Goal: Task Accomplishment & Management: Manage account settings

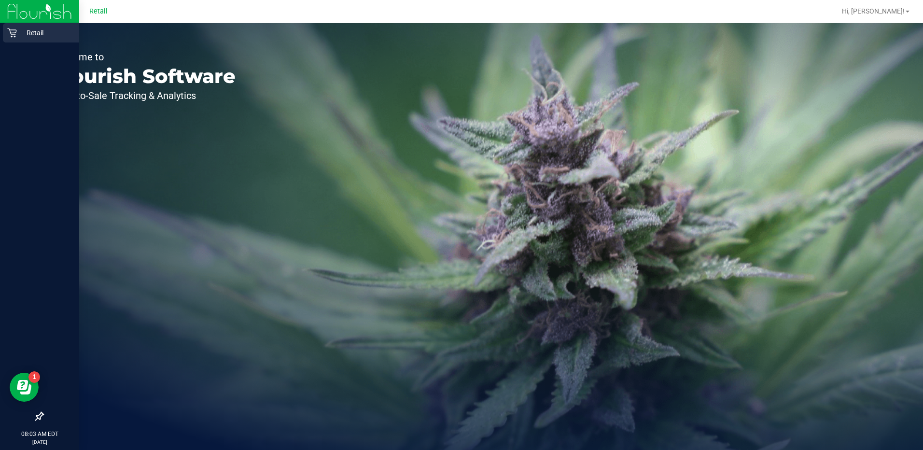
click at [16, 34] on icon at bounding box center [12, 33] width 10 height 10
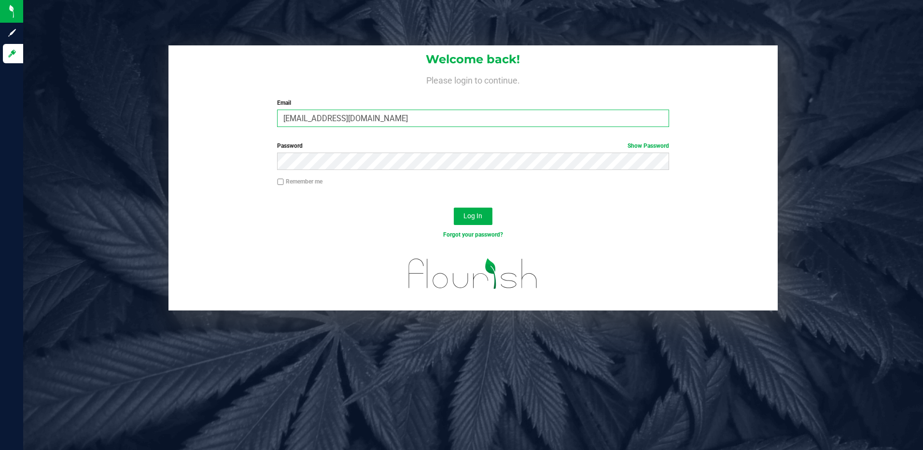
click at [389, 116] on input "kor401@icloud.com" at bounding box center [473, 118] width 392 height 17
type input "[EMAIL_ADDRESS][DOMAIN_NAME]"
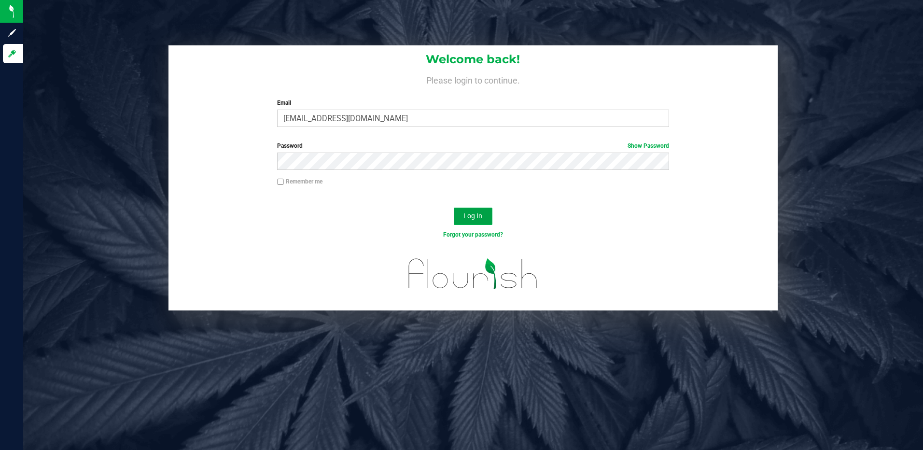
click at [469, 222] on button "Log In" at bounding box center [473, 215] width 39 height 17
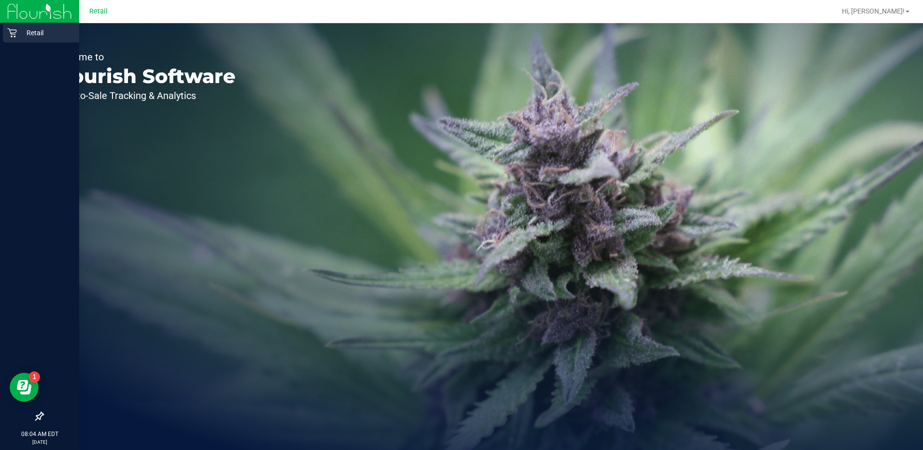
click at [7, 27] on div "Retail" at bounding box center [41, 32] width 76 height 19
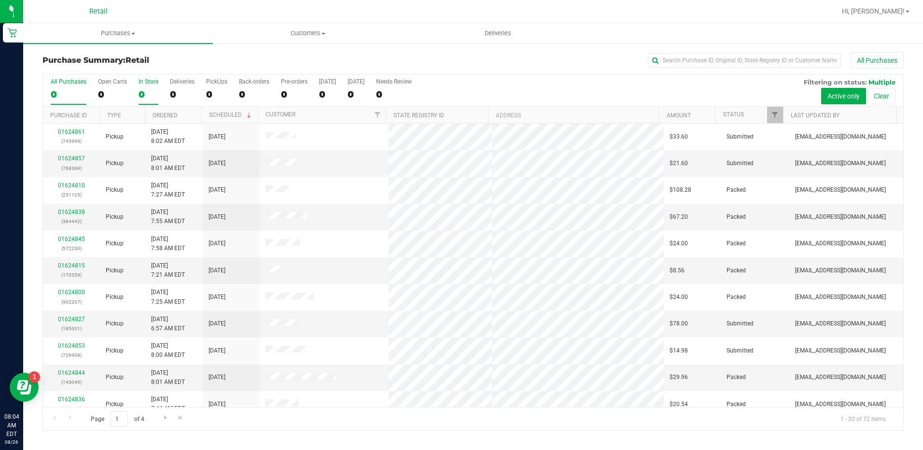
click at [142, 89] on div "0" at bounding box center [148, 94] width 20 height 11
click at [0, 0] on input "In Store 0" at bounding box center [0, 0] width 0 height 0
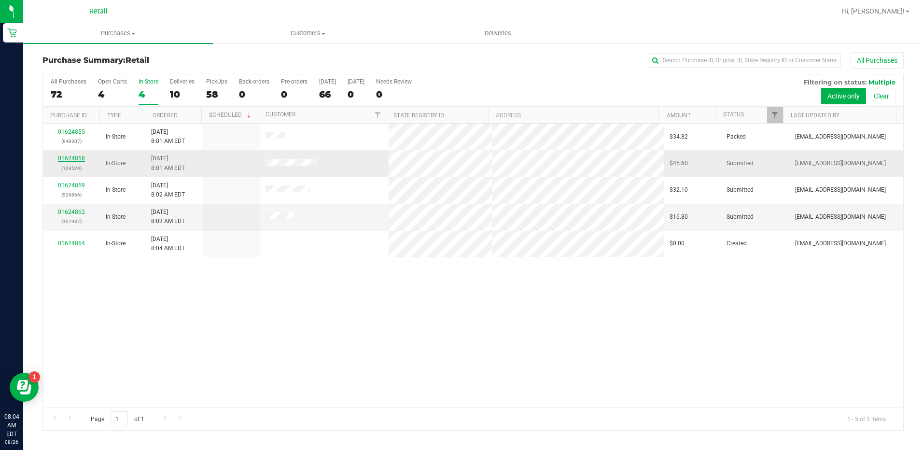
click at [78, 158] on link "01624858" at bounding box center [71, 158] width 27 height 7
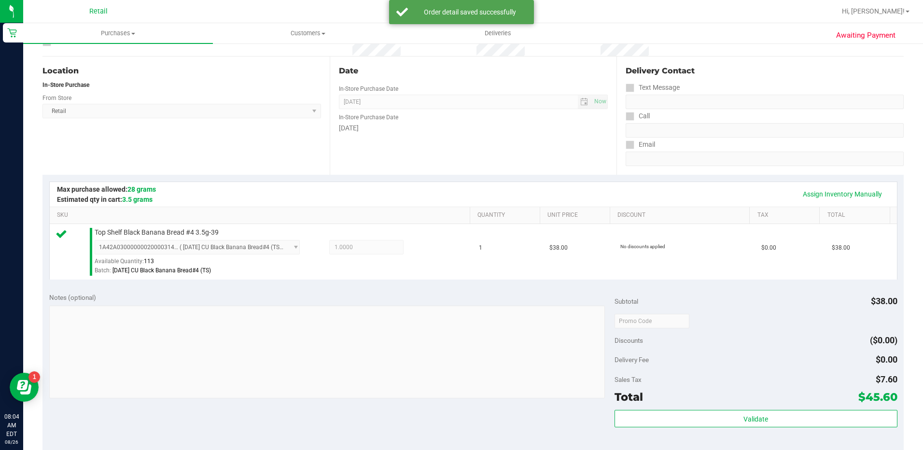
scroll to position [193, 0]
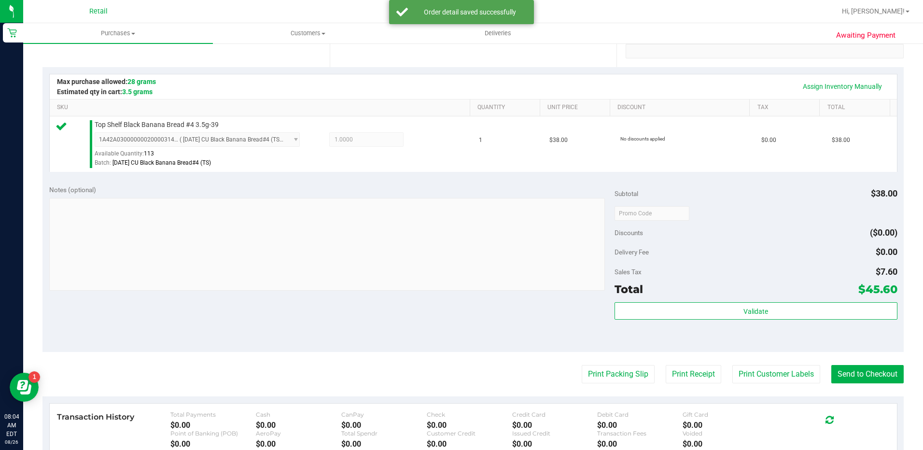
click at [851, 384] on purchase-details "Back Edit Purchase Cancel Purchase View Profile # 01624858 Med | Rec METRC ID: …" at bounding box center [472, 218] width 861 height 718
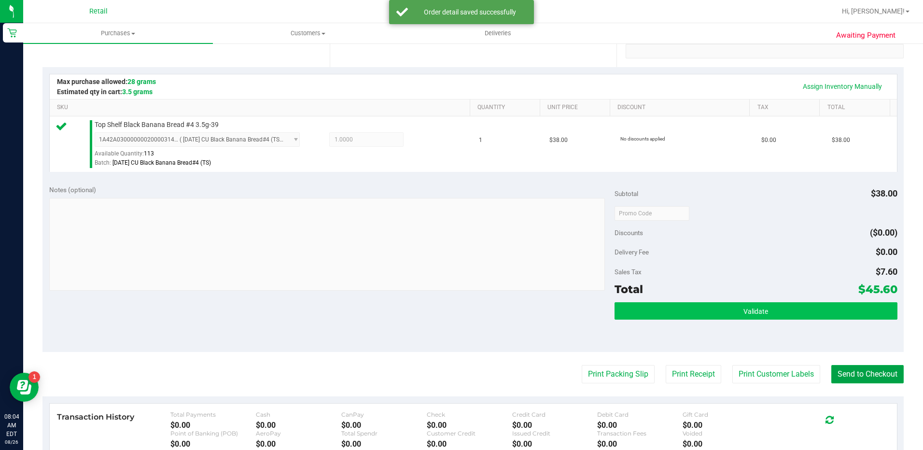
drag, startPoint x: 851, startPoint y: 376, endPoint x: 777, endPoint y: 309, distance: 99.4
click at [850, 376] on button "Send to Checkout" at bounding box center [867, 374] width 72 height 18
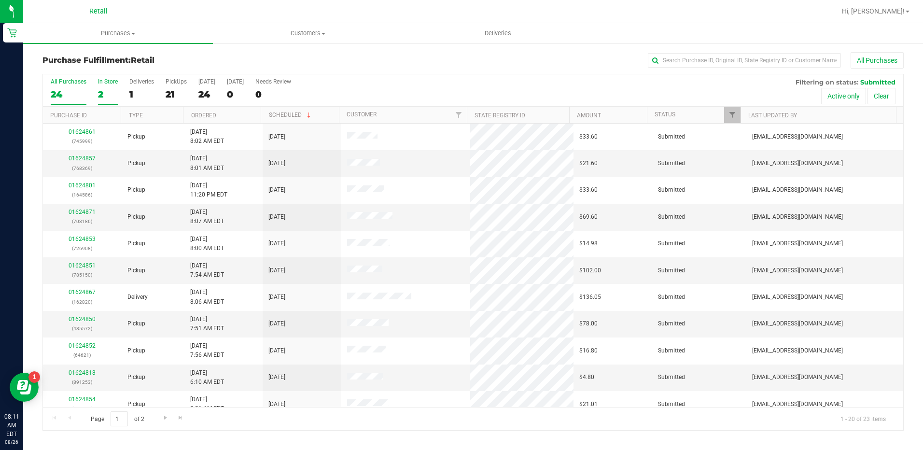
click at [103, 89] on div "2" at bounding box center [108, 94] width 20 height 11
click at [0, 0] on input "In Store 2" at bounding box center [0, 0] width 0 height 0
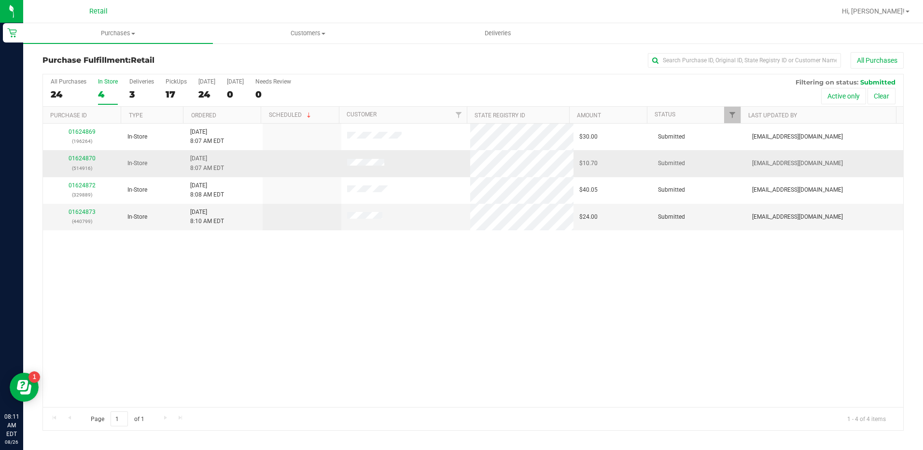
click at [83, 154] on div "01624870 (514916)" at bounding box center [82, 163] width 67 height 18
click at [82, 157] on link "01624870" at bounding box center [82, 158] width 27 height 7
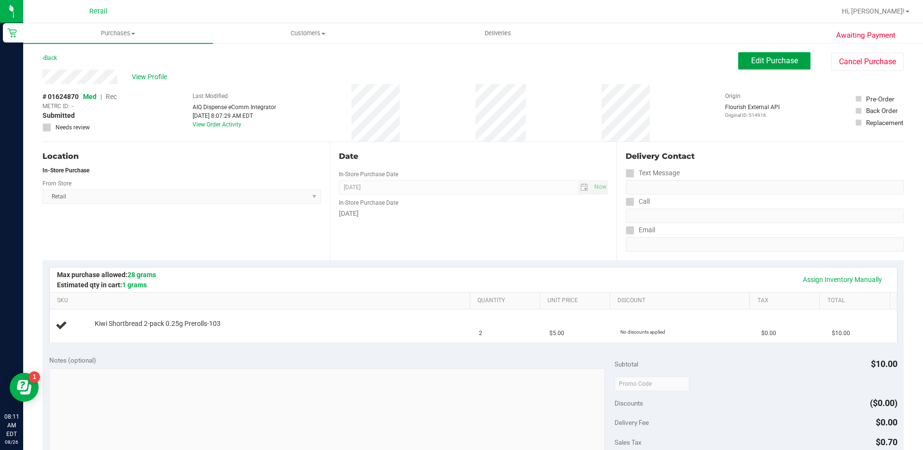
click at [769, 60] on span "Edit Purchase" at bounding box center [774, 60] width 47 height 9
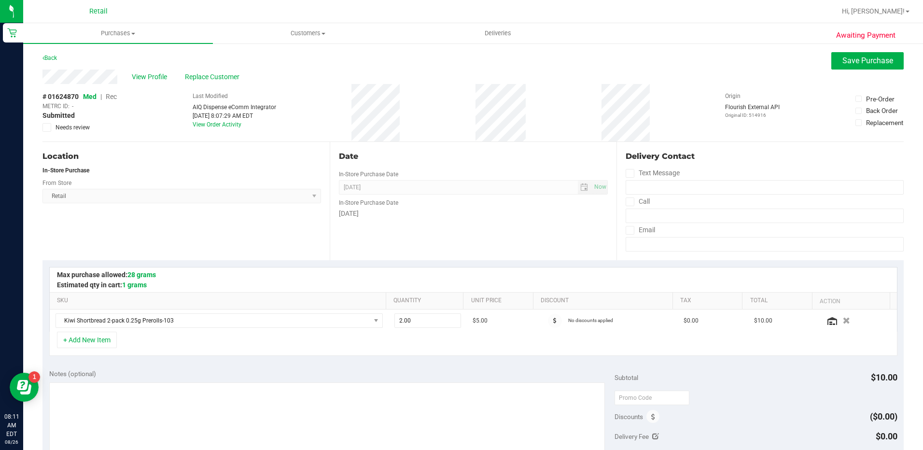
click at [113, 96] on span "Rec" at bounding box center [111, 97] width 11 height 8
click at [851, 57] on span "Save Purchase" at bounding box center [867, 60] width 51 height 9
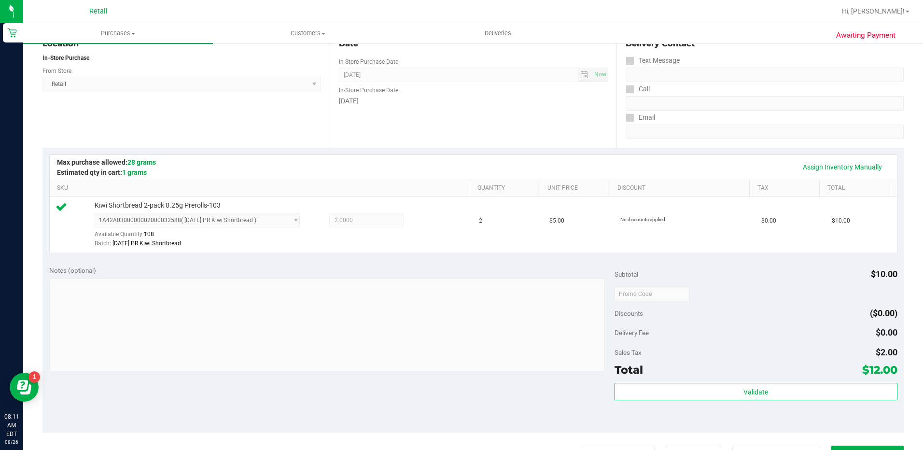
scroll to position [280, 0]
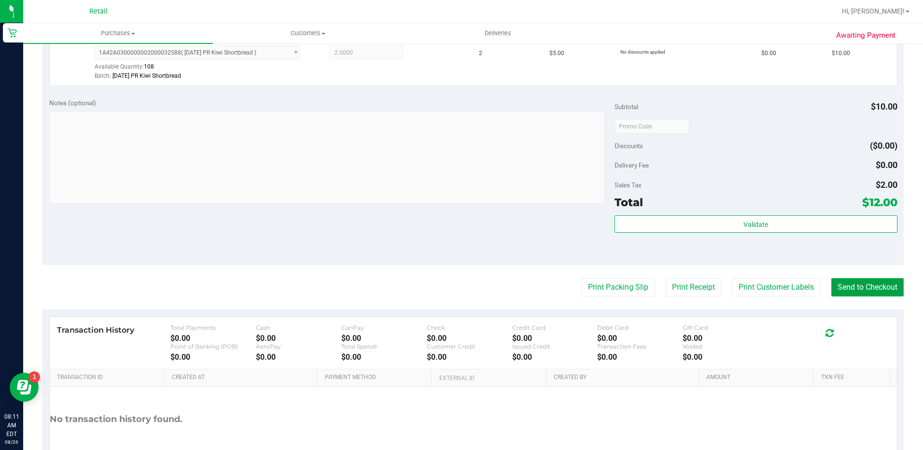
click at [869, 283] on button "Send to Checkout" at bounding box center [867, 287] width 72 height 18
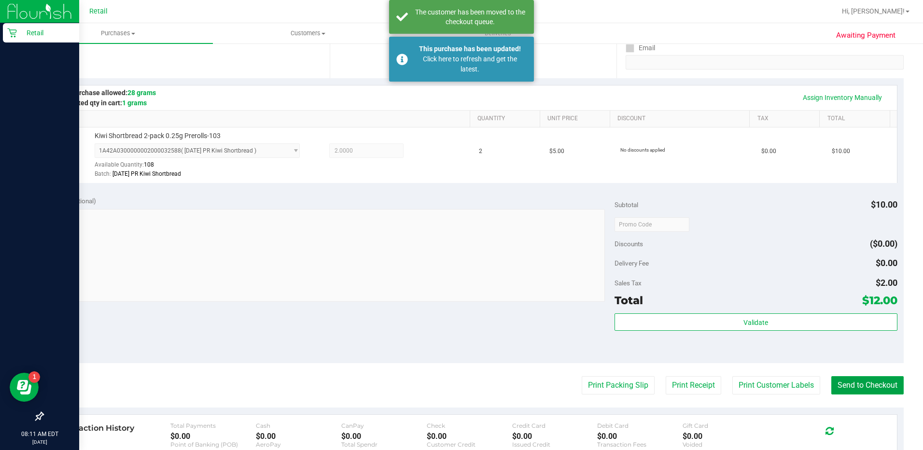
scroll to position [39, 0]
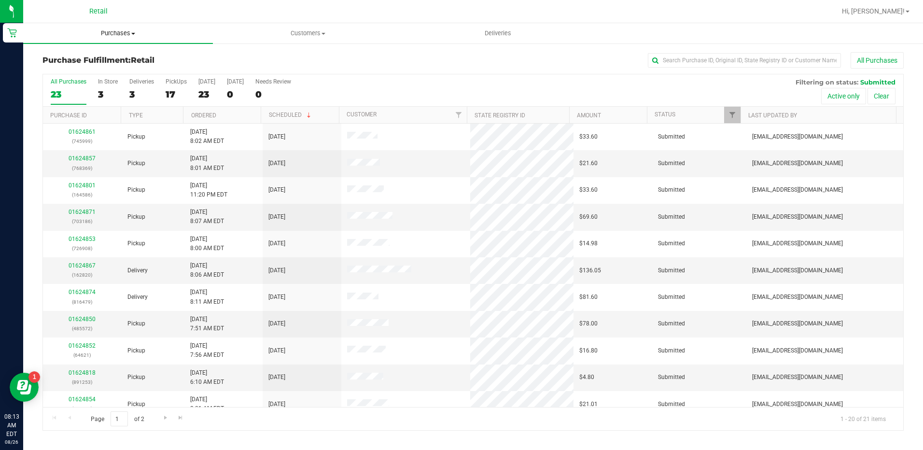
drag, startPoint x: 121, startPoint y: 32, endPoint x: 122, endPoint y: 40, distance: 7.4
click at [121, 32] on span "Purchases" at bounding box center [118, 33] width 190 height 9
click at [213, 35] on span "Customers" at bounding box center [307, 33] width 189 height 9
click at [104, 89] on div "3" at bounding box center [108, 94] width 20 height 11
click at [0, 0] on input "In Store 3" at bounding box center [0, 0] width 0 height 0
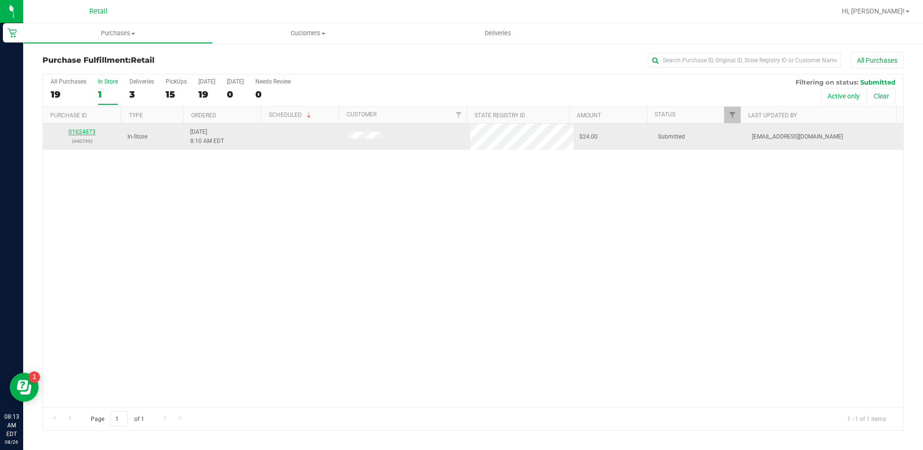
click at [87, 129] on link "01624873" at bounding box center [82, 131] width 27 height 7
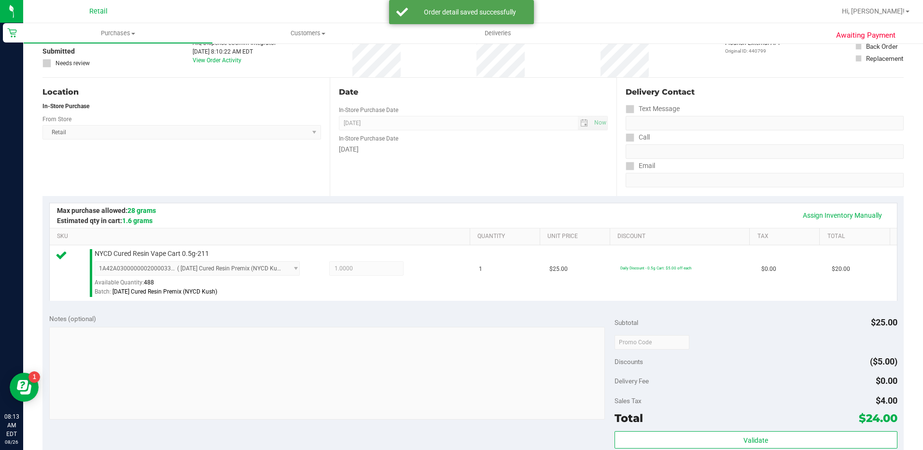
scroll to position [193, 0]
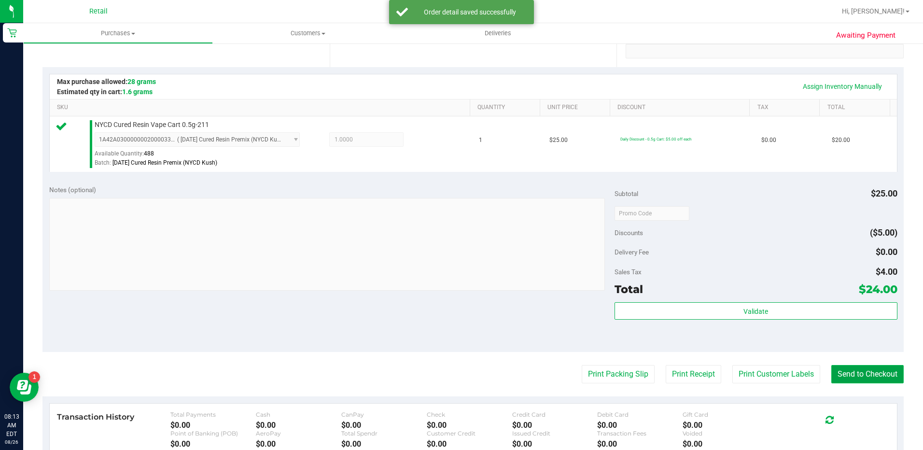
click at [841, 371] on button "Send to Checkout" at bounding box center [867, 374] width 72 height 18
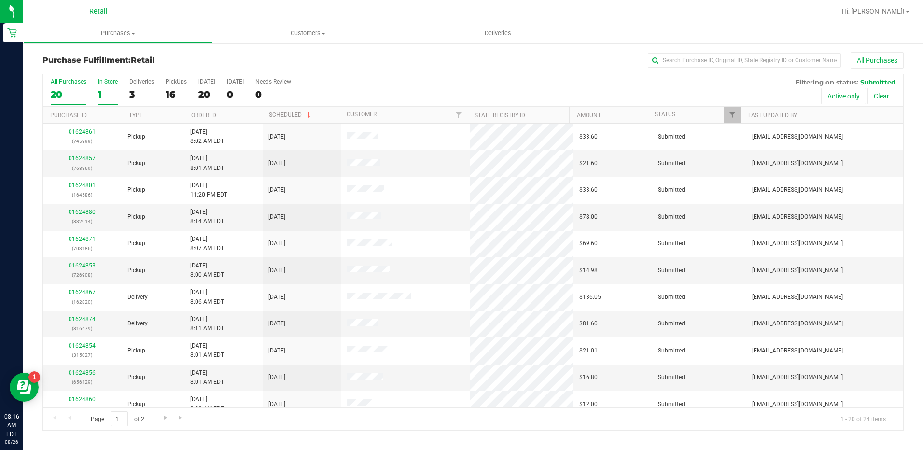
click at [106, 93] on div "1" at bounding box center [108, 94] width 20 height 11
click at [0, 0] on input "In Store 1" at bounding box center [0, 0] width 0 height 0
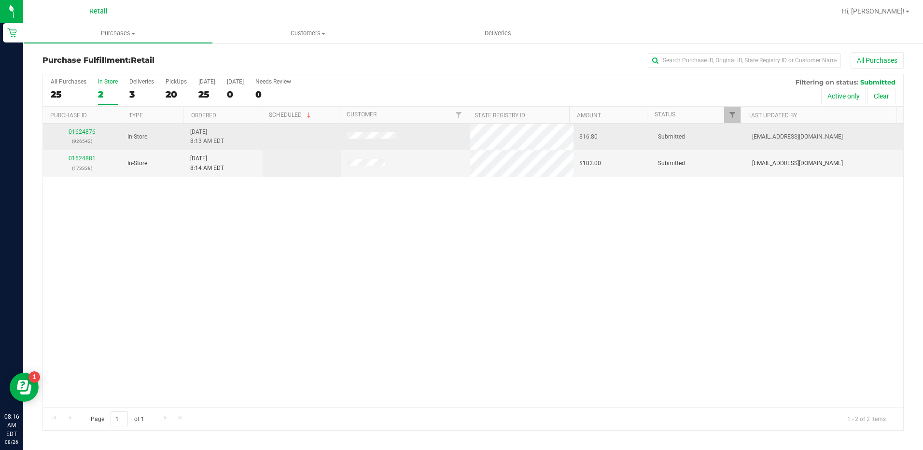
click at [86, 131] on link "01624876" at bounding box center [82, 131] width 27 height 7
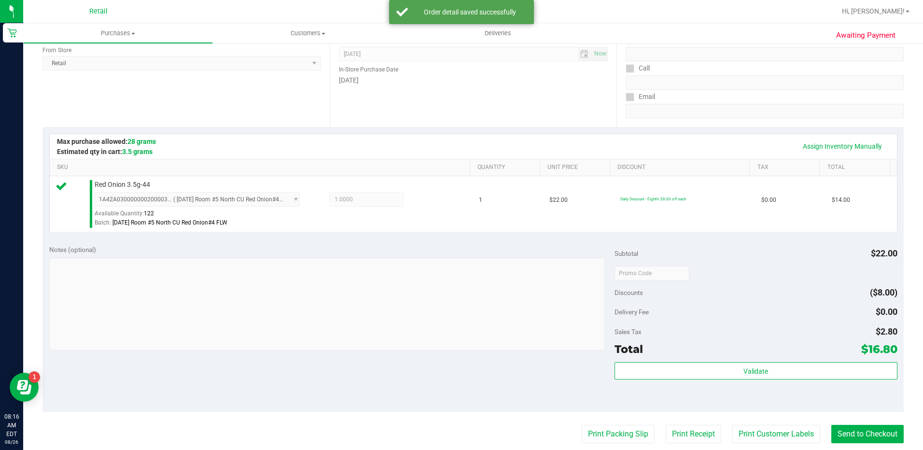
scroll to position [268, 0]
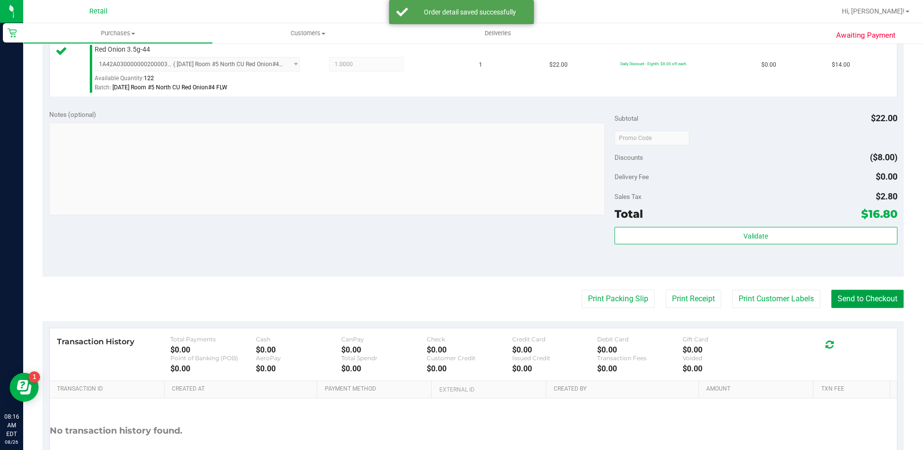
click at [867, 291] on button "Send to Checkout" at bounding box center [867, 299] width 72 height 18
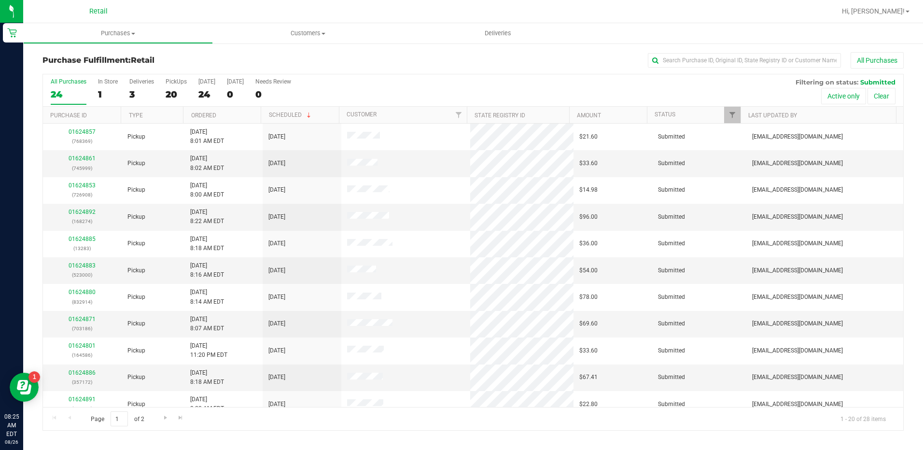
click at [58, 97] on div "24" at bounding box center [69, 94] width 36 height 11
click at [0, 0] on input "All Purchases 24" at bounding box center [0, 0] width 0 height 0
click at [767, 62] on input "text" at bounding box center [744, 60] width 193 height 14
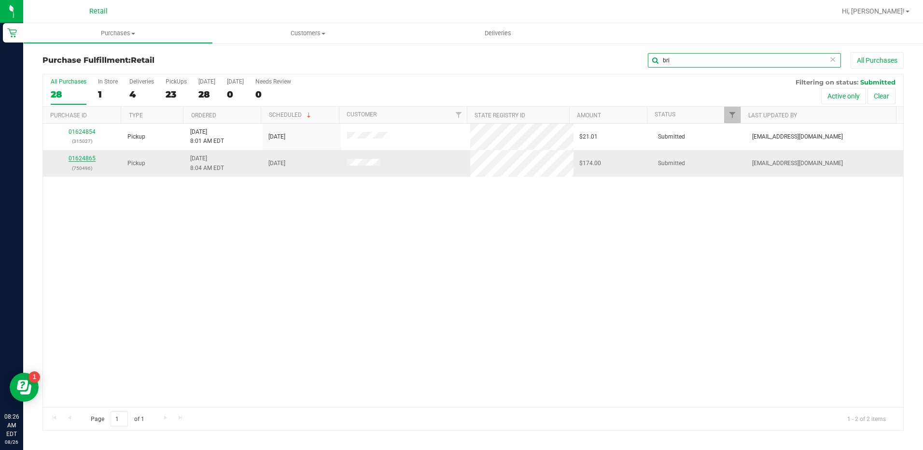
type input "bri"
click at [86, 158] on link "01624865" at bounding box center [82, 158] width 27 height 7
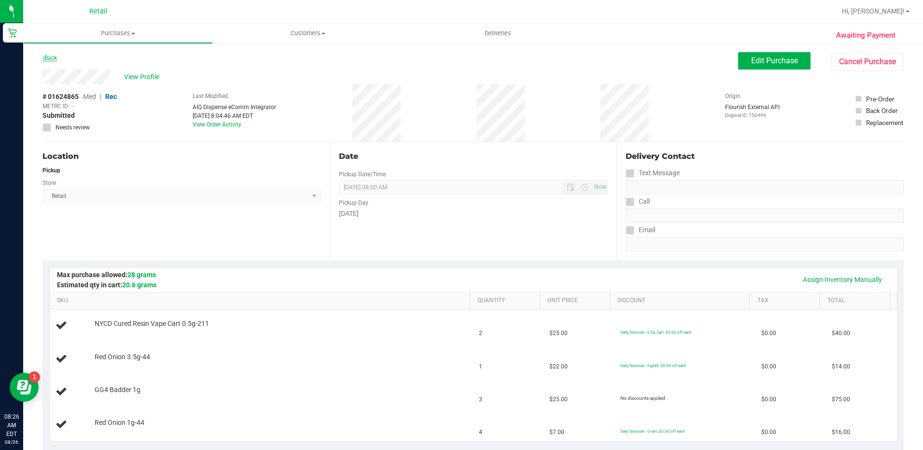
click at [52, 59] on link "Back" at bounding box center [49, 58] width 14 height 7
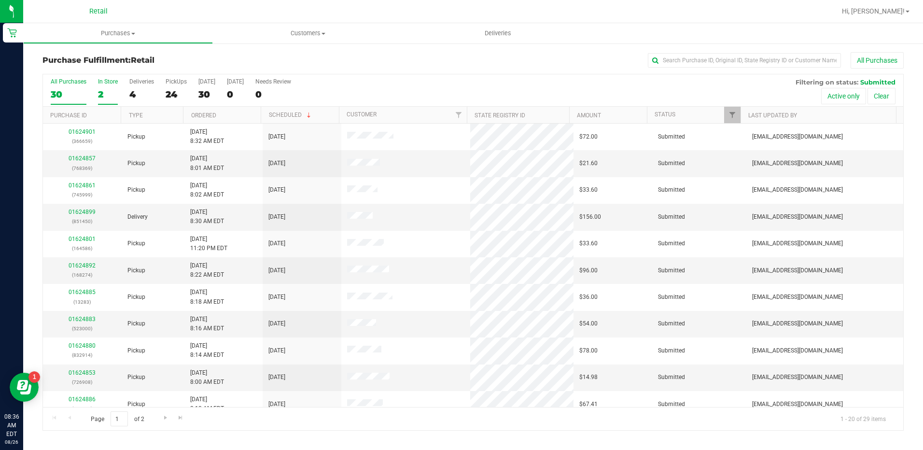
click at [105, 89] on div "2" at bounding box center [108, 94] width 20 height 11
click at [0, 0] on input "In Store 2" at bounding box center [0, 0] width 0 height 0
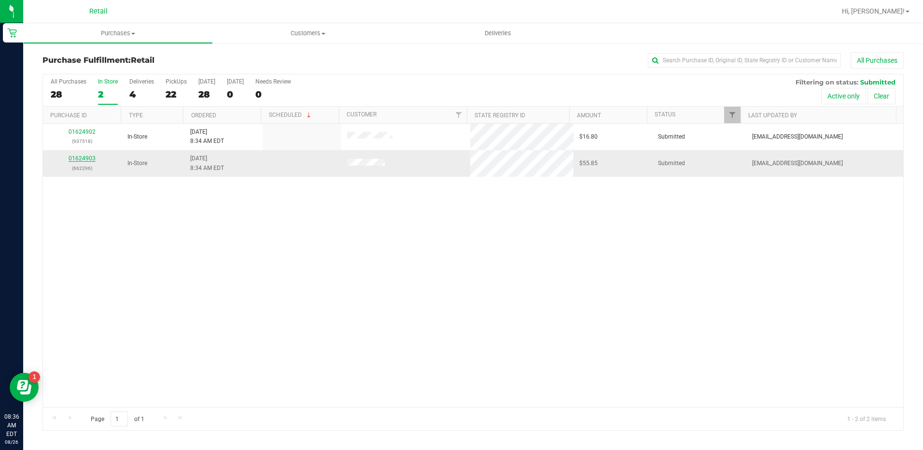
click at [87, 158] on link "01624903" at bounding box center [82, 158] width 27 height 7
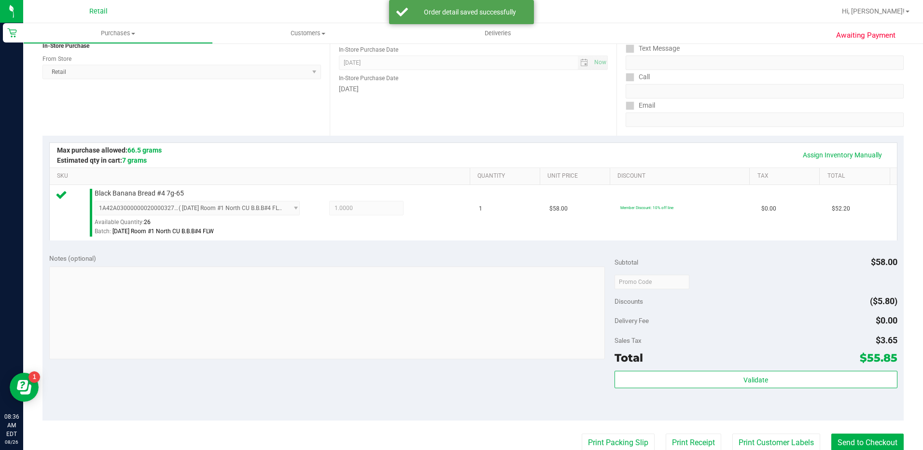
scroll to position [241, 0]
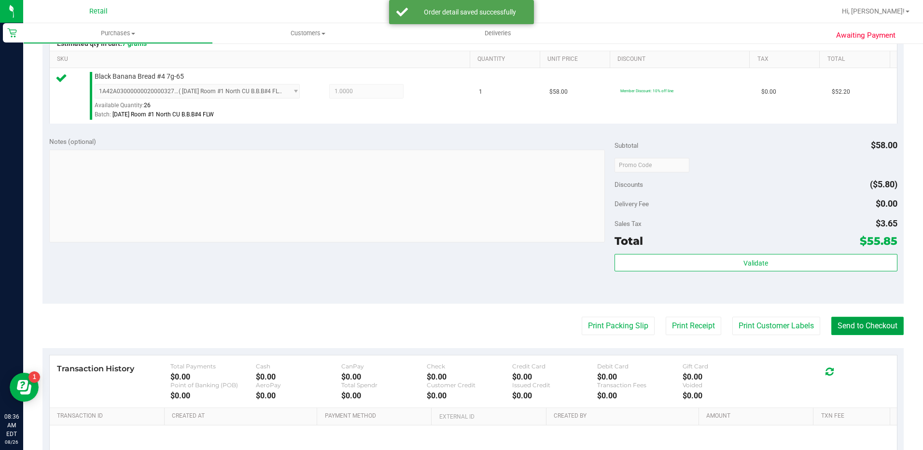
click at [870, 330] on button "Send to Checkout" at bounding box center [867, 326] width 72 height 18
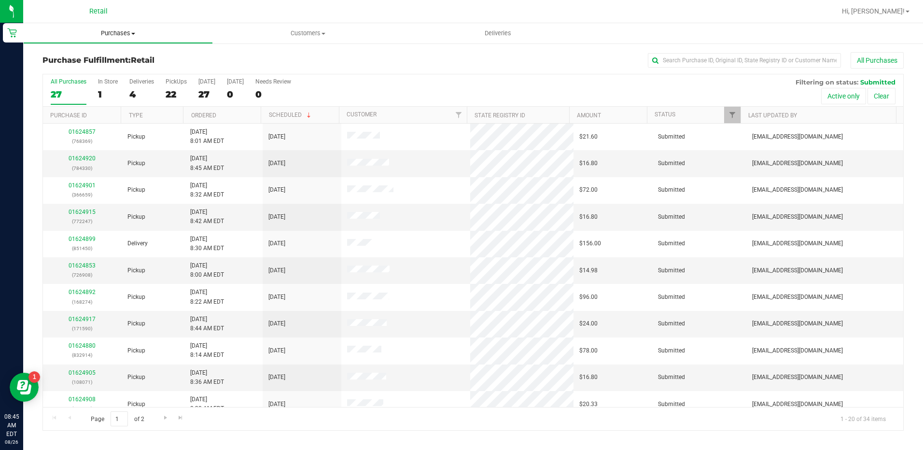
click at [116, 31] on span "Purchases" at bounding box center [118, 33] width 189 height 9
click at [150, 59] on li "Summary of purchases" at bounding box center [118, 59] width 190 height 12
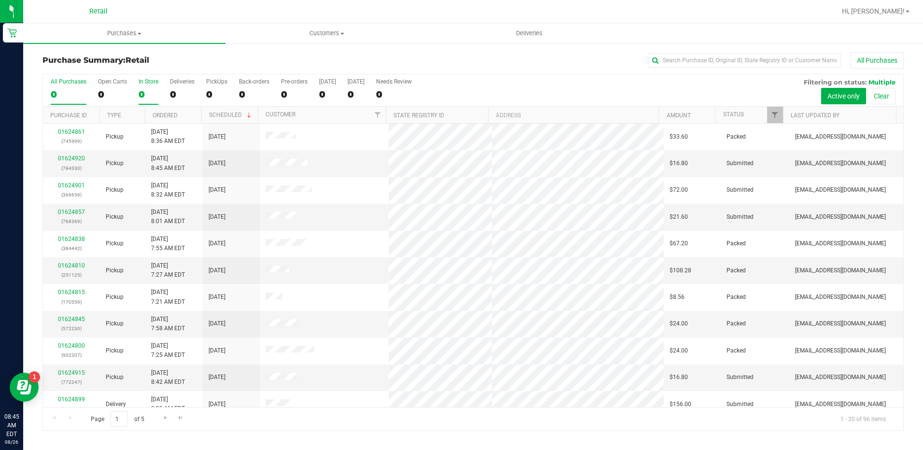
click at [150, 91] on div "0" at bounding box center [148, 94] width 20 height 11
click at [0, 0] on input "In Store 0" at bounding box center [0, 0] width 0 height 0
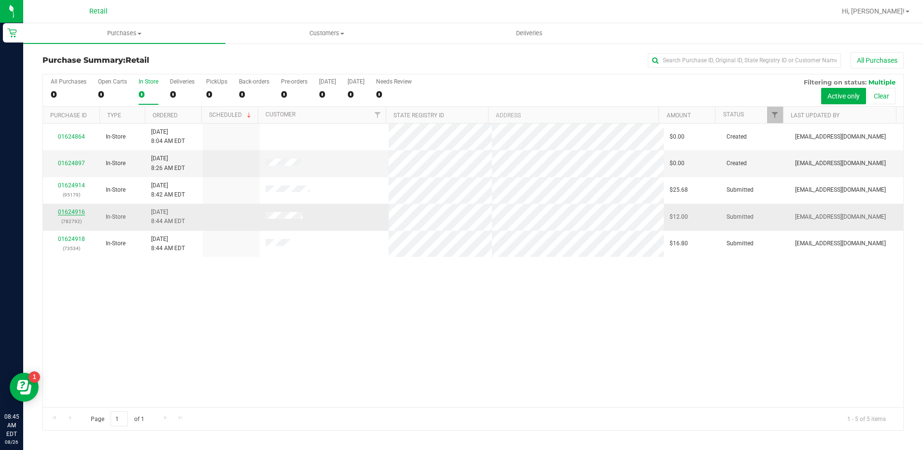
click at [65, 211] on link "01624916" at bounding box center [71, 211] width 27 height 7
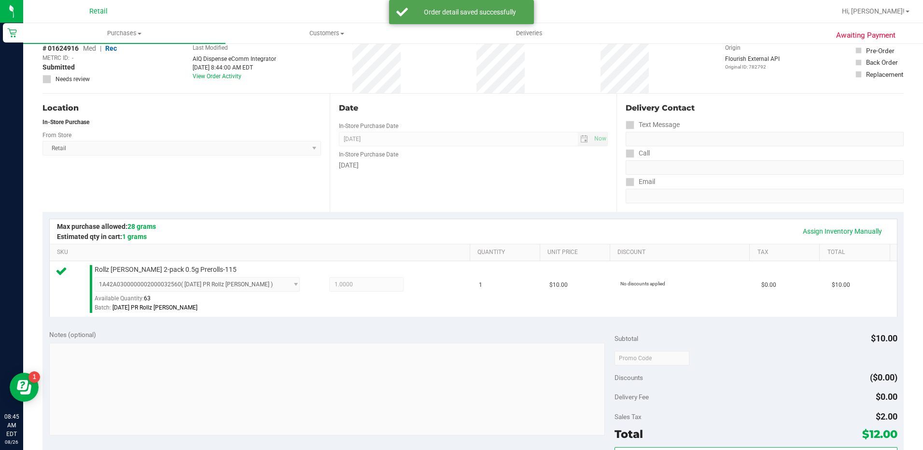
scroll to position [193, 0]
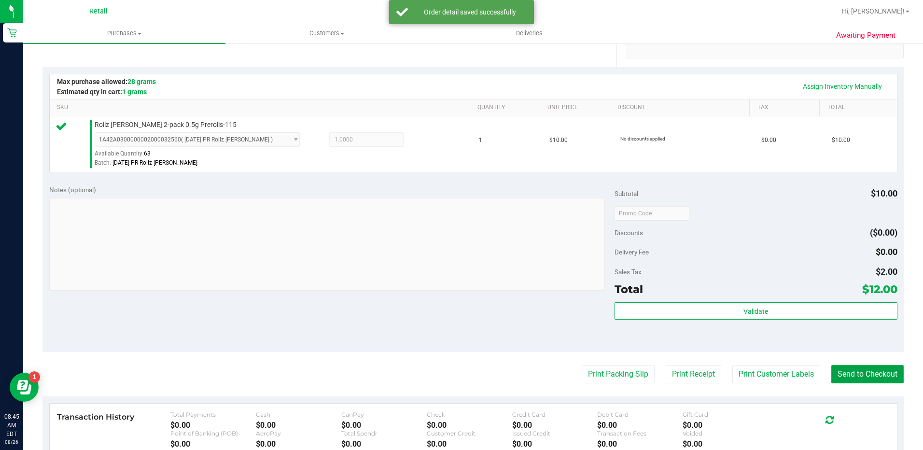
click at [863, 376] on button "Send to Checkout" at bounding box center [867, 374] width 72 height 18
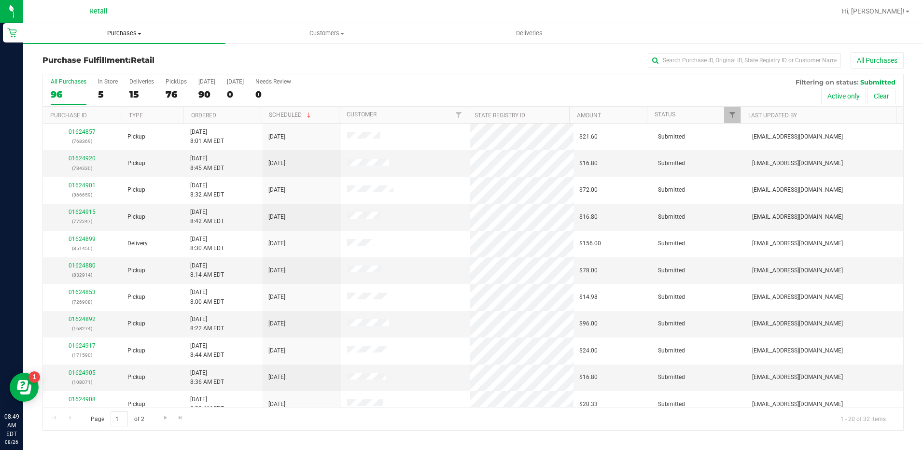
click at [127, 27] on uib-tab-heading "Purchases Summary of purchases Fulfillment All purchases" at bounding box center [124, 33] width 202 height 20
click at [317, 57] on h3 "Purchase Fulfillment: Retail" at bounding box center [185, 60] width 287 height 9
click at [107, 88] on label "In Store 5" at bounding box center [108, 91] width 20 height 27
click at [0, 0] on input "In Store 5" at bounding box center [0, 0] width 0 height 0
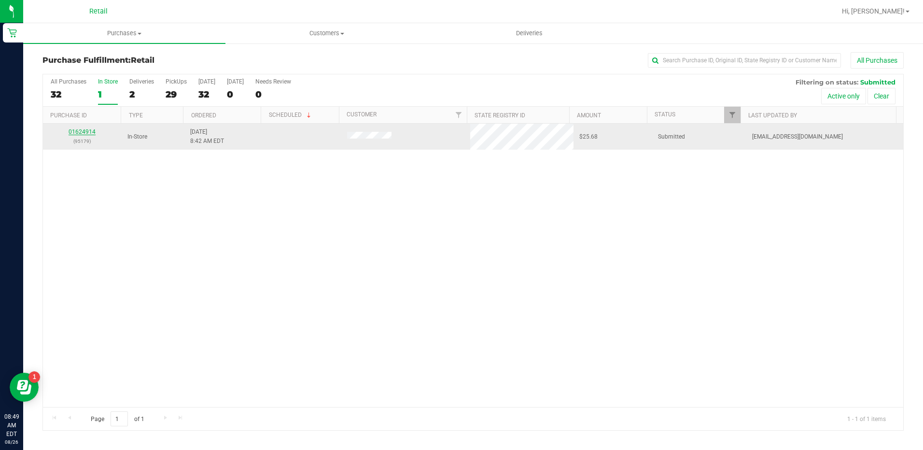
click at [80, 132] on link "01624914" at bounding box center [82, 131] width 27 height 7
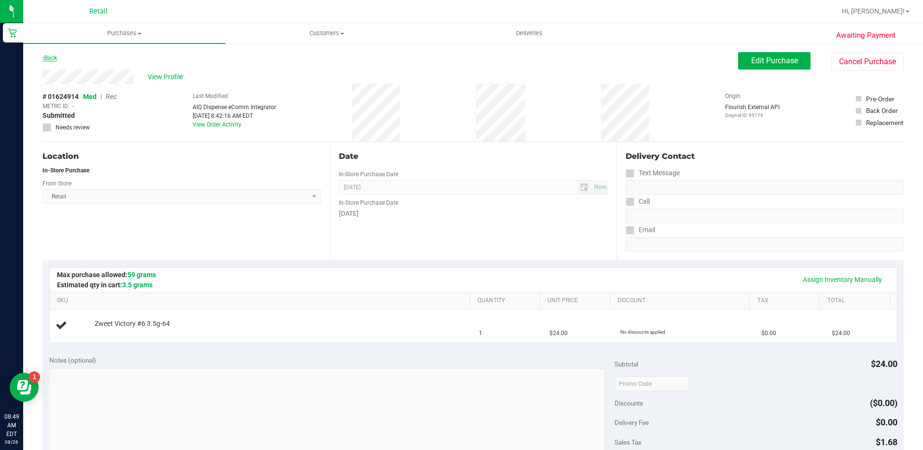
click at [55, 57] on link "Back" at bounding box center [49, 58] width 14 height 7
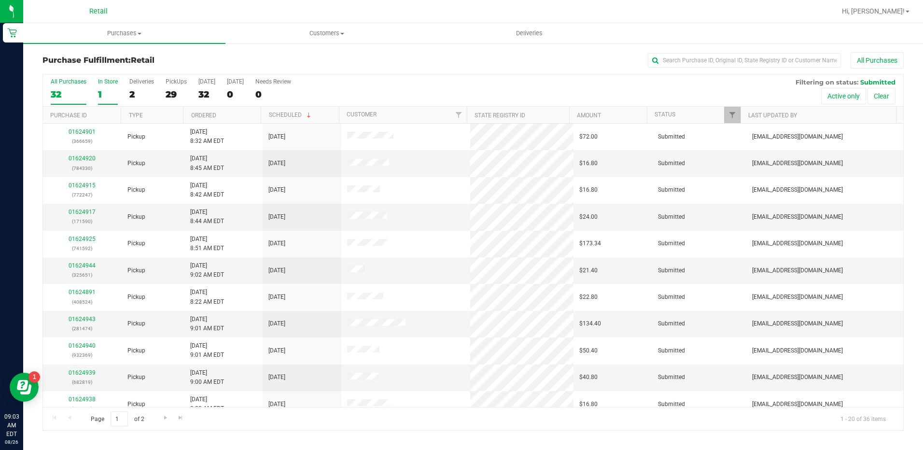
click at [108, 87] on label "In Store 1" at bounding box center [108, 91] width 20 height 27
click at [0, 0] on input "In Store 1" at bounding box center [0, 0] width 0 height 0
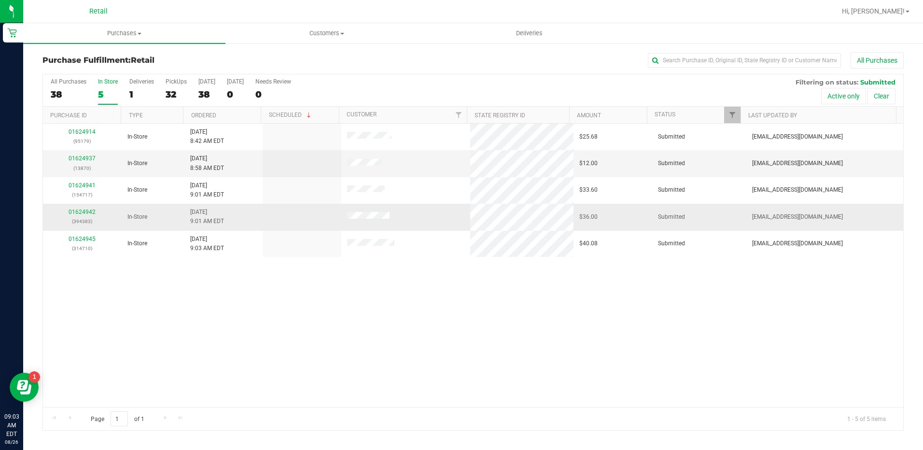
click at [88, 216] on div "01624942 (394383)" at bounding box center [82, 216] width 67 height 18
click at [88, 211] on link "01624942" at bounding box center [82, 211] width 27 height 7
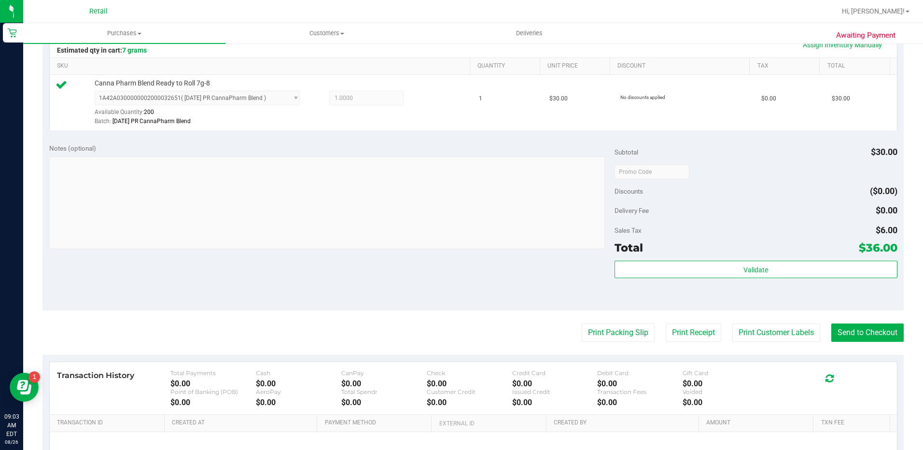
scroll to position [241, 0]
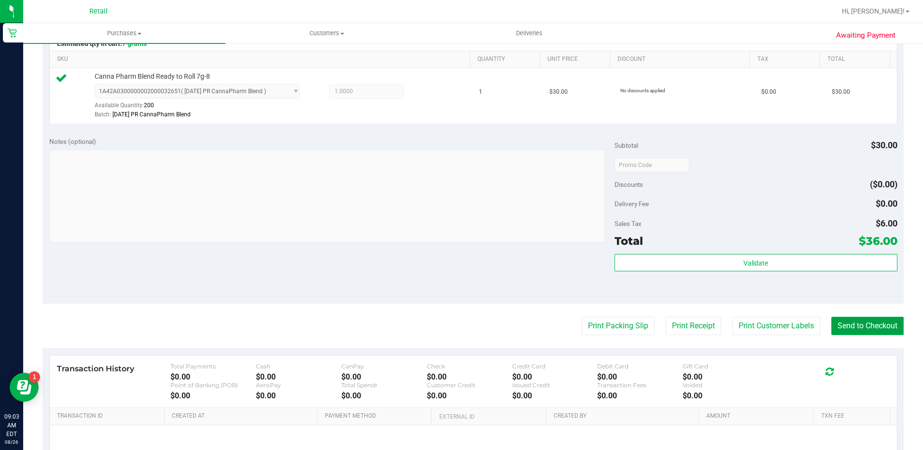
click at [844, 325] on button "Send to Checkout" at bounding box center [867, 326] width 72 height 18
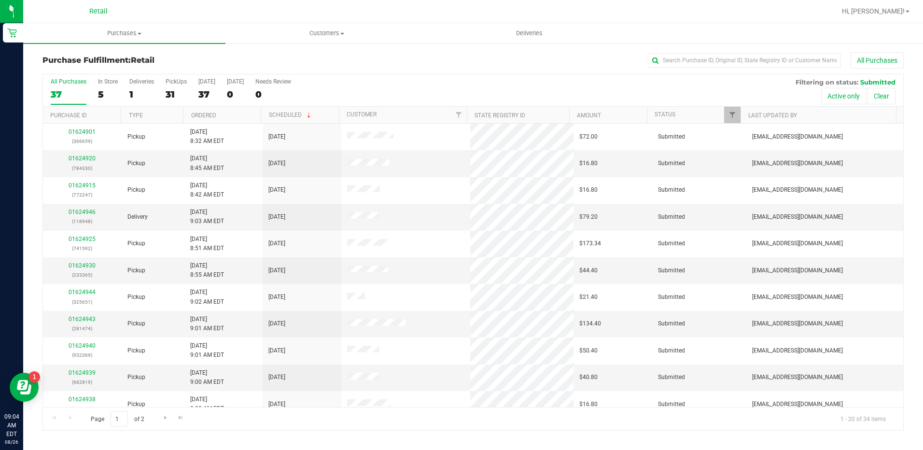
click at [97, 87] on div "All Purchases 37 In Store 5 Deliveries 1 PickUps 31 Today 37 Tomorrow 0 Needs R…" at bounding box center [473, 90] width 860 height 32
click at [100, 88] on label "In Store 5" at bounding box center [108, 91] width 20 height 27
click at [0, 0] on input "In Store 5" at bounding box center [0, 0] width 0 height 0
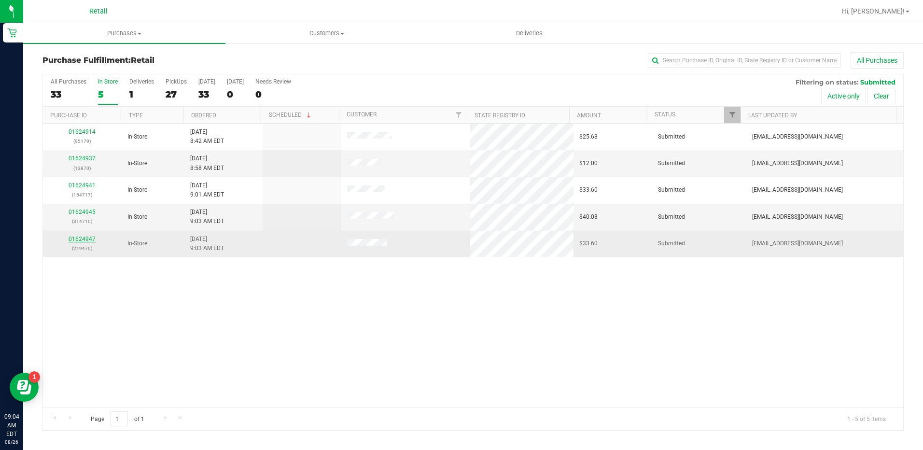
click at [74, 240] on link "01624947" at bounding box center [82, 238] width 27 height 7
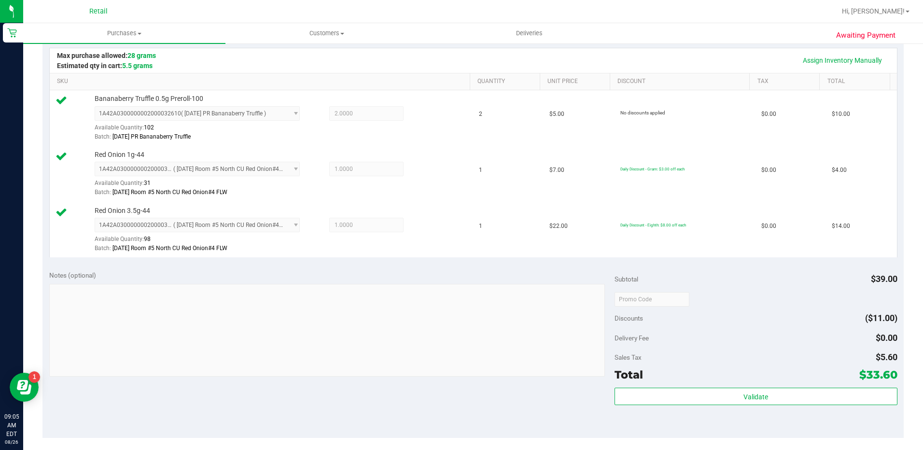
scroll to position [338, 0]
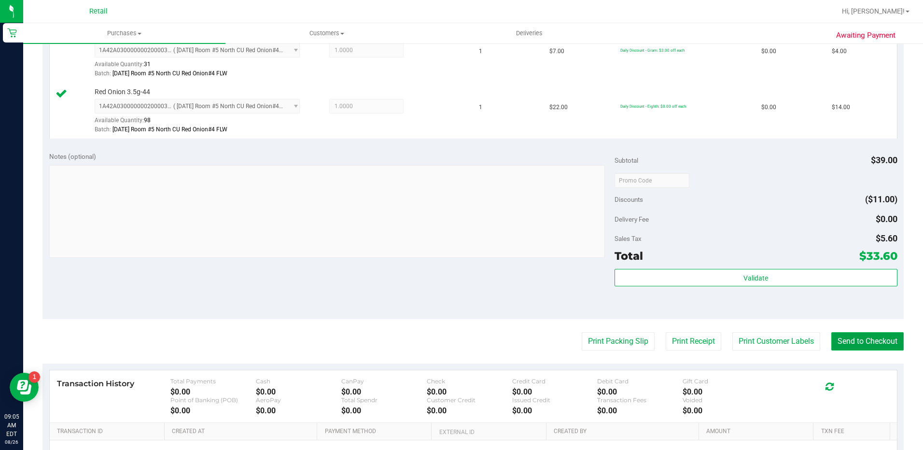
click at [853, 332] on button "Send to Checkout" at bounding box center [867, 341] width 72 height 18
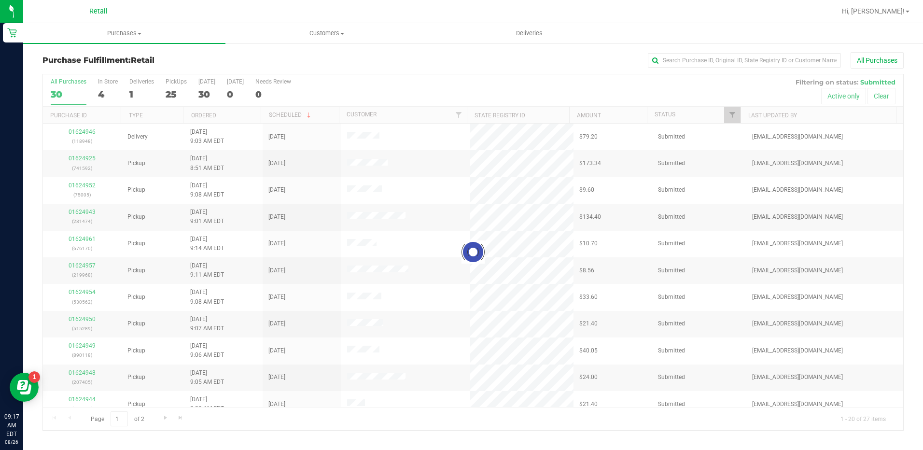
click at [107, 95] on div at bounding box center [473, 252] width 860 height 356
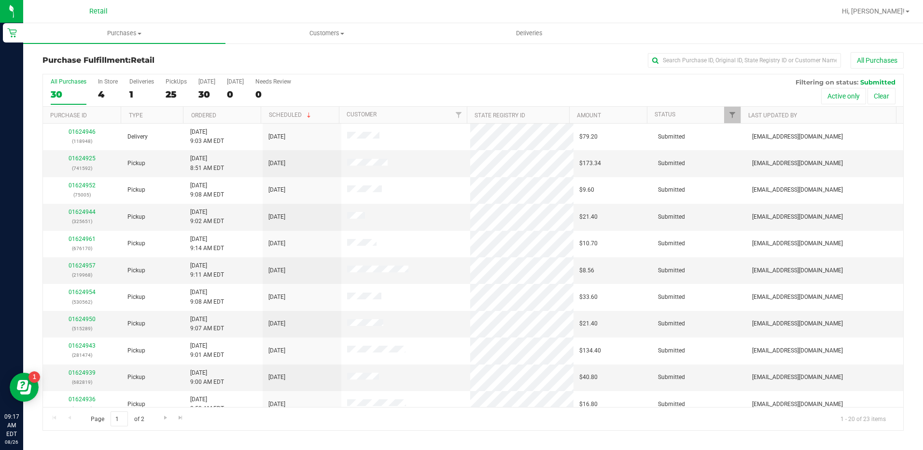
click at [100, 91] on div "4" at bounding box center [108, 94] width 20 height 11
click at [0, 0] on input "In Store 4" at bounding box center [0, 0] width 0 height 0
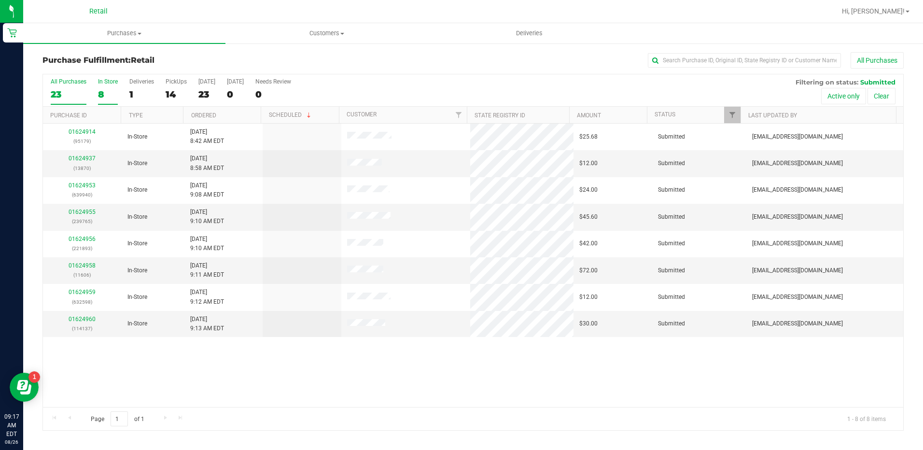
click at [77, 85] on label "All Purchases 23" at bounding box center [69, 91] width 36 height 27
click at [0, 0] on input "All Purchases 23" at bounding box center [0, 0] width 0 height 0
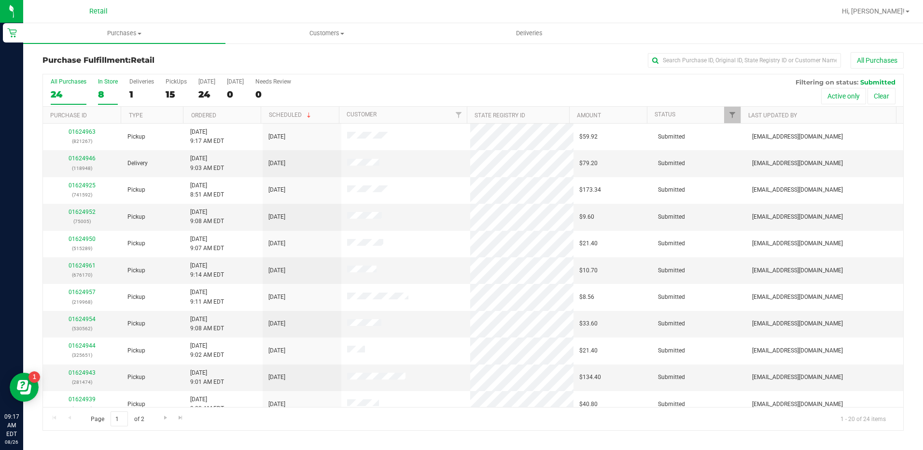
click at [109, 85] on label "In Store 8" at bounding box center [108, 91] width 20 height 27
click at [0, 0] on input "In Store 8" at bounding box center [0, 0] width 0 height 0
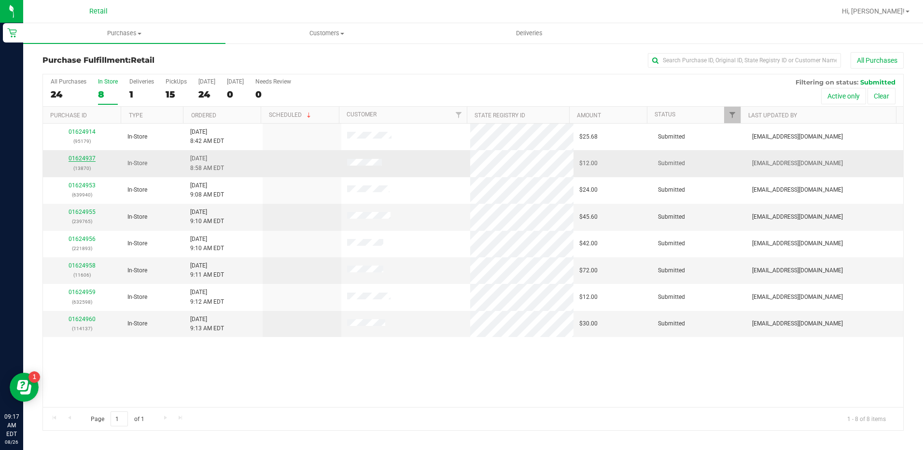
click at [75, 157] on link "01624937" at bounding box center [82, 158] width 27 height 7
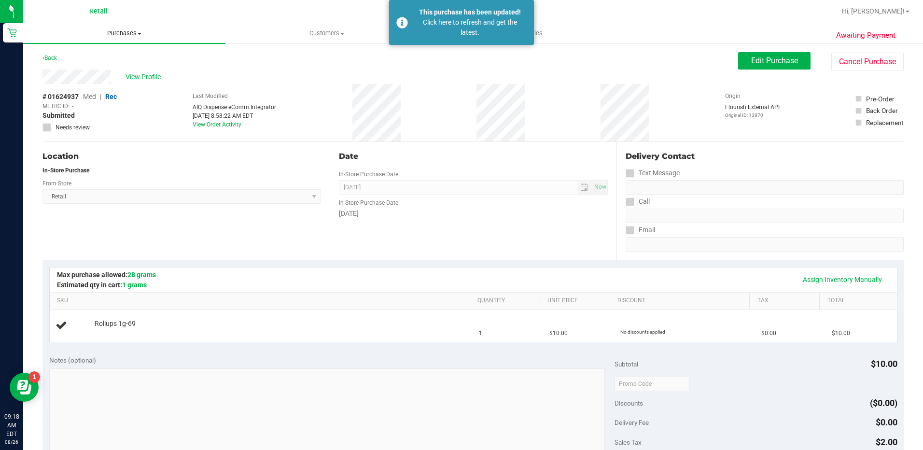
click at [114, 37] on span "Purchases" at bounding box center [124, 33] width 202 height 9
click at [114, 62] on span "Summary of purchases" at bounding box center [72, 58] width 99 height 8
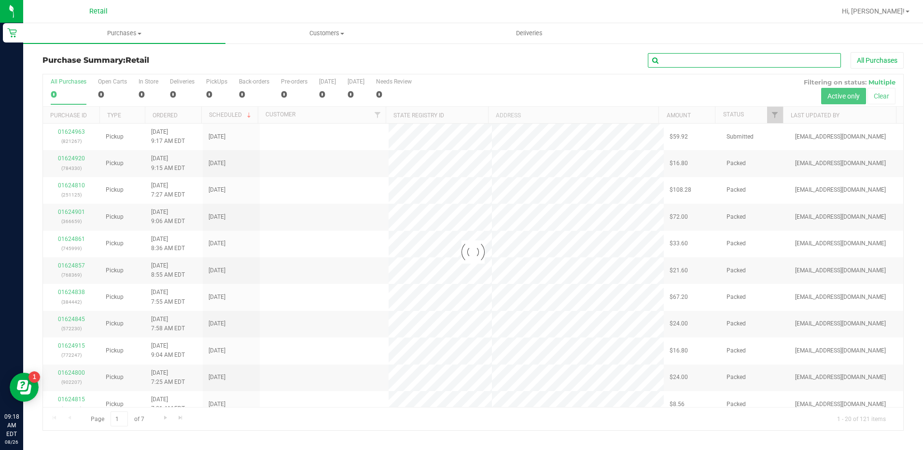
click at [765, 61] on input "text" at bounding box center [744, 60] width 193 height 14
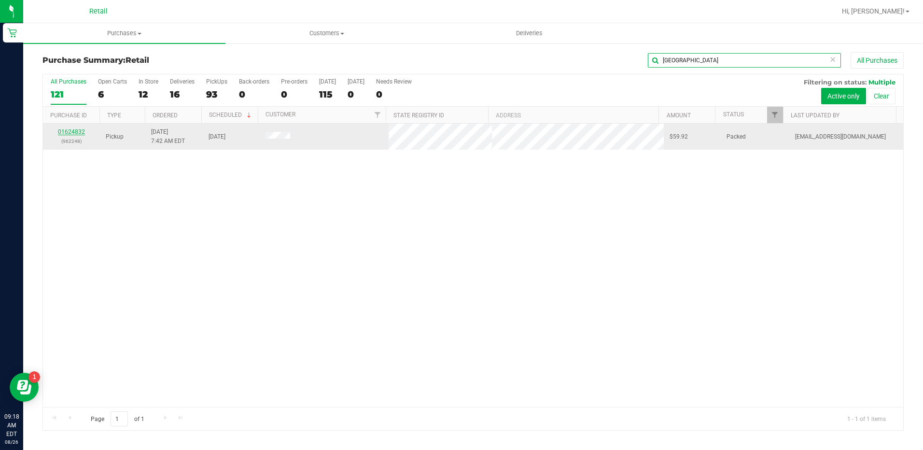
type input "lugo"
click at [73, 129] on link "01624832" at bounding box center [71, 131] width 27 height 7
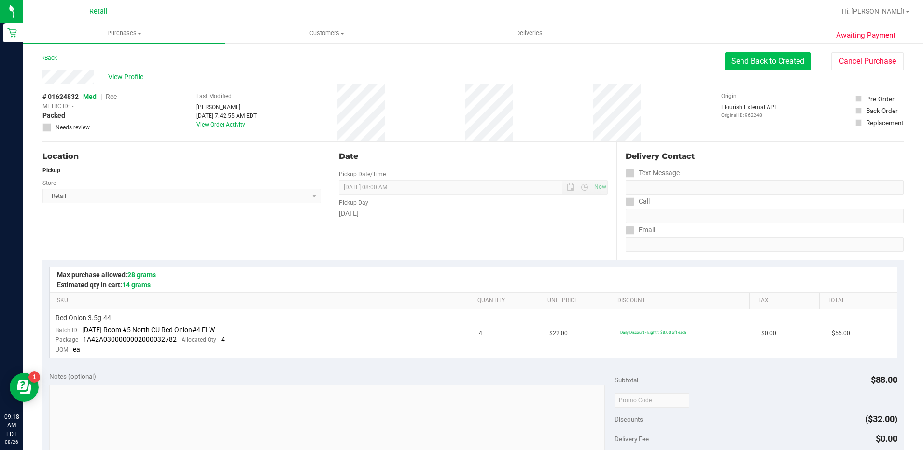
click at [737, 57] on button "Send Back to Created" at bounding box center [767, 61] width 85 height 18
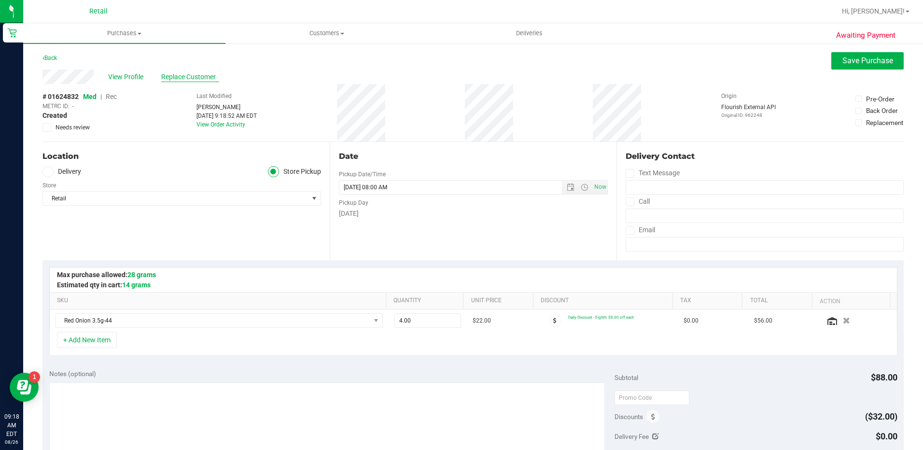
click at [185, 72] on span "Replace Customer" at bounding box center [190, 77] width 58 height 10
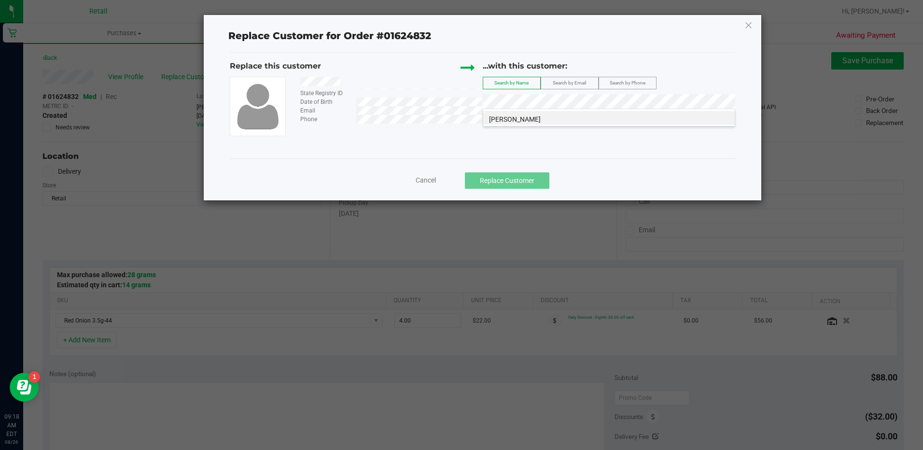
click at [566, 119] on li "Ricky Lugo" at bounding box center [608, 118] width 251 height 14
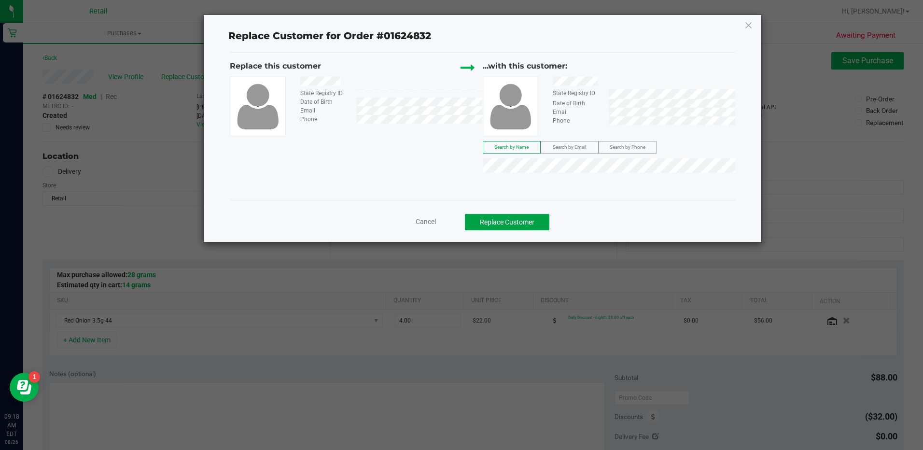
click at [526, 222] on button "Replace Customer" at bounding box center [507, 222] width 84 height 16
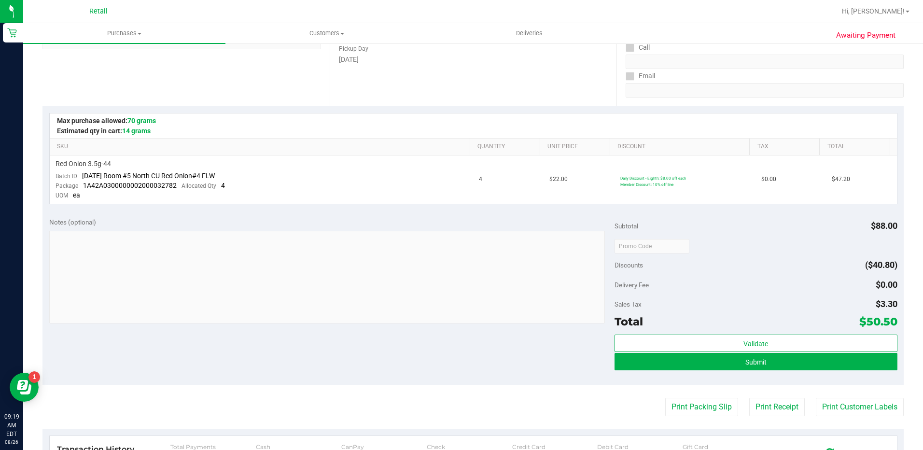
scroll to position [193, 0]
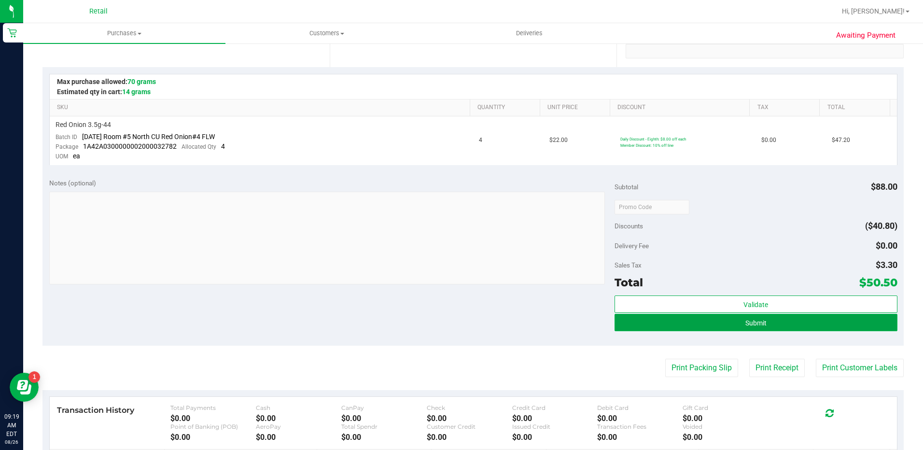
click at [724, 319] on button "Submit" at bounding box center [755, 322] width 283 height 17
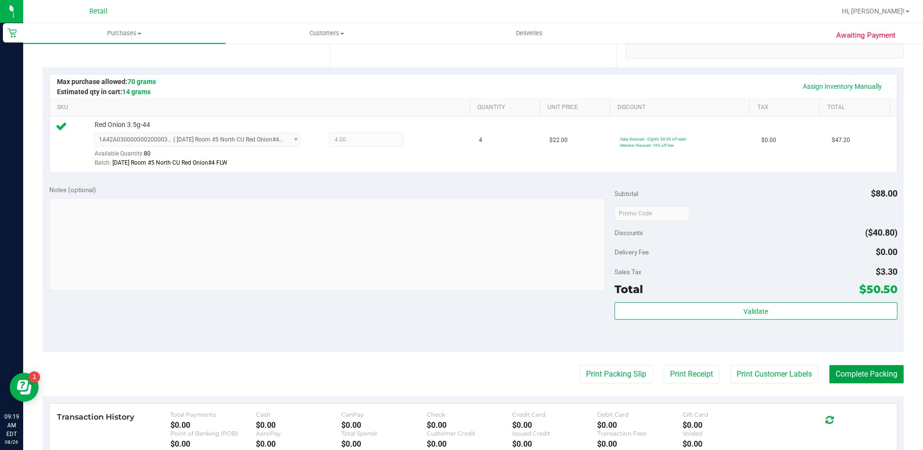
click at [857, 381] on button "Complete Packing" at bounding box center [866, 374] width 74 height 18
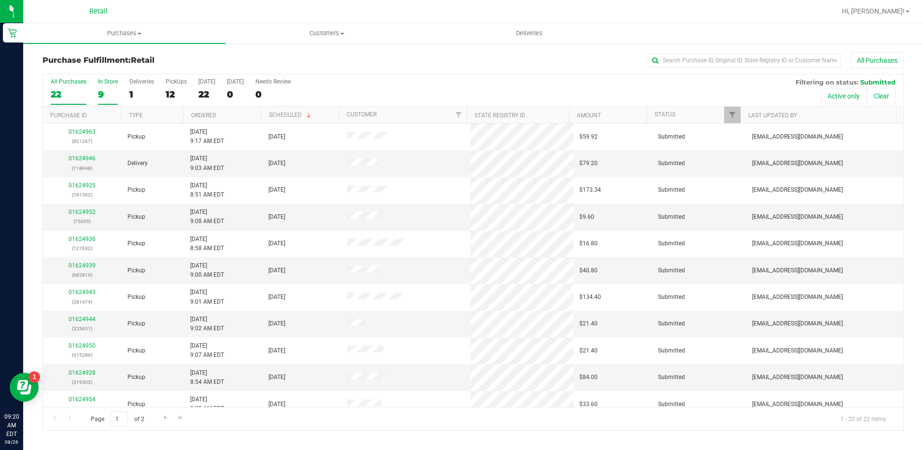
click at [106, 92] on div "9" at bounding box center [108, 94] width 20 height 11
click at [0, 0] on input "In Store 9" at bounding box center [0, 0] width 0 height 0
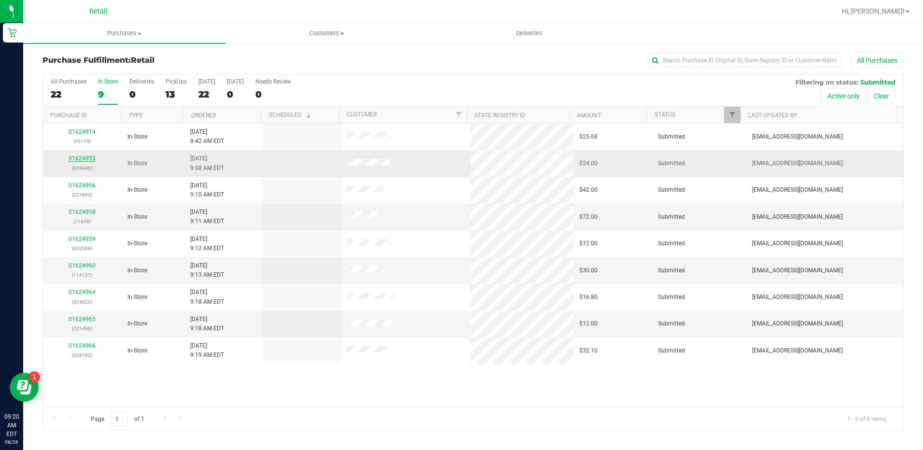
click at [77, 157] on link "01624953" at bounding box center [82, 158] width 27 height 7
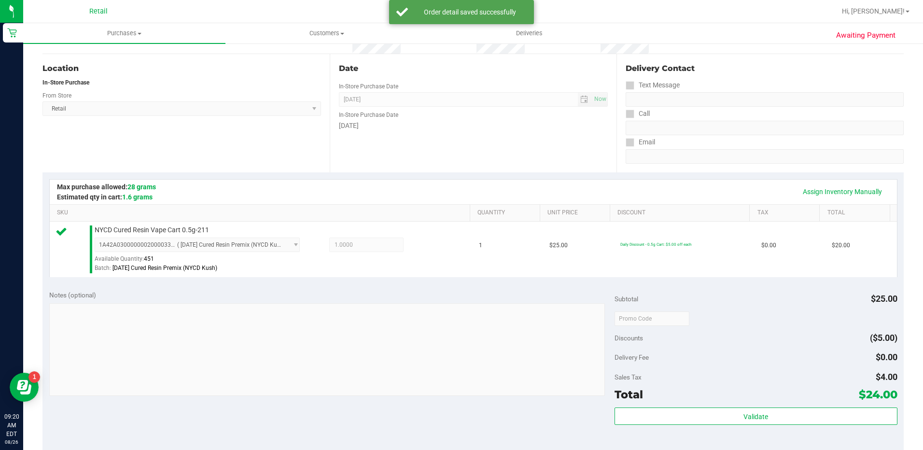
scroll to position [193, 0]
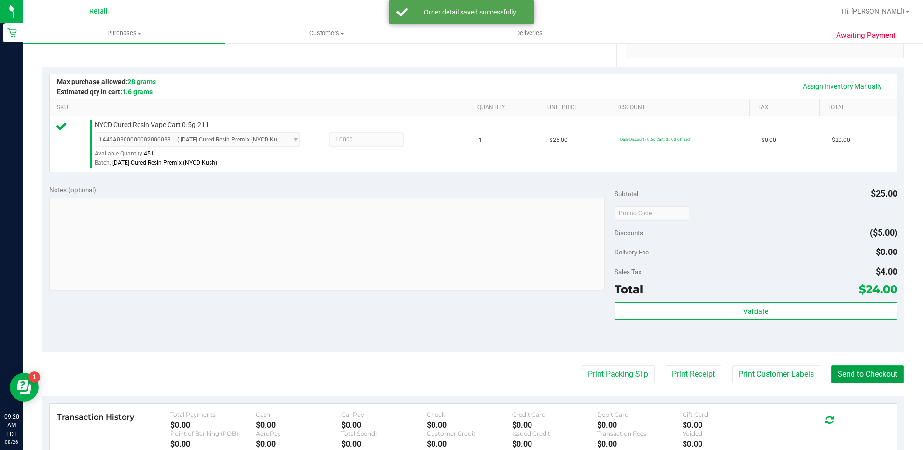
drag, startPoint x: 845, startPoint y: 373, endPoint x: 834, endPoint y: 367, distance: 12.9
click at [844, 373] on button "Send to Checkout" at bounding box center [867, 374] width 72 height 18
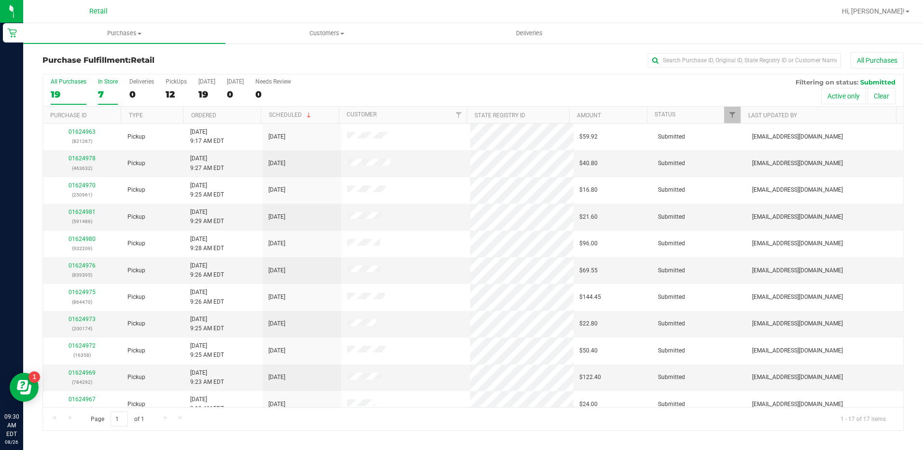
click at [106, 98] on div "7" at bounding box center [108, 94] width 20 height 11
click at [0, 0] on input "In Store 7" at bounding box center [0, 0] width 0 height 0
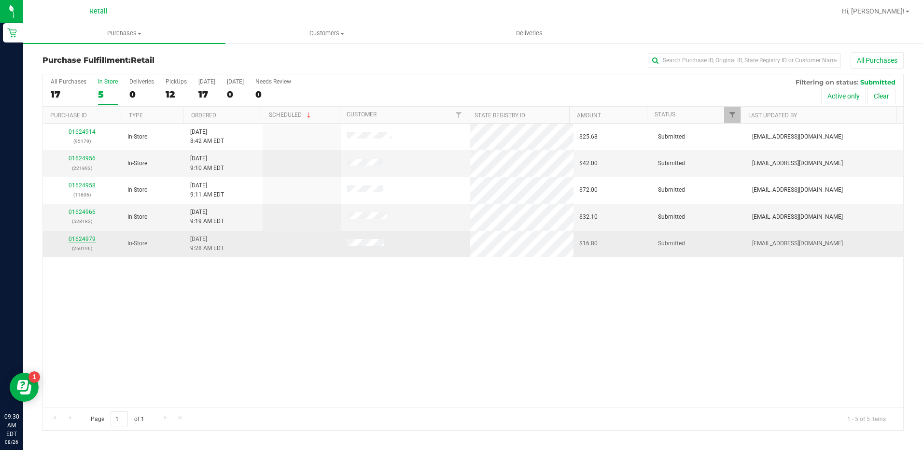
click at [89, 237] on link "01624979" at bounding box center [82, 238] width 27 height 7
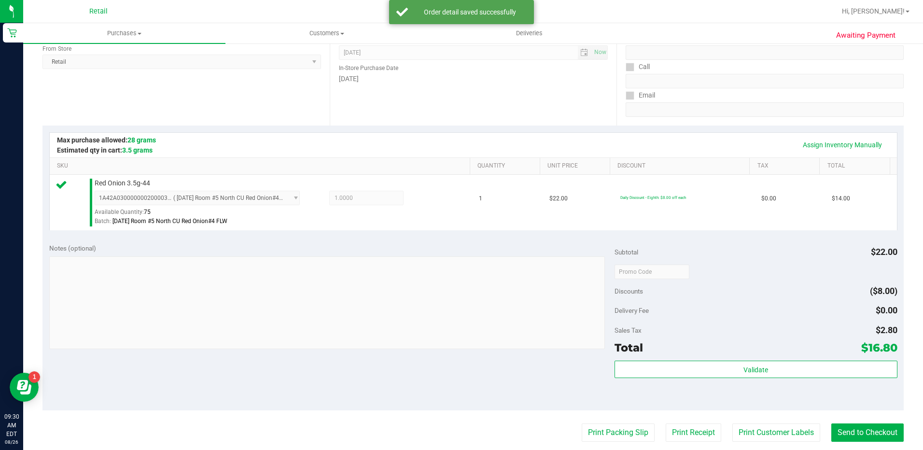
scroll to position [193, 0]
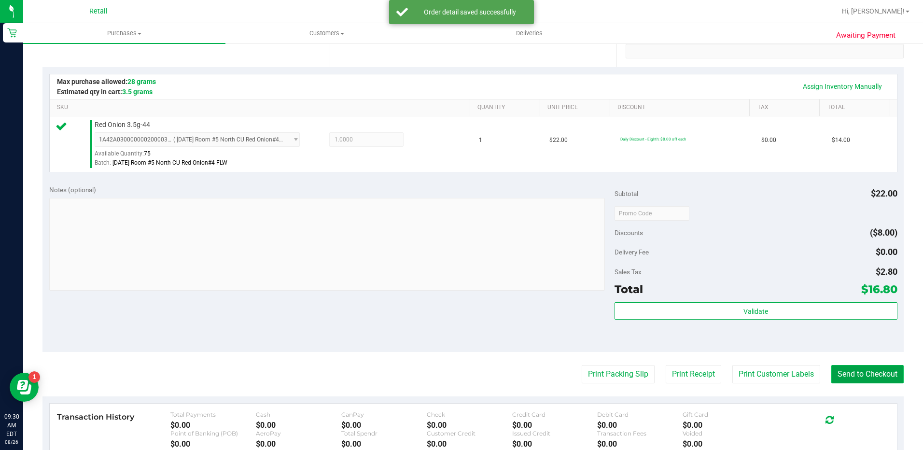
click at [856, 371] on button "Send to Checkout" at bounding box center [867, 374] width 72 height 18
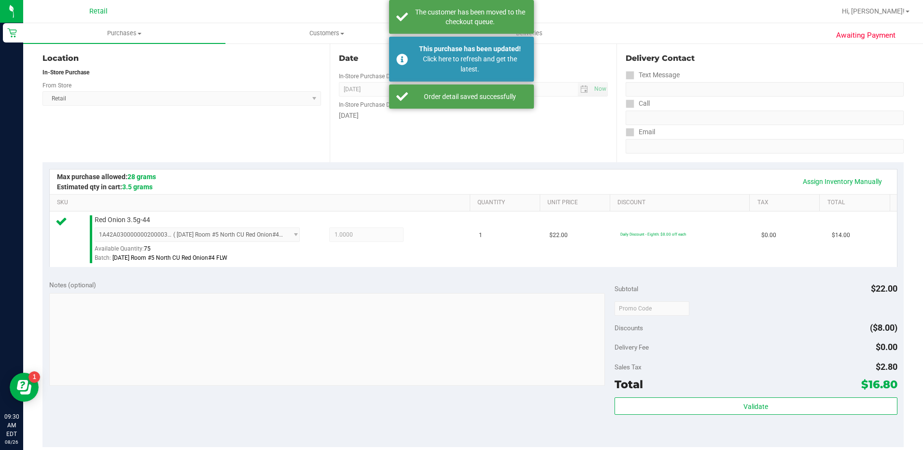
scroll to position [0, 0]
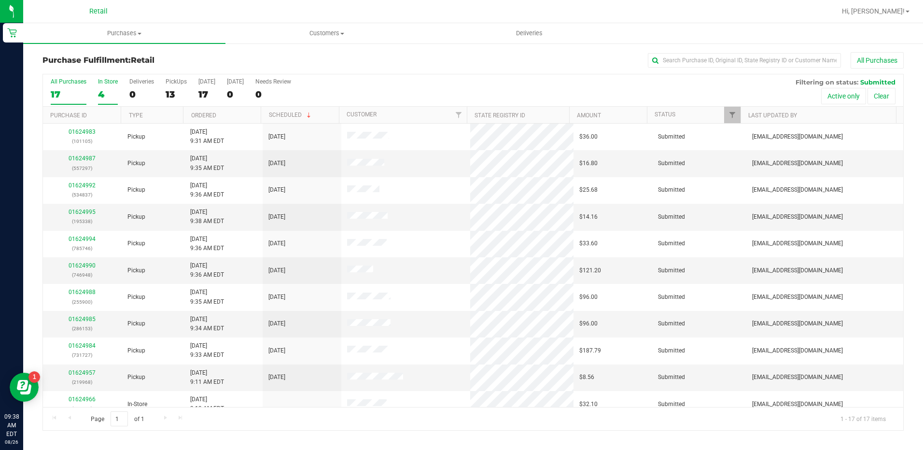
click at [103, 100] on label "In Store 4" at bounding box center [108, 91] width 20 height 27
click at [0, 0] on input "In Store 4" at bounding box center [0, 0] width 0 height 0
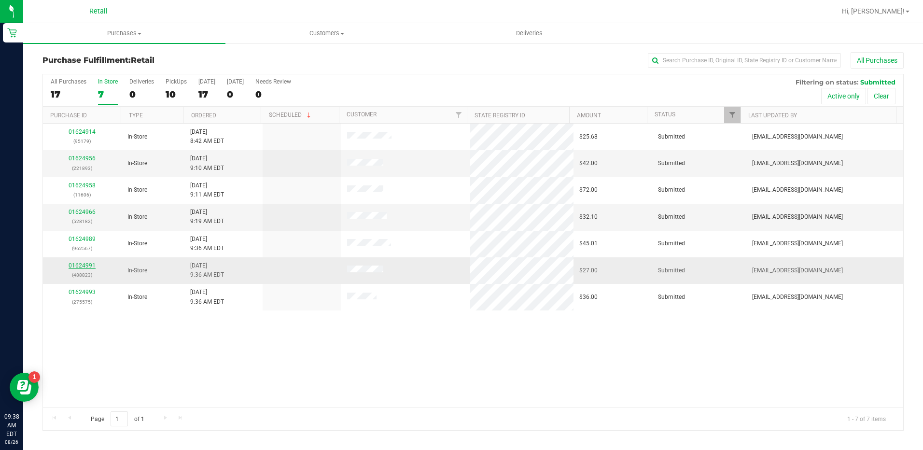
click at [77, 267] on link "01624991" at bounding box center [82, 265] width 27 height 7
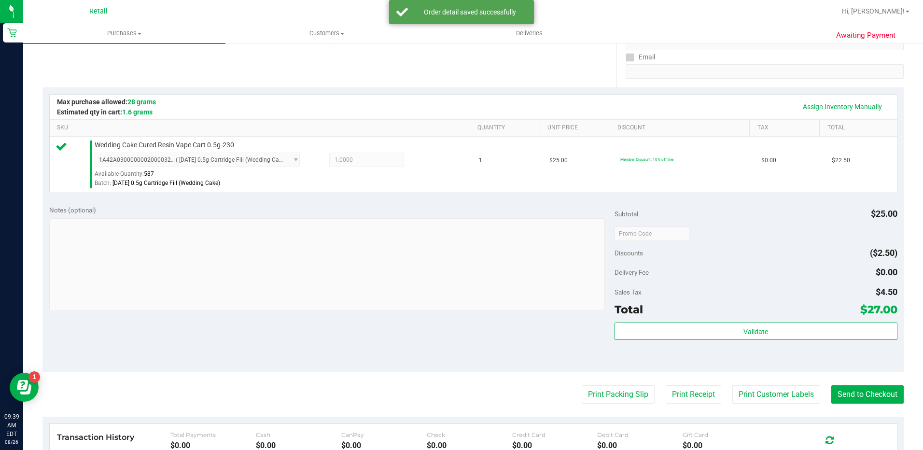
scroll to position [193, 0]
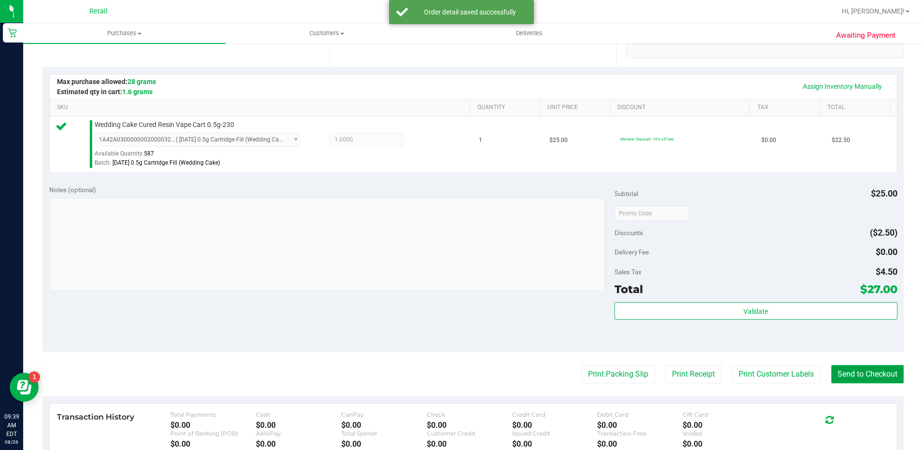
click at [834, 369] on button "Send to Checkout" at bounding box center [867, 374] width 72 height 18
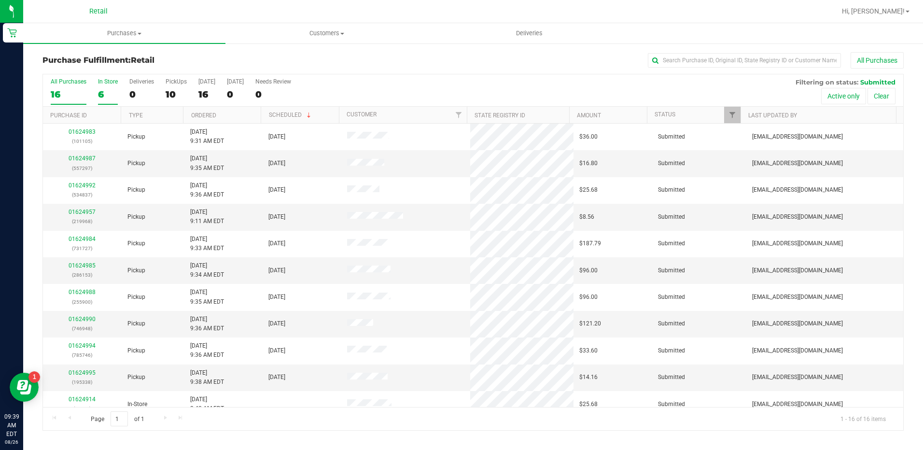
click at [101, 92] on div "6" at bounding box center [108, 94] width 20 height 11
click at [0, 0] on input "In Store 6" at bounding box center [0, 0] width 0 height 0
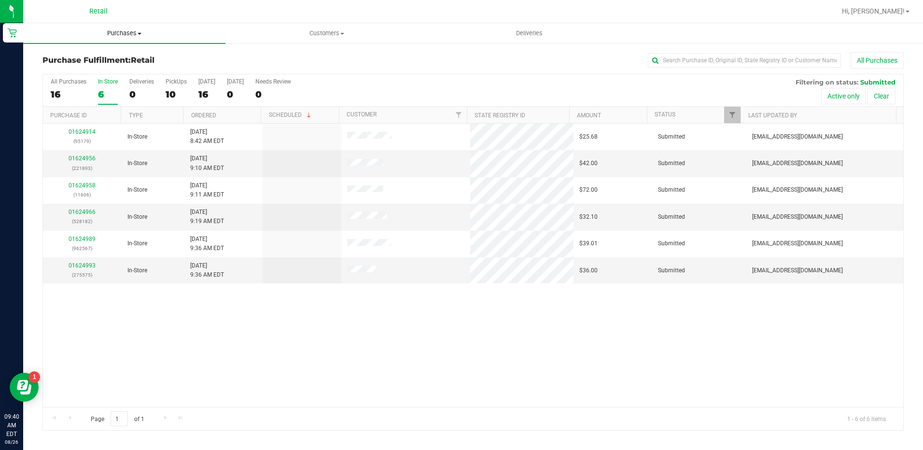
click at [138, 35] on span "Purchases" at bounding box center [124, 33] width 202 height 9
click at [140, 54] on li "Summary of purchases" at bounding box center [124, 59] width 202 height 12
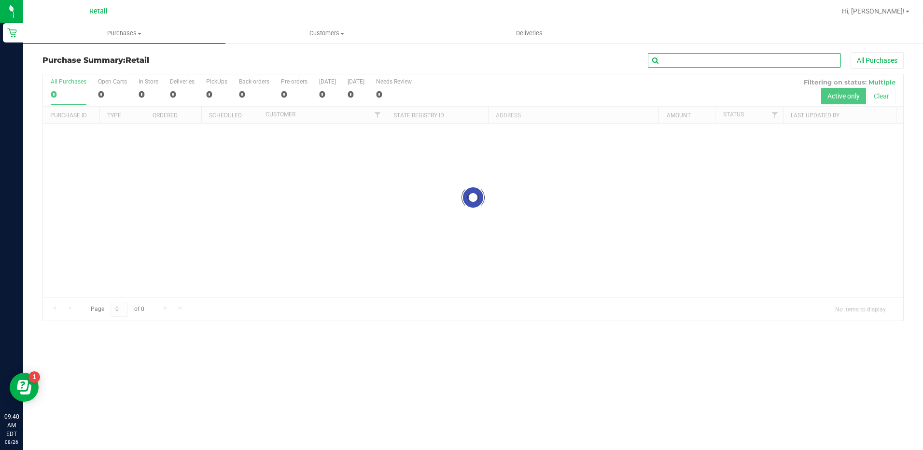
click at [752, 67] on input "text" at bounding box center [744, 60] width 193 height 14
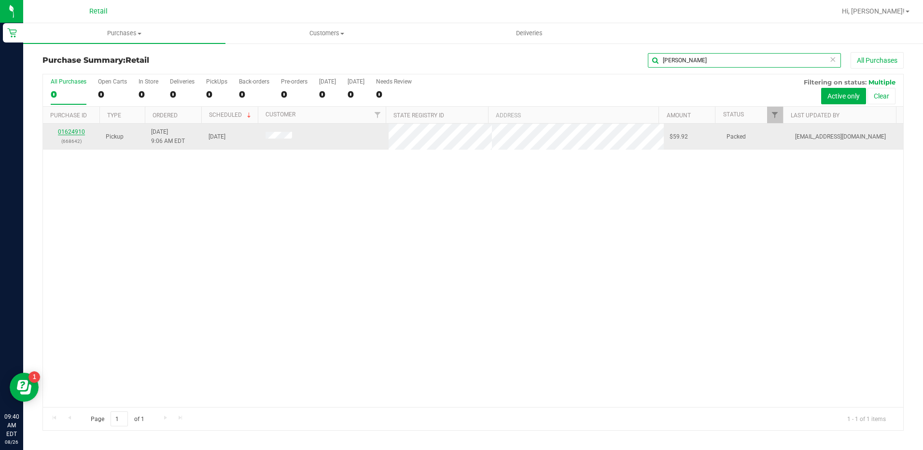
type input "clark"
click at [74, 133] on link "01624910" at bounding box center [71, 131] width 27 height 7
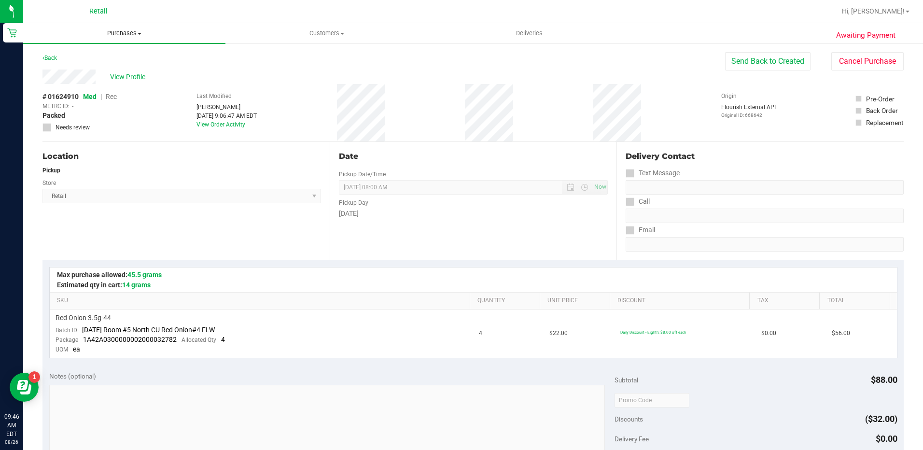
click at [129, 29] on span "Purchases" at bounding box center [124, 33] width 202 height 9
click at [135, 57] on li "Summary of purchases" at bounding box center [124, 59] width 202 height 12
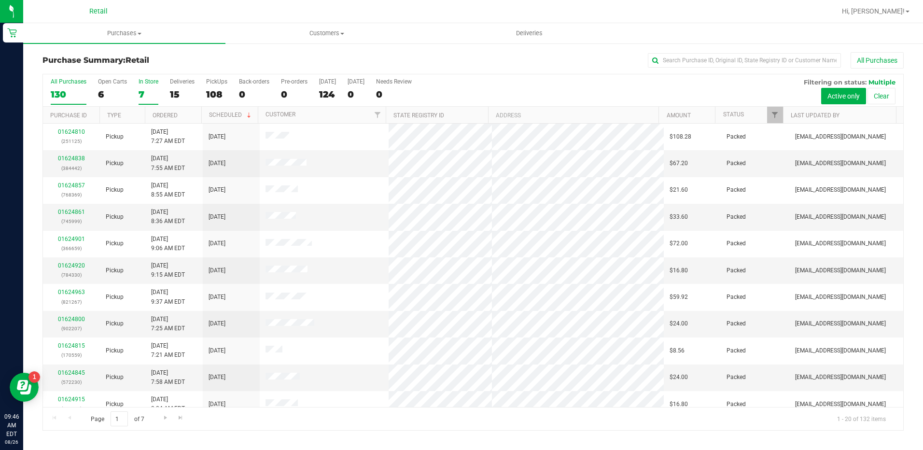
click at [139, 86] on label "In Store 7" at bounding box center [148, 91] width 20 height 27
click at [0, 0] on input "In Store 7" at bounding box center [0, 0] width 0 height 0
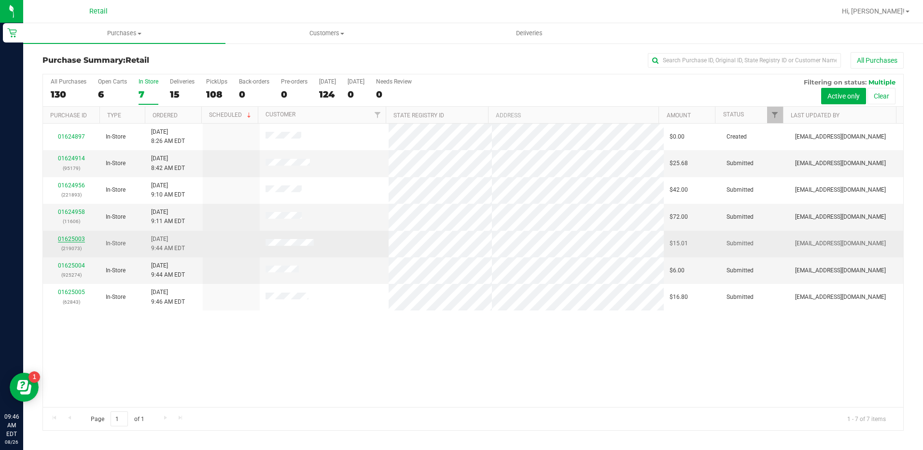
click at [78, 238] on link "01625003" at bounding box center [71, 238] width 27 height 7
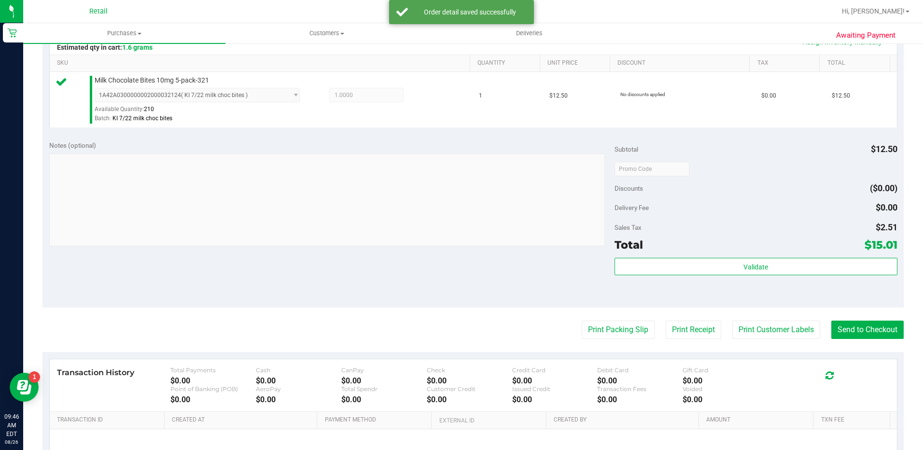
scroll to position [241, 0]
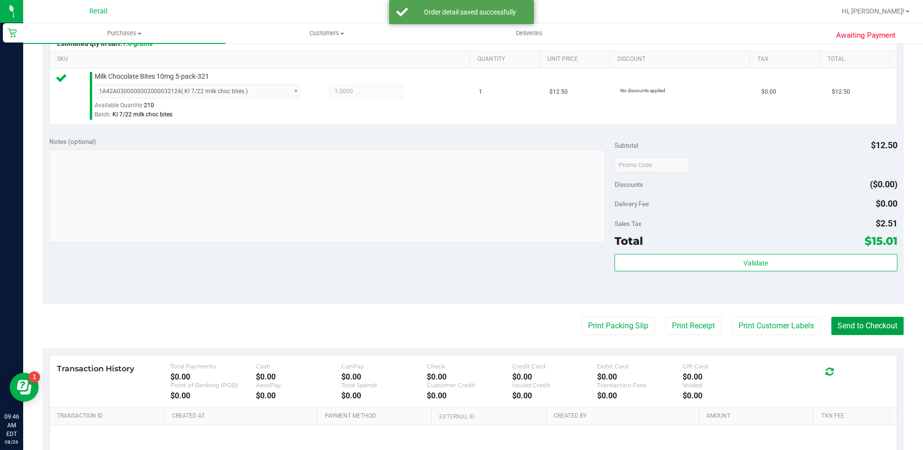
click at [844, 327] on button "Send to Checkout" at bounding box center [867, 326] width 72 height 18
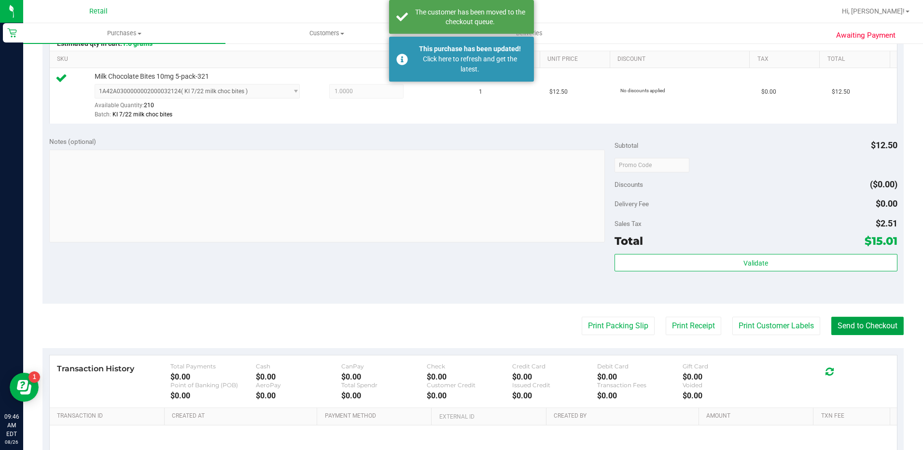
scroll to position [0, 0]
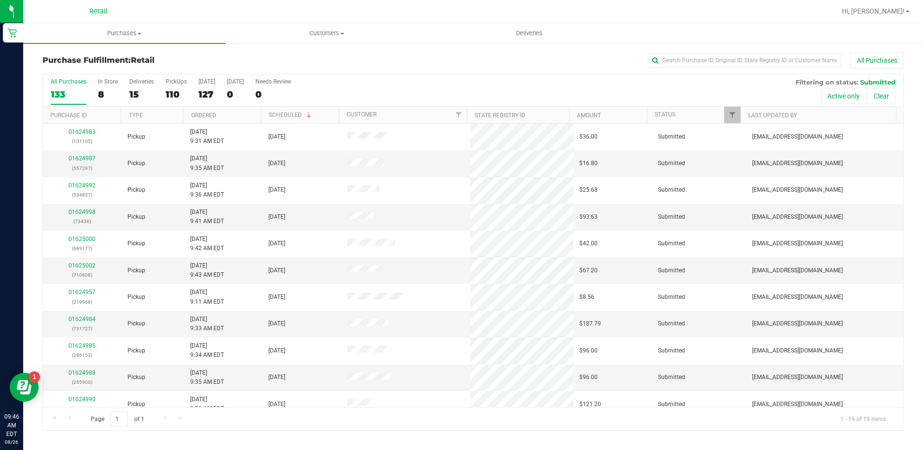
click at [67, 86] on label "All Purchases 133" at bounding box center [69, 91] width 36 height 27
click at [0, 0] on input "All Purchases 133" at bounding box center [0, 0] width 0 height 0
click at [129, 31] on span "Purchases" at bounding box center [124, 33] width 202 height 9
click at [105, 67] on li "Fulfillment" at bounding box center [124, 70] width 202 height 12
click at [110, 95] on div "5" at bounding box center [108, 94] width 20 height 11
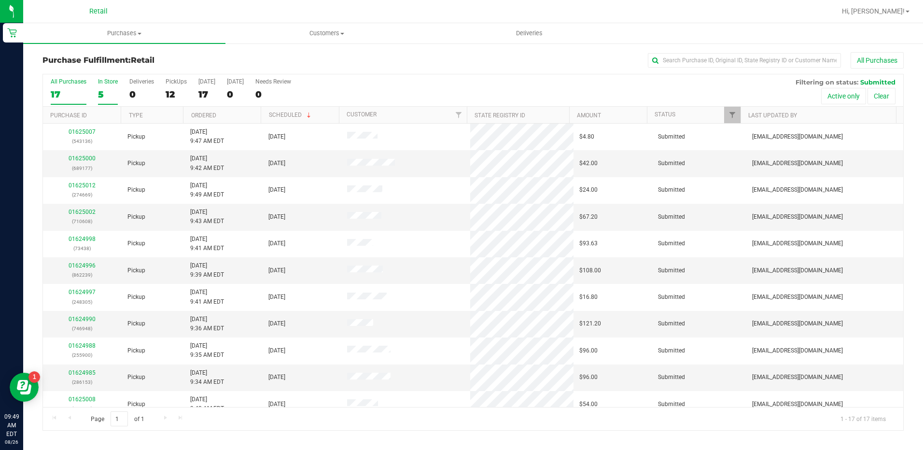
click at [0, 0] on input "In Store 5" at bounding box center [0, 0] width 0 height 0
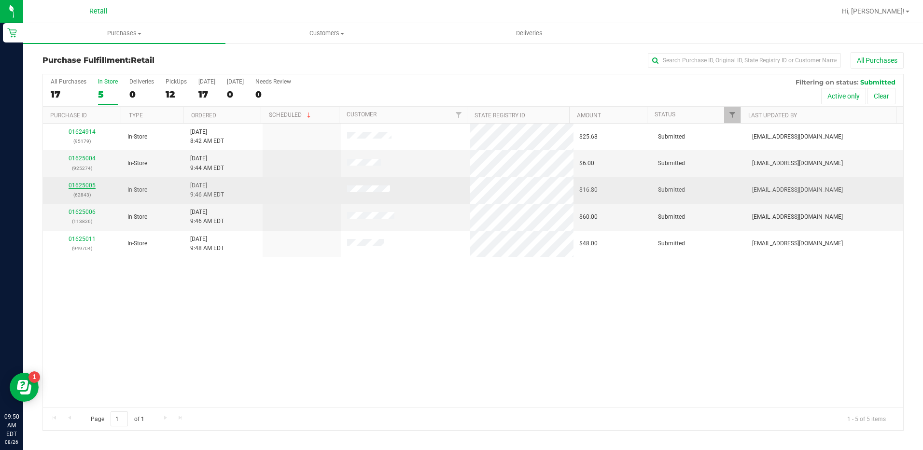
click at [87, 184] on link "01625005" at bounding box center [82, 185] width 27 height 7
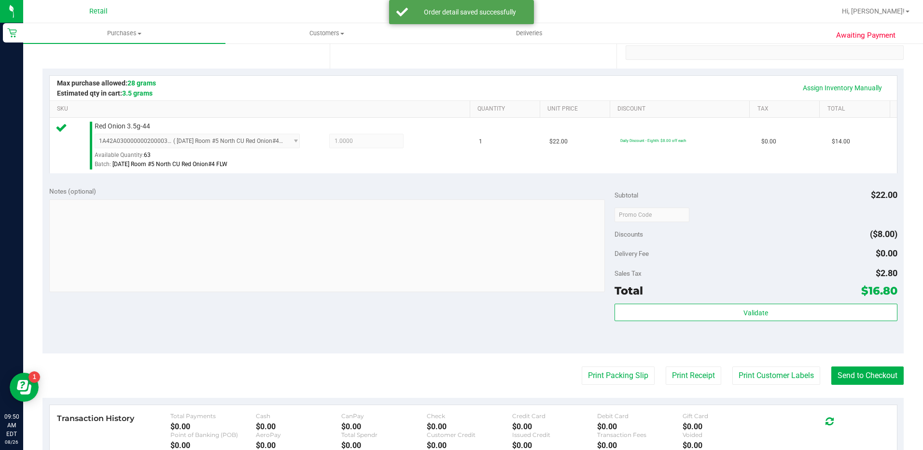
scroll to position [193, 0]
click at [843, 369] on button "Send to Checkout" at bounding box center [867, 374] width 72 height 18
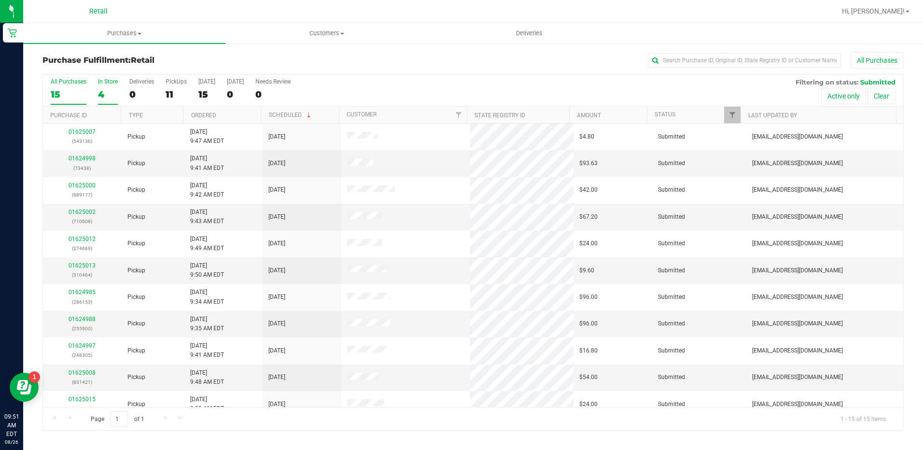
click at [102, 92] on div "4" at bounding box center [108, 94] width 20 height 11
click at [0, 0] on input "In Store 4" at bounding box center [0, 0] width 0 height 0
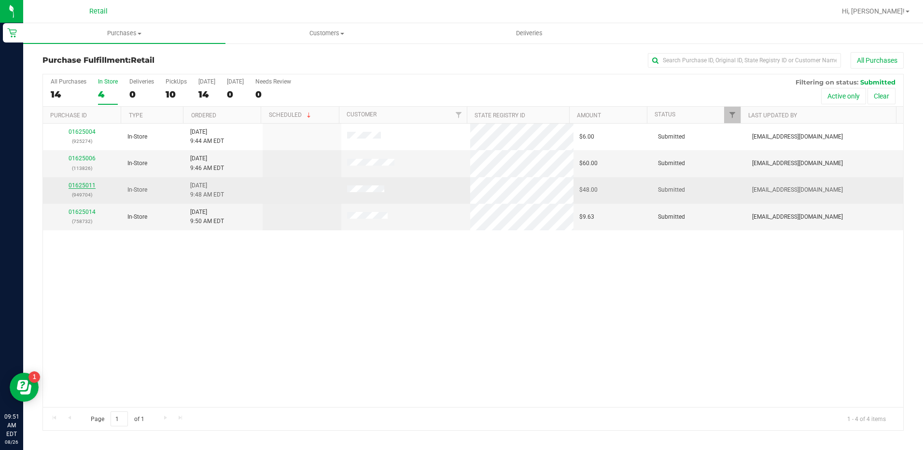
click at [87, 188] on link "01625011" at bounding box center [82, 185] width 27 height 7
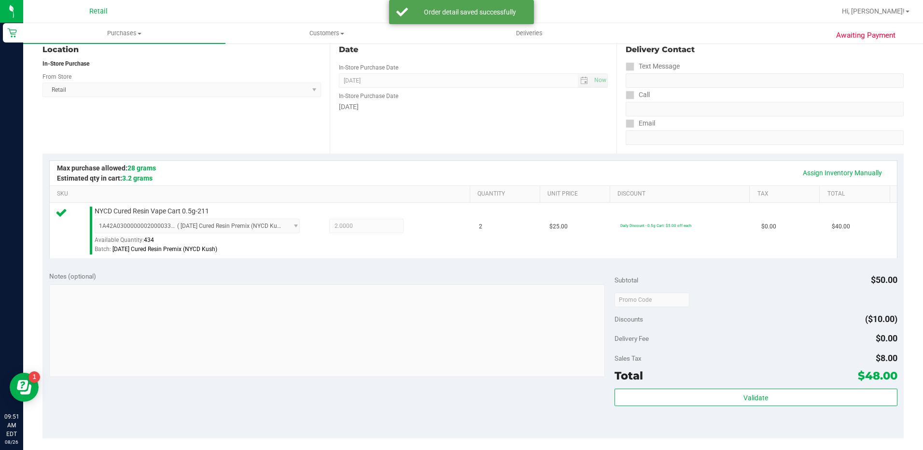
scroll to position [145, 0]
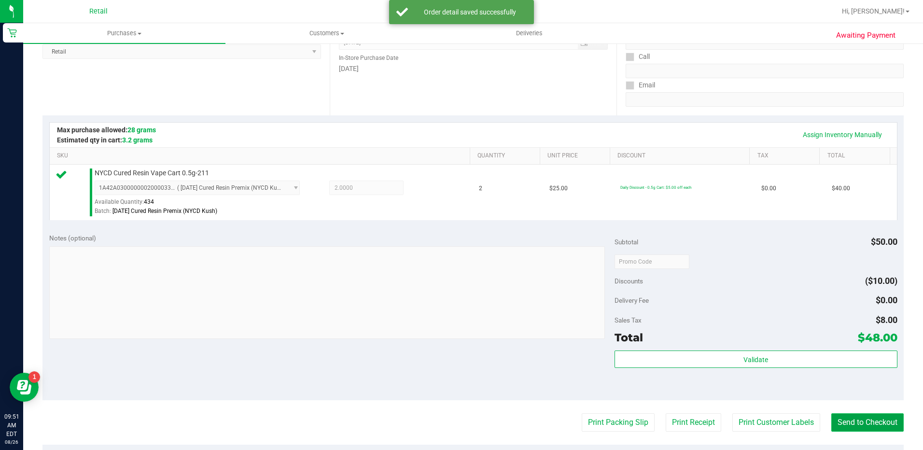
click at [850, 420] on button "Send to Checkout" at bounding box center [867, 422] width 72 height 18
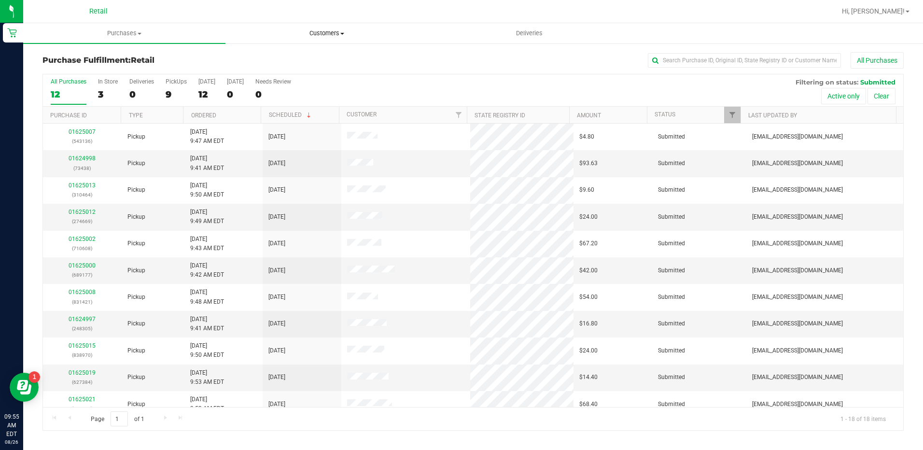
click at [334, 34] on span "Customers" at bounding box center [326, 33] width 201 height 9
click at [335, 56] on li "All customers" at bounding box center [326, 59] width 202 height 12
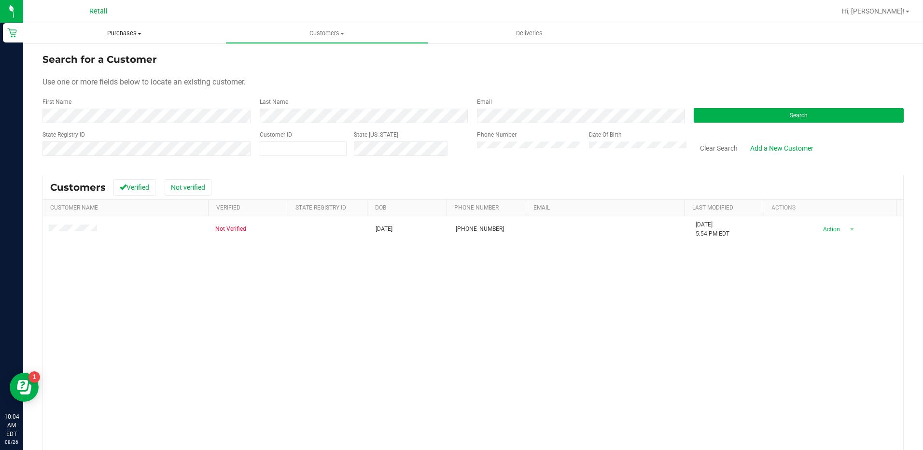
click at [121, 33] on span "Purchases" at bounding box center [124, 33] width 202 height 9
click at [123, 60] on li "Summary of purchases" at bounding box center [124, 59] width 202 height 12
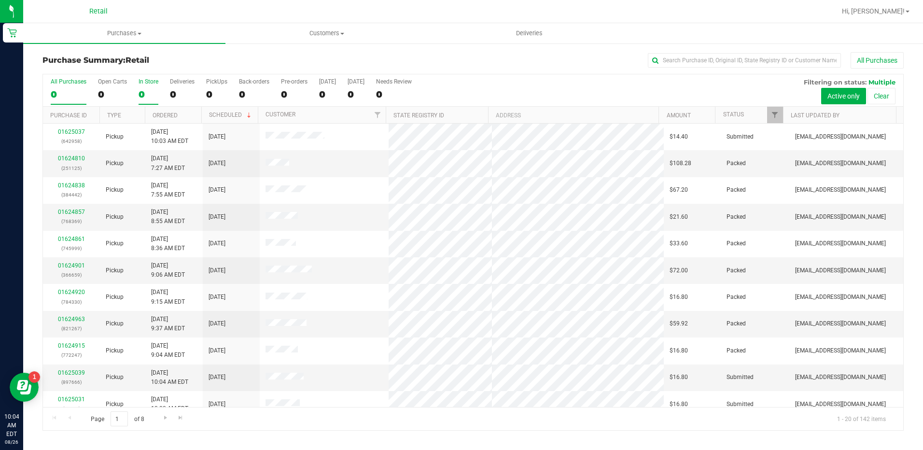
click at [141, 93] on div "0" at bounding box center [148, 94] width 20 height 11
click at [0, 0] on input "In Store 0" at bounding box center [0, 0] width 0 height 0
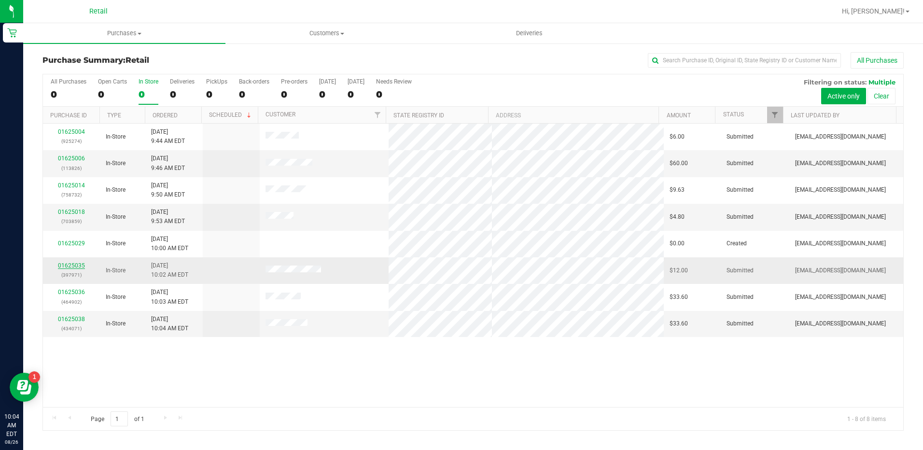
click at [63, 266] on link "01625035" at bounding box center [71, 265] width 27 height 7
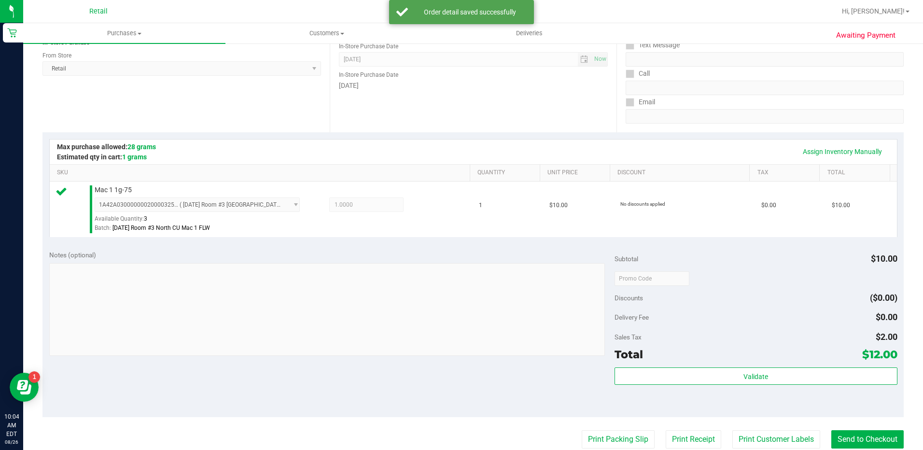
scroll to position [145, 0]
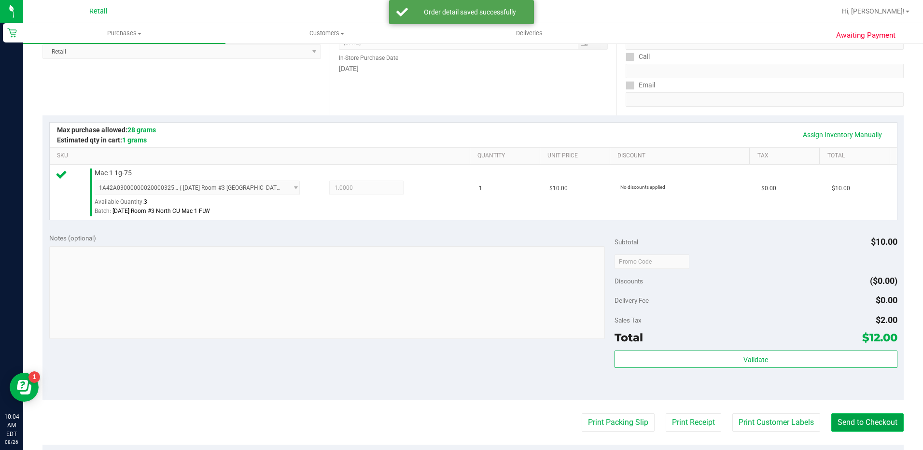
click at [869, 422] on button "Send to Checkout" at bounding box center [867, 422] width 72 height 18
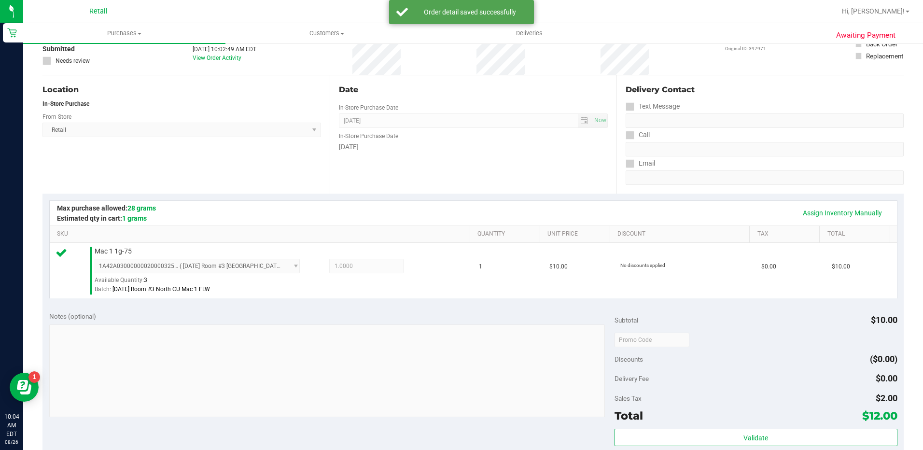
scroll to position [0, 0]
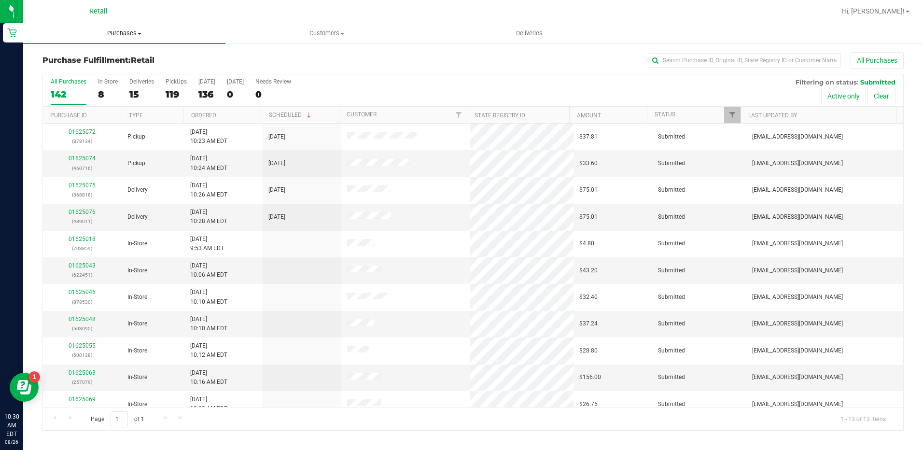
click at [112, 25] on uib-tab-heading "Purchases Summary of purchases Fulfillment All purchases" at bounding box center [124, 33] width 202 height 20
click at [113, 57] on span "Summary of purchases" at bounding box center [72, 58] width 99 height 8
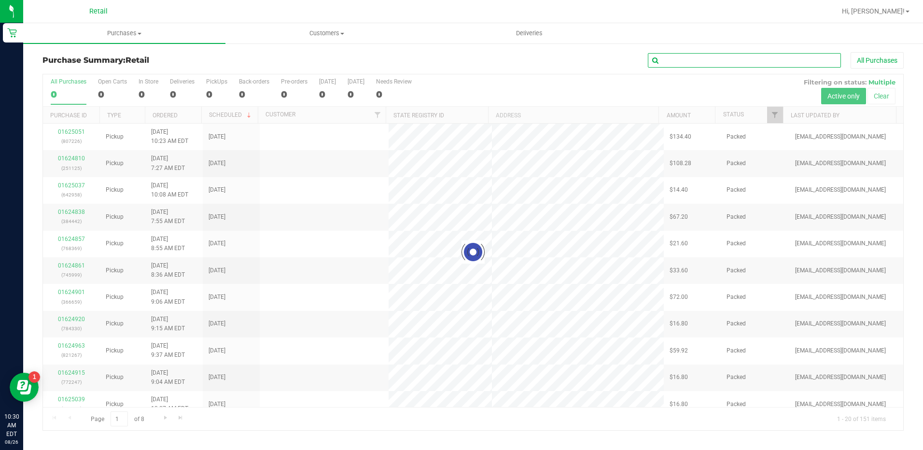
click at [706, 61] on input "text" at bounding box center [744, 60] width 193 height 14
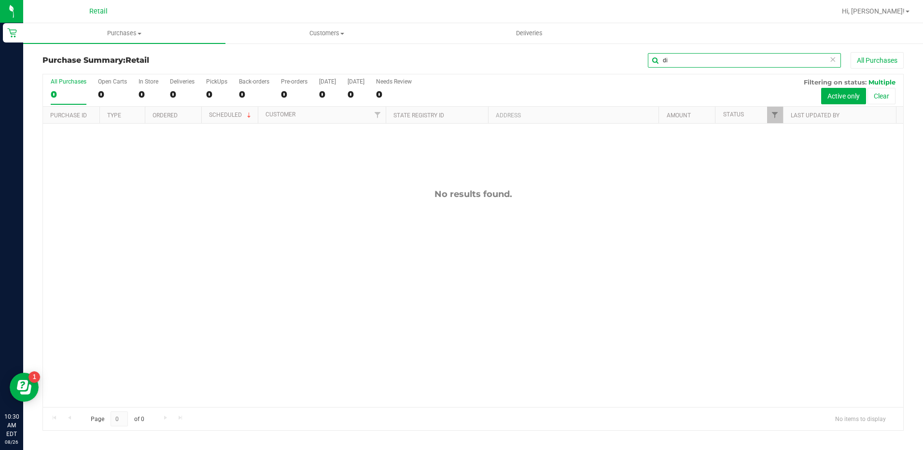
type input "d"
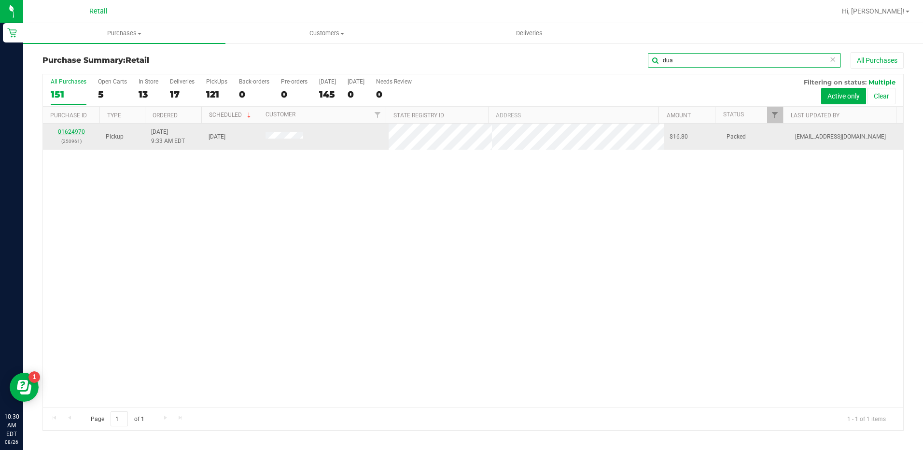
type input "dua"
click at [66, 133] on link "01624970" at bounding box center [71, 131] width 27 height 7
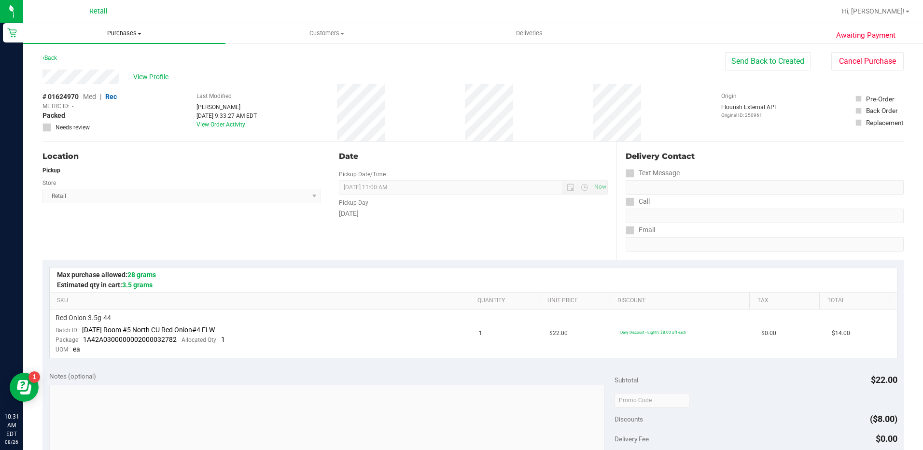
click at [112, 38] on uib-tab-heading "Purchases Summary of purchases Fulfillment All purchases" at bounding box center [124, 33] width 202 height 20
click at [118, 61] on span "Summary of purchases" at bounding box center [72, 58] width 99 height 8
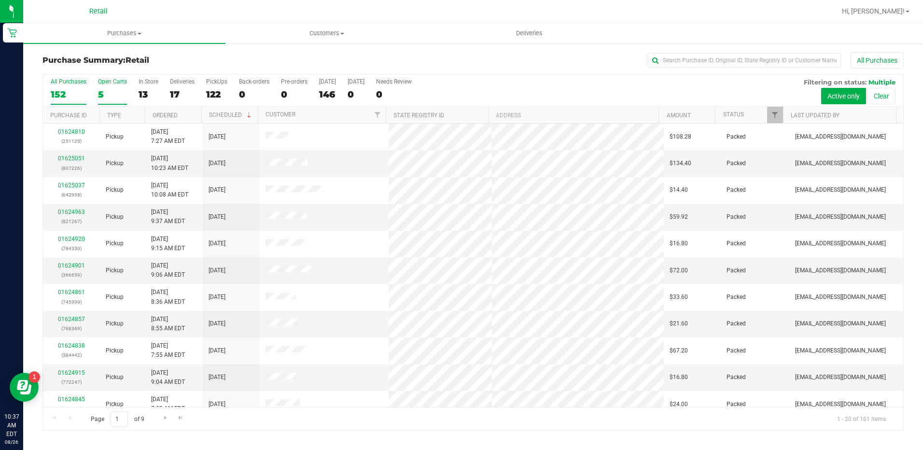
click at [104, 83] on div "Open Carts" at bounding box center [112, 81] width 29 height 7
click at [0, 0] on input "Open Carts 5" at bounding box center [0, 0] width 0 height 0
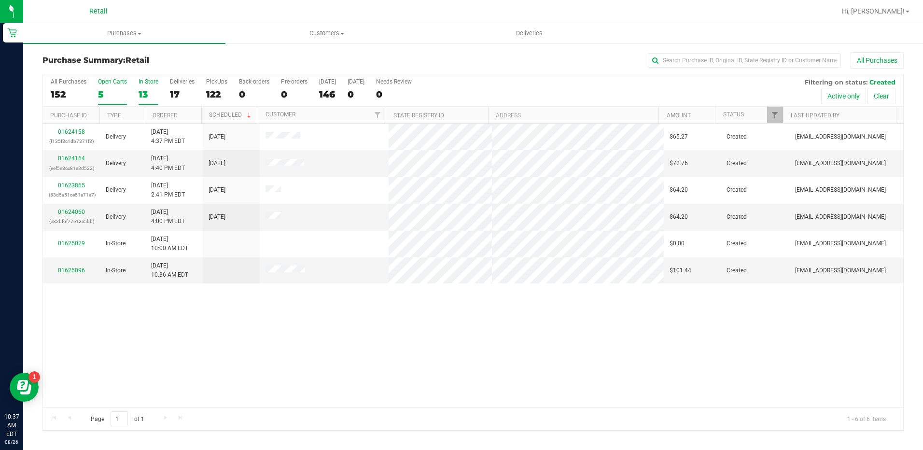
click at [143, 86] on label "In Store 13" at bounding box center [148, 91] width 20 height 27
click at [0, 0] on input "In Store 13" at bounding box center [0, 0] width 0 height 0
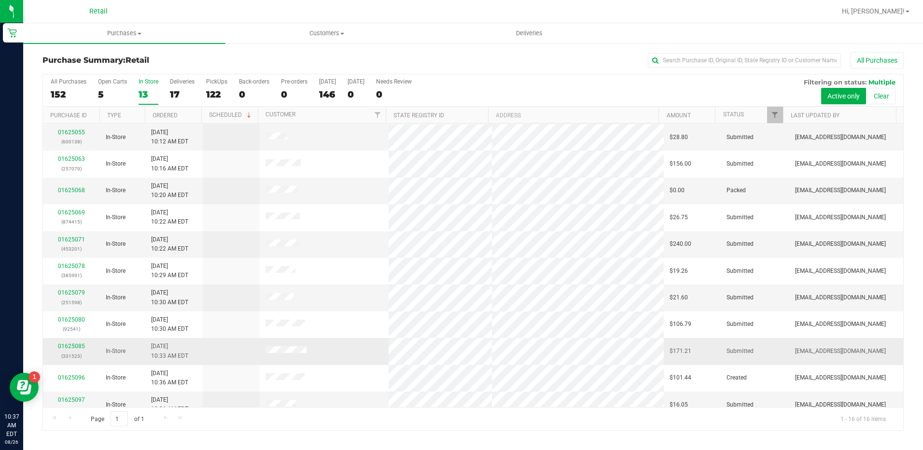
scroll to position [144, 0]
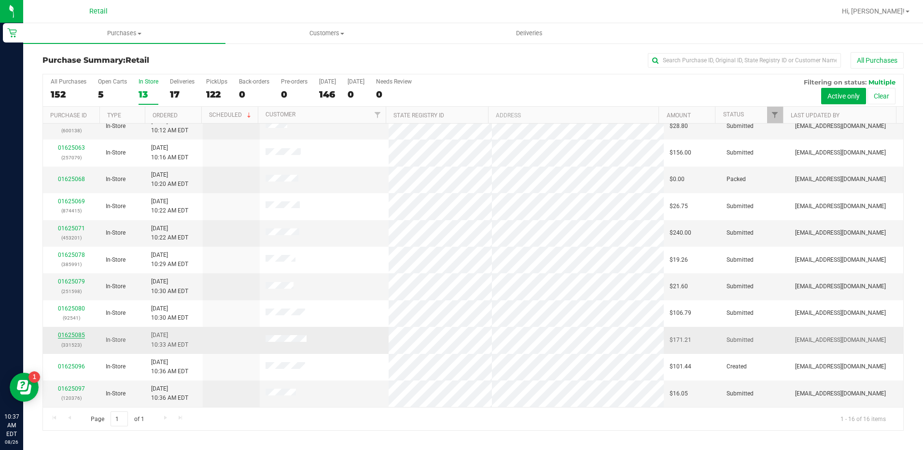
click at [75, 335] on link "01625085" at bounding box center [71, 335] width 27 height 7
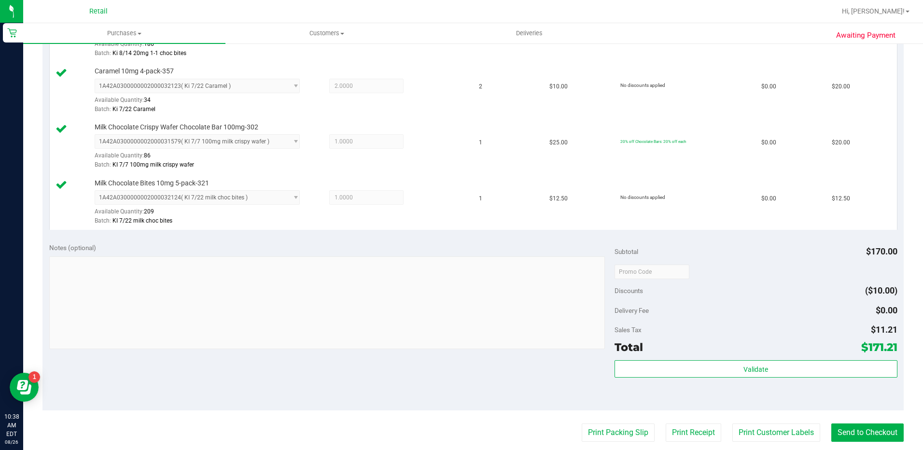
scroll to position [724, 0]
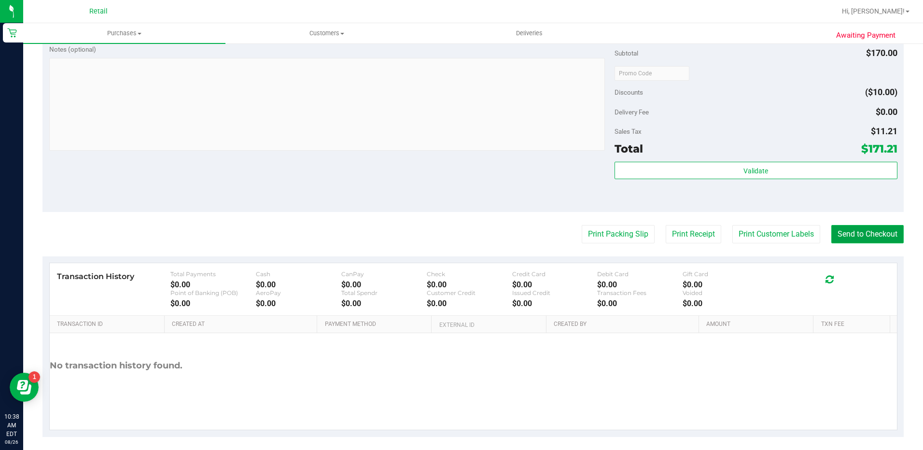
click at [849, 230] on button "Send to Checkout" at bounding box center [867, 234] width 72 height 18
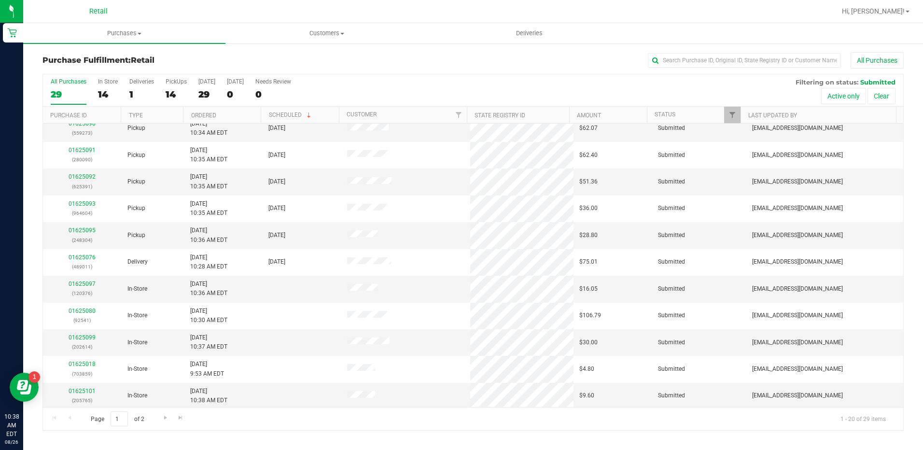
scroll to position [251, 0]
click at [103, 97] on div "14" at bounding box center [108, 94] width 20 height 11
click at [0, 0] on input "In Store 14" at bounding box center [0, 0] width 0 height 0
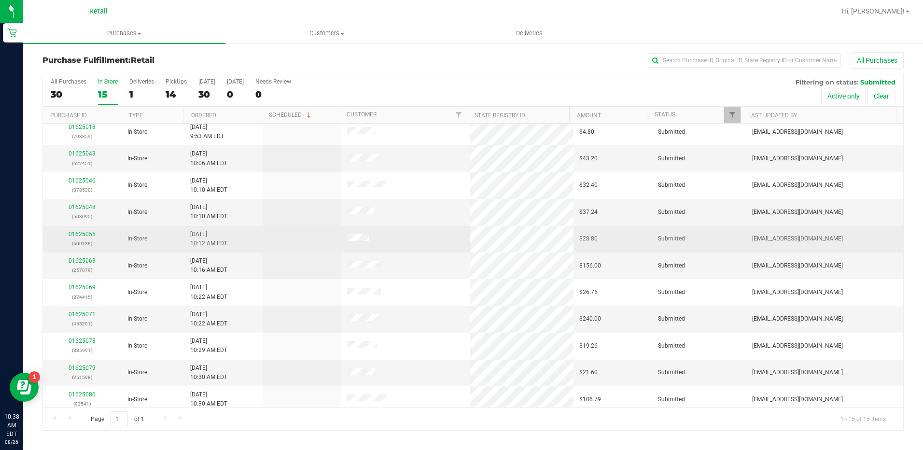
scroll to position [0, 0]
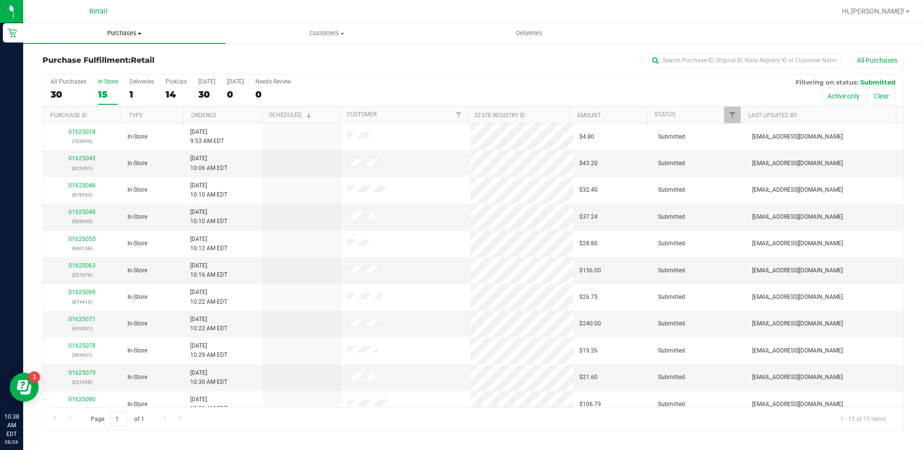
click at [111, 34] on span "Purchases" at bounding box center [124, 33] width 202 height 9
click at [113, 56] on span "Summary of purchases" at bounding box center [72, 58] width 99 height 8
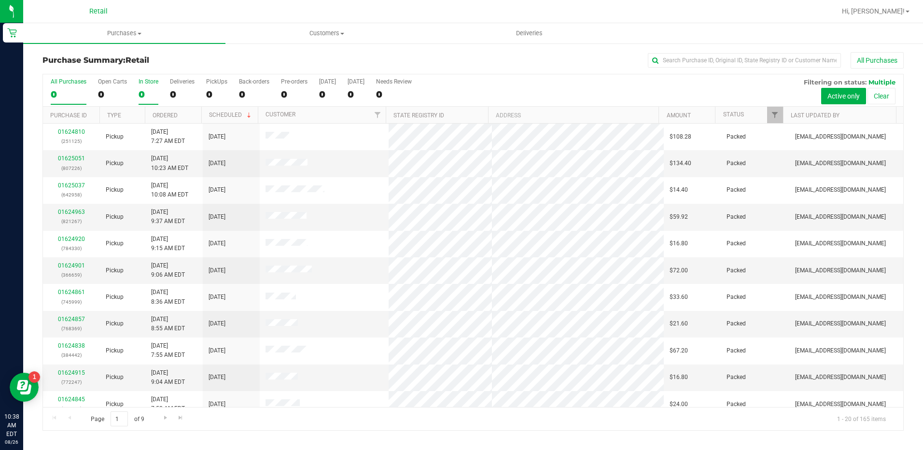
click at [145, 95] on div "0" at bounding box center [148, 94] width 20 height 11
click at [0, 0] on input "In Store 0" at bounding box center [0, 0] width 0 height 0
click at [147, 90] on div "19" at bounding box center [148, 94] width 20 height 11
click at [0, 0] on input "In Store 19" at bounding box center [0, 0] width 0 height 0
click at [132, 35] on span "Purchases" at bounding box center [124, 33] width 202 height 9
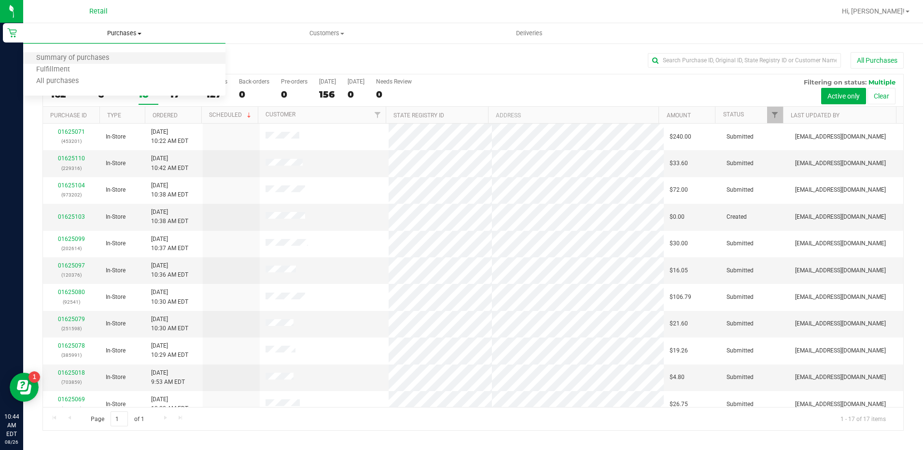
click at [137, 55] on li "Summary of purchases" at bounding box center [124, 59] width 202 height 12
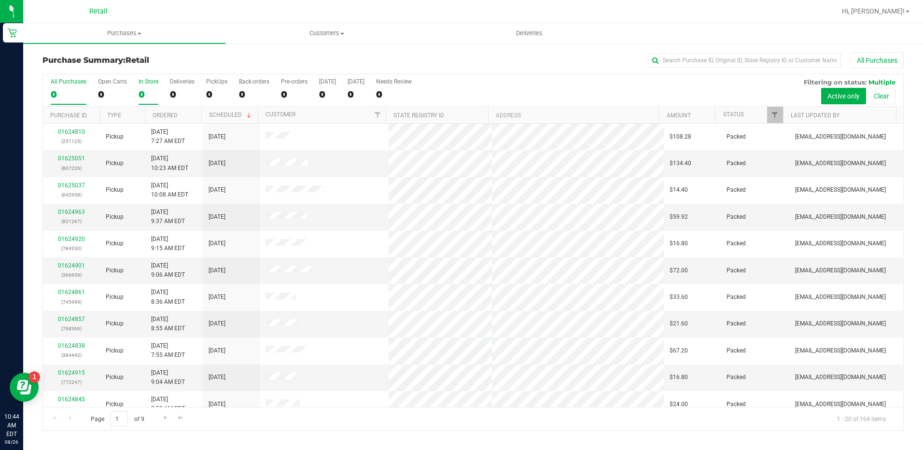
click at [143, 93] on div "0" at bounding box center [148, 94] width 20 height 11
click at [0, 0] on input "In Store 0" at bounding box center [0, 0] width 0 height 0
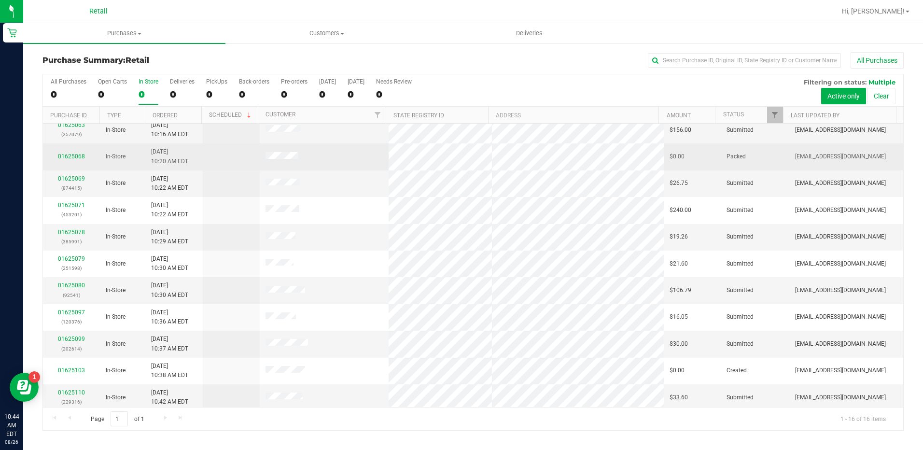
scroll to position [144, 0]
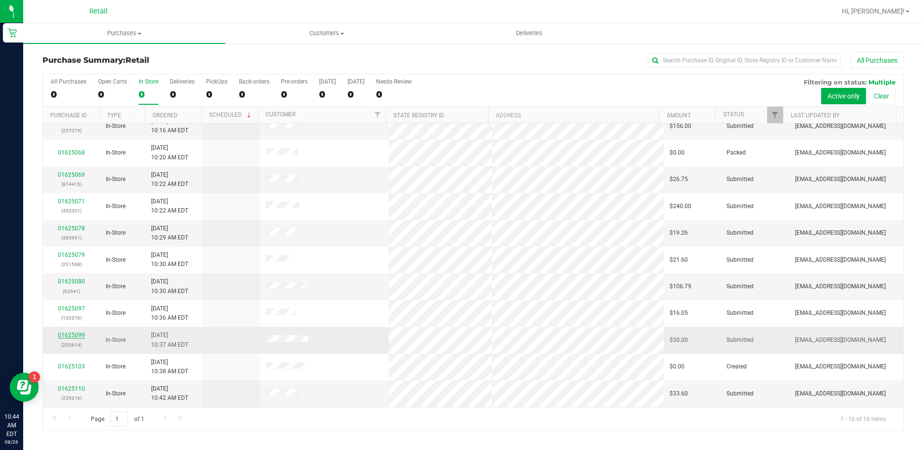
click at [83, 334] on link "01625099" at bounding box center [71, 335] width 27 height 7
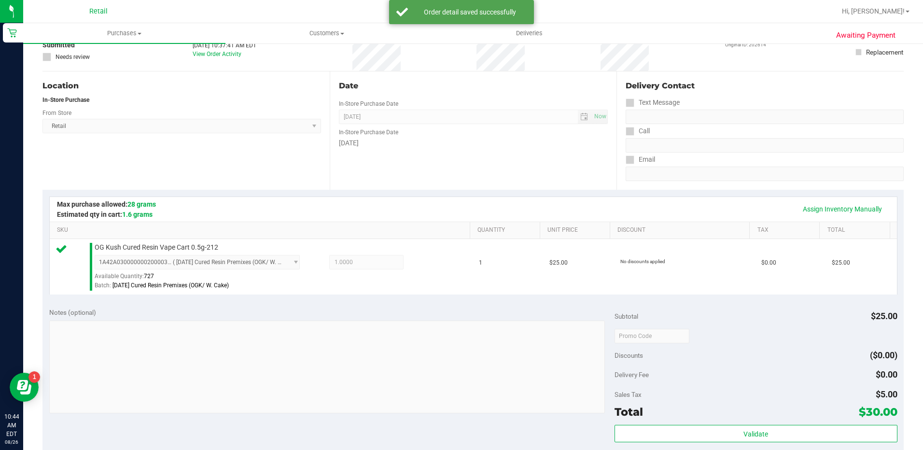
scroll to position [193, 0]
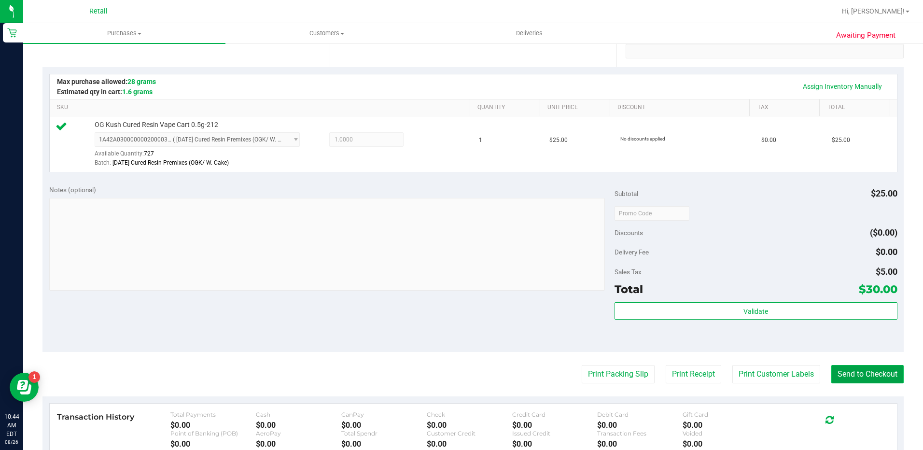
click at [840, 372] on button "Send to Checkout" at bounding box center [867, 374] width 72 height 18
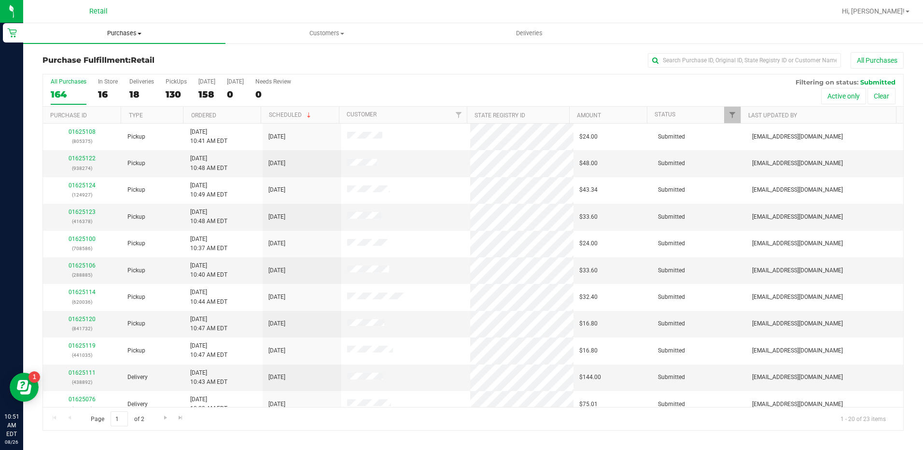
click at [125, 31] on span "Purchases" at bounding box center [124, 33] width 202 height 9
click at [131, 59] on li "Summary of purchases" at bounding box center [124, 59] width 202 height 12
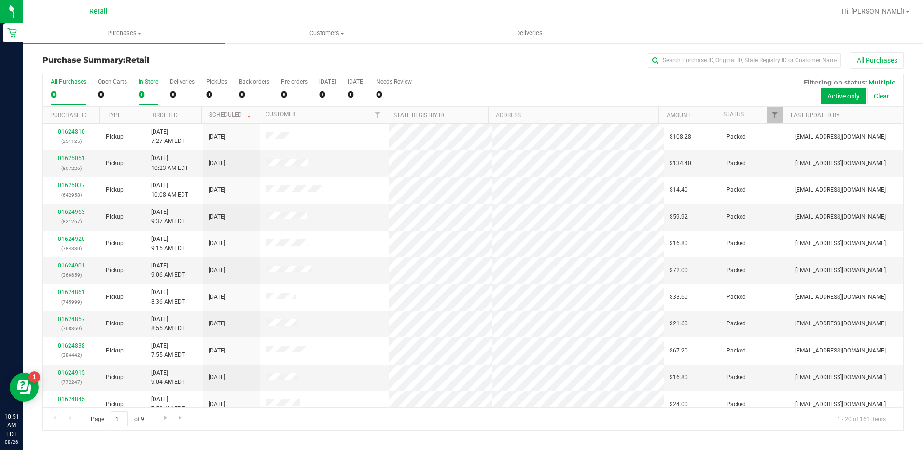
click at [145, 91] on div "0" at bounding box center [148, 94] width 20 height 11
click at [0, 0] on input "In Store 0" at bounding box center [0, 0] width 0 height 0
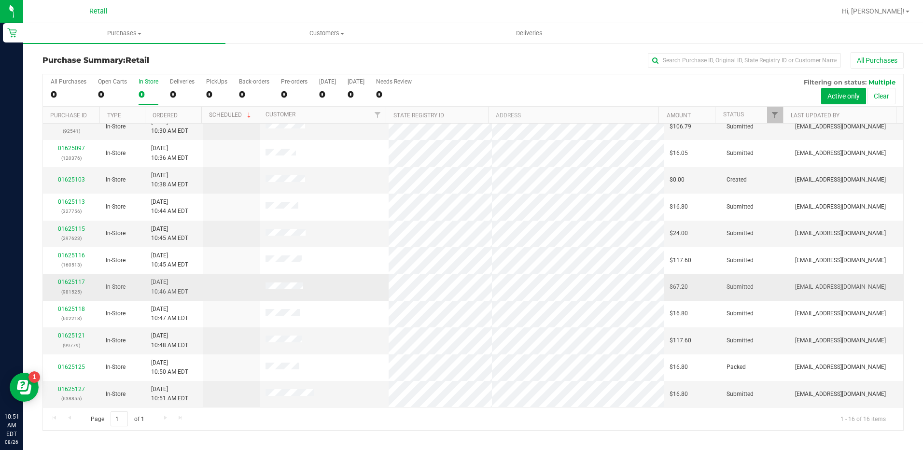
scroll to position [144, 0]
click at [78, 282] on link "01625117" at bounding box center [71, 281] width 27 height 7
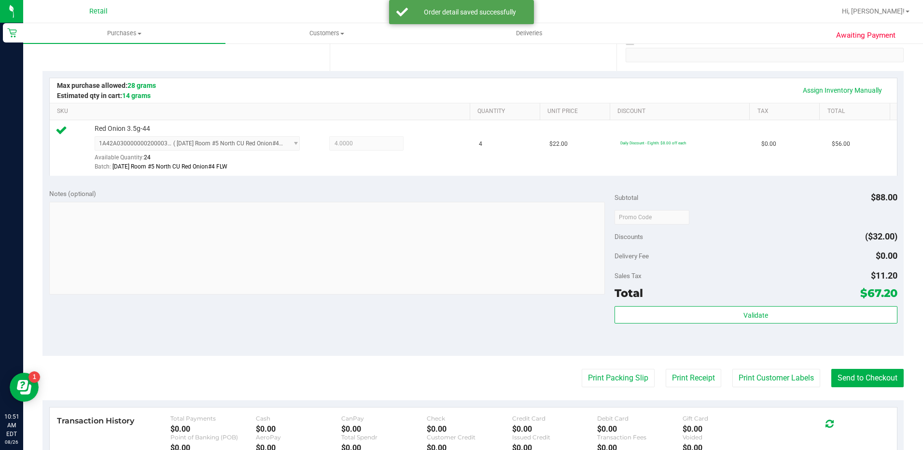
scroll to position [193, 0]
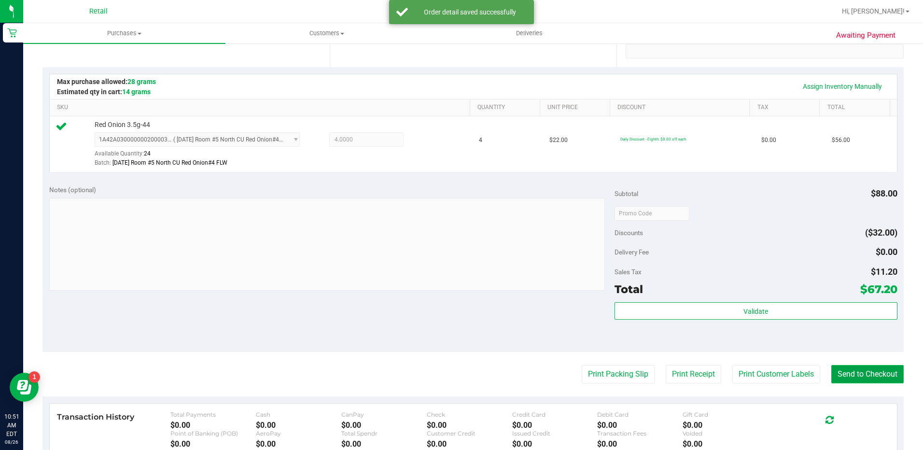
click at [872, 380] on button "Send to Checkout" at bounding box center [867, 374] width 72 height 18
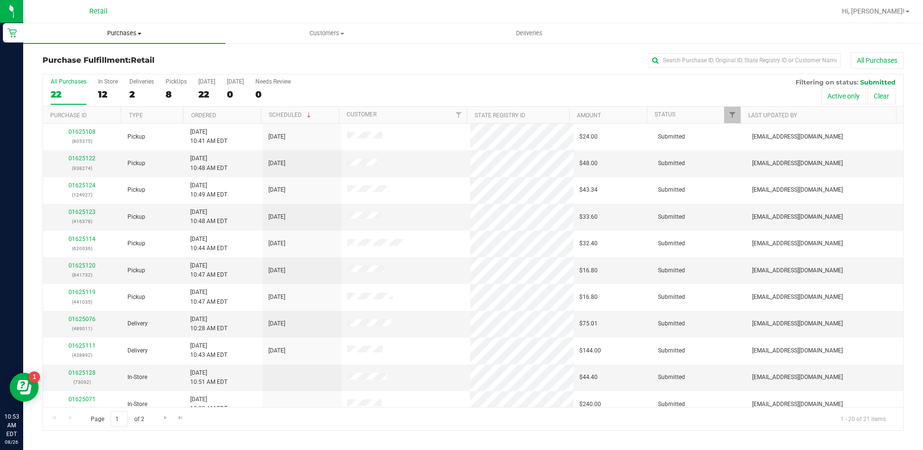
click at [126, 30] on span "Purchases" at bounding box center [124, 33] width 202 height 9
click at [131, 56] on li "Summary of purchases" at bounding box center [124, 59] width 202 height 12
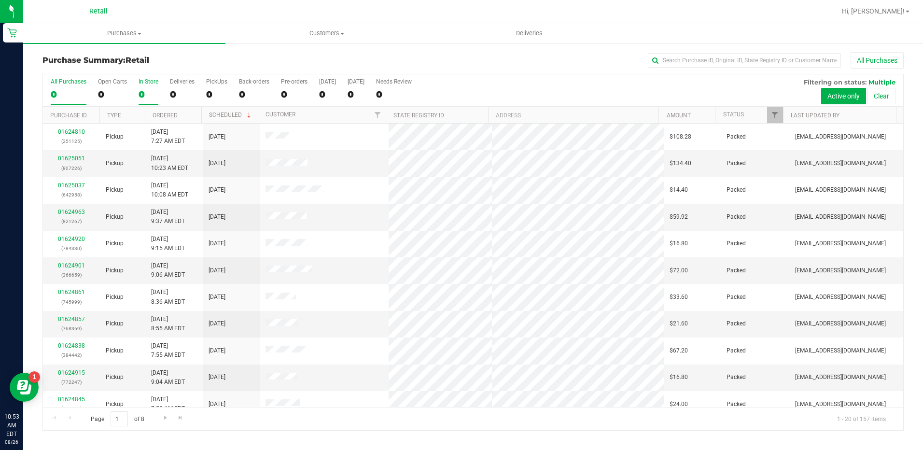
click at [139, 96] on div "0" at bounding box center [148, 94] width 20 height 11
click at [0, 0] on input "In Store 0" at bounding box center [0, 0] width 0 height 0
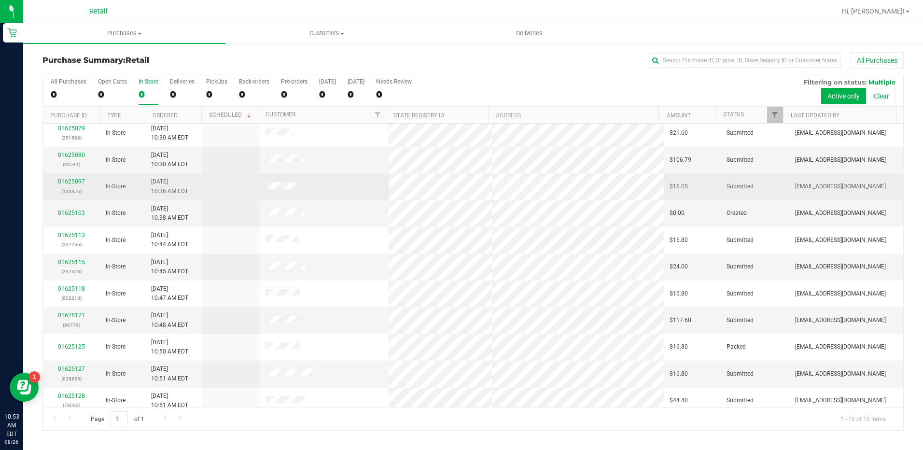
scroll to position [117, 0]
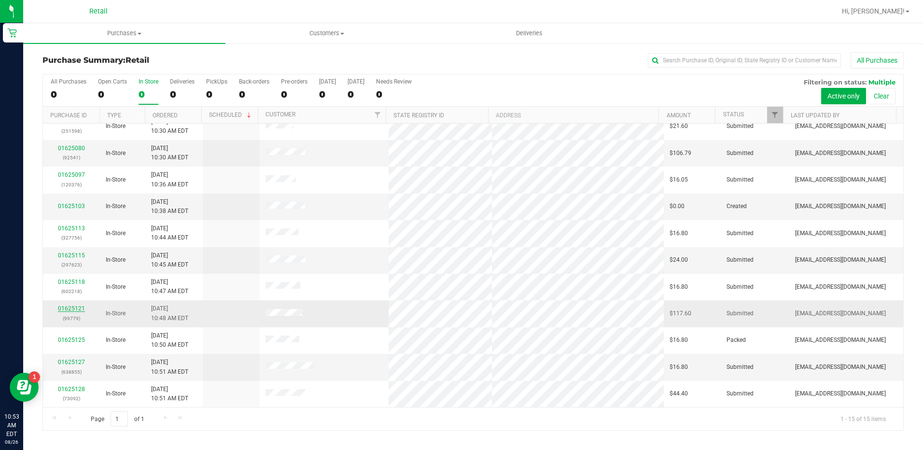
click at [74, 308] on link "01625121" at bounding box center [71, 308] width 27 height 7
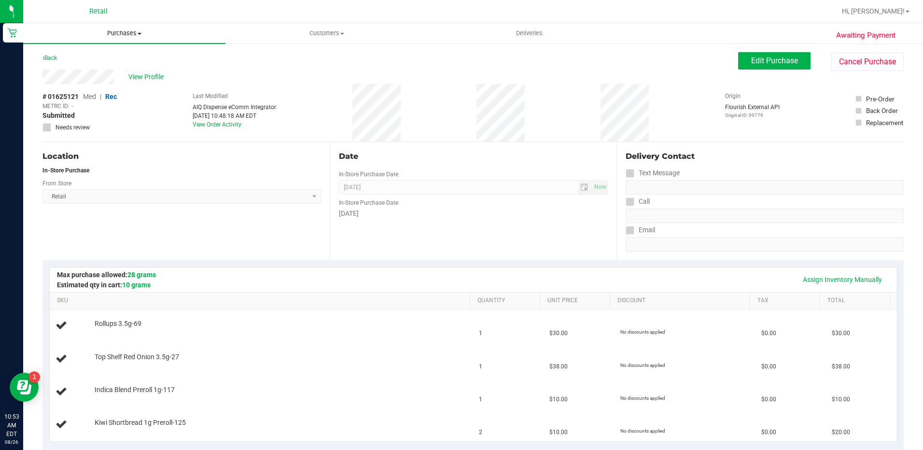
click at [109, 31] on span "Purchases" at bounding box center [124, 33] width 202 height 9
click at [108, 56] on span "Summary of purchases" at bounding box center [72, 58] width 99 height 8
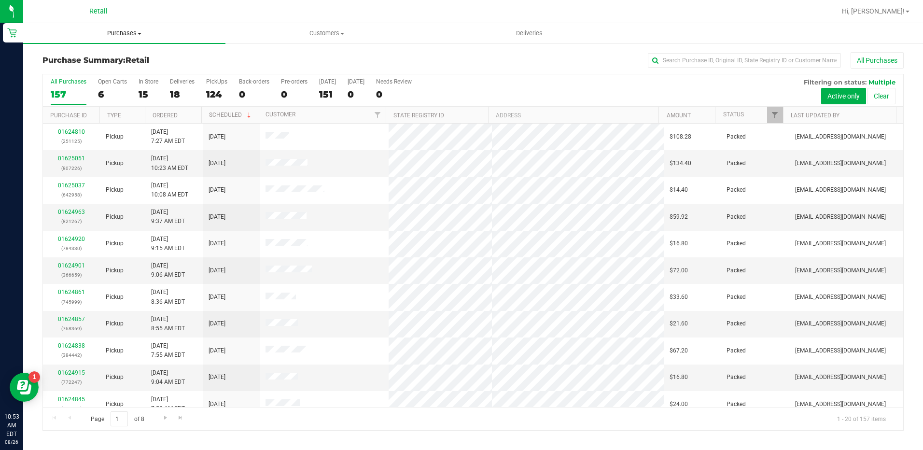
click at [131, 34] on span "Purchases" at bounding box center [124, 33] width 202 height 9
click at [135, 54] on li "Summary of purchases" at bounding box center [124, 59] width 202 height 12
click at [146, 91] on div "0" at bounding box center [148, 94] width 20 height 11
click at [0, 0] on input "In Store 0" at bounding box center [0, 0] width 0 height 0
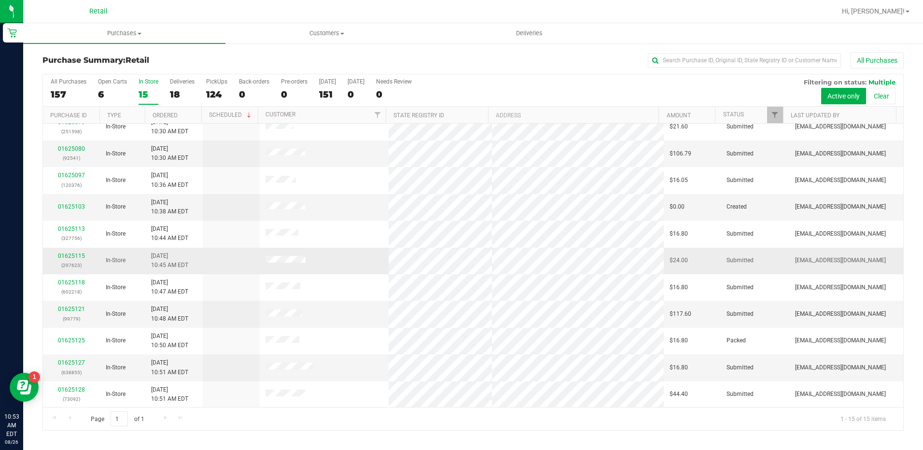
scroll to position [117, 0]
click at [79, 305] on link "01625121" at bounding box center [71, 308] width 27 height 7
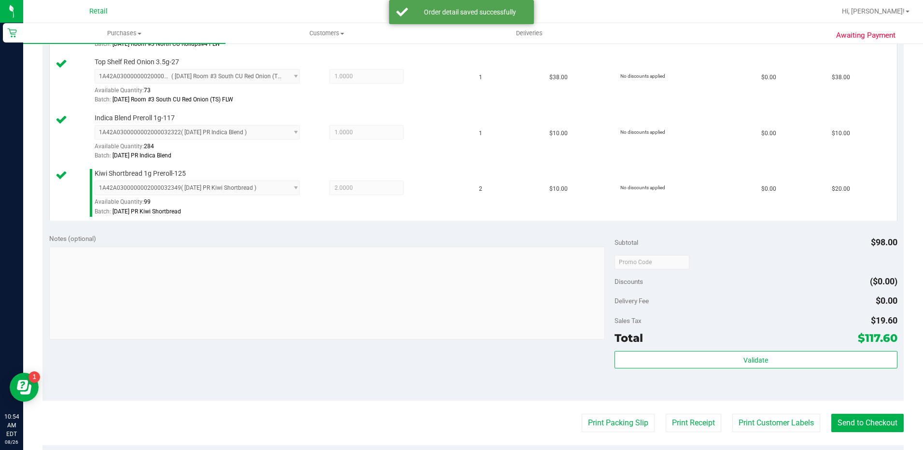
scroll to position [386, 0]
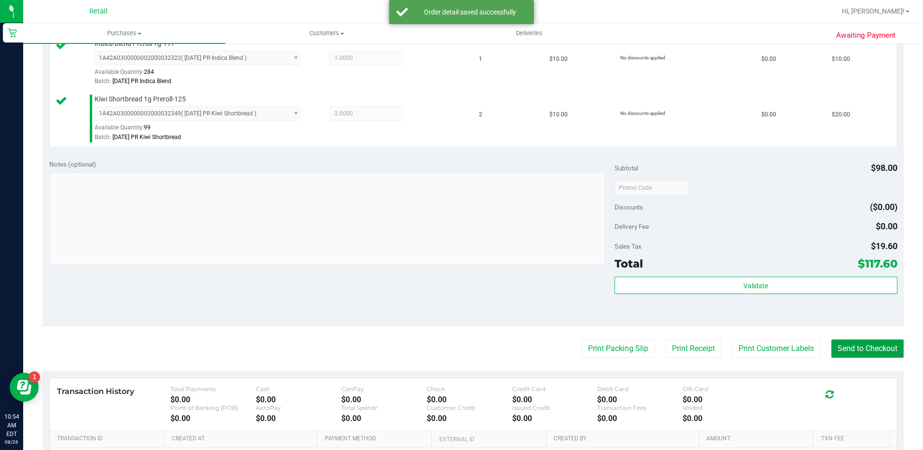
click at [880, 352] on button "Send to Checkout" at bounding box center [867, 348] width 72 height 18
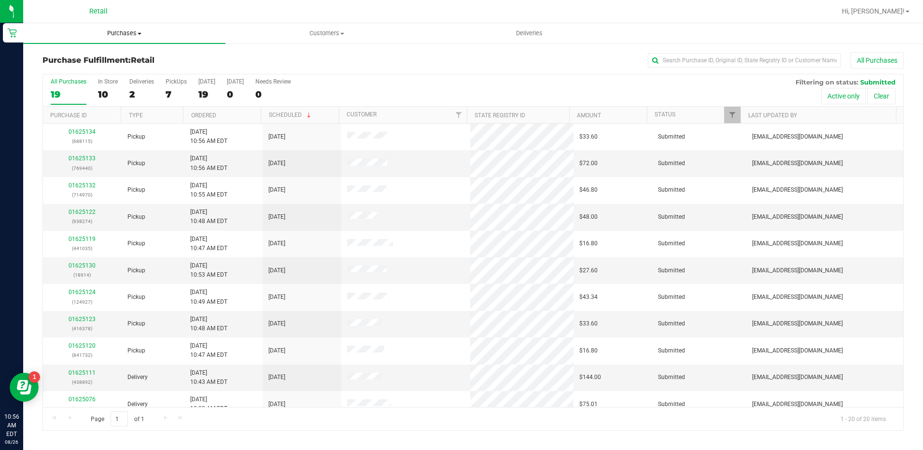
click at [126, 33] on span "Purchases" at bounding box center [124, 33] width 202 height 9
click at [119, 61] on span "Summary of purchases" at bounding box center [72, 58] width 99 height 8
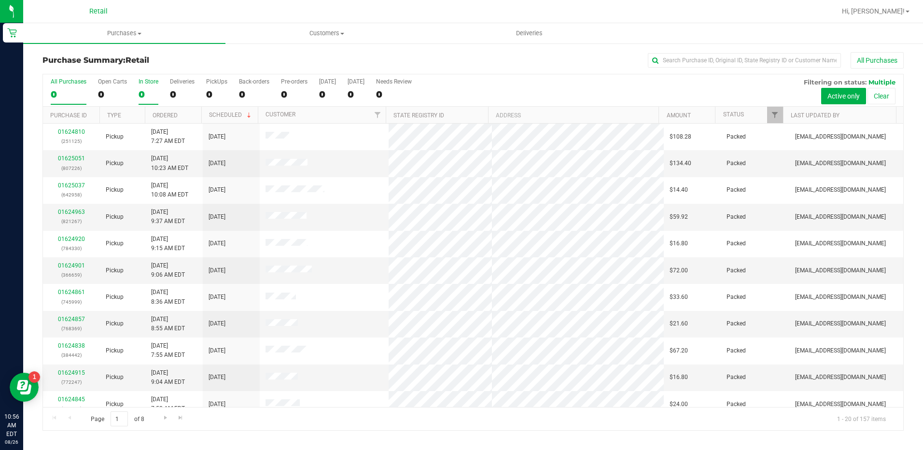
click at [141, 86] on label "In Store 0" at bounding box center [148, 91] width 20 height 27
click at [0, 0] on input "In Store 0" at bounding box center [0, 0] width 0 height 0
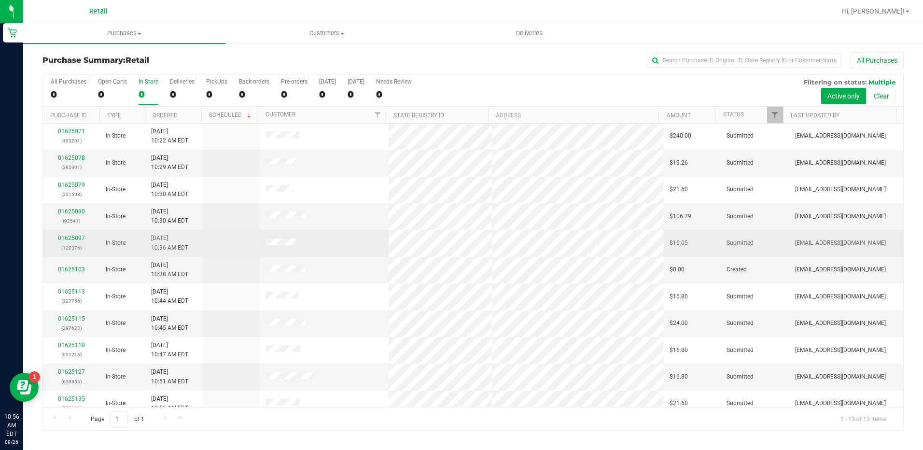
scroll to position [64, 0]
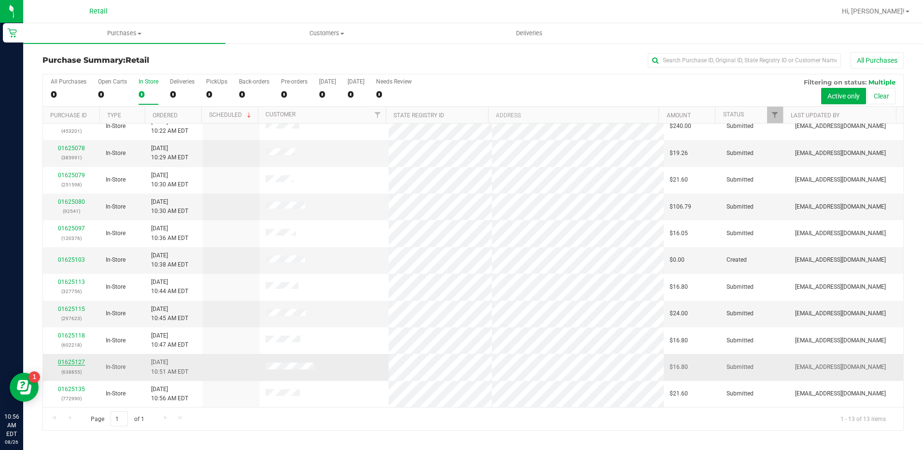
click at [81, 361] on link "01625127" at bounding box center [71, 362] width 27 height 7
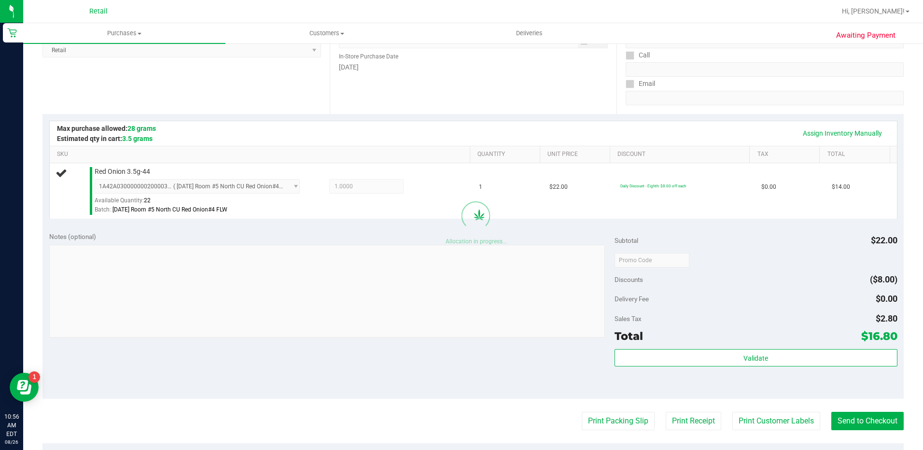
scroll to position [241, 0]
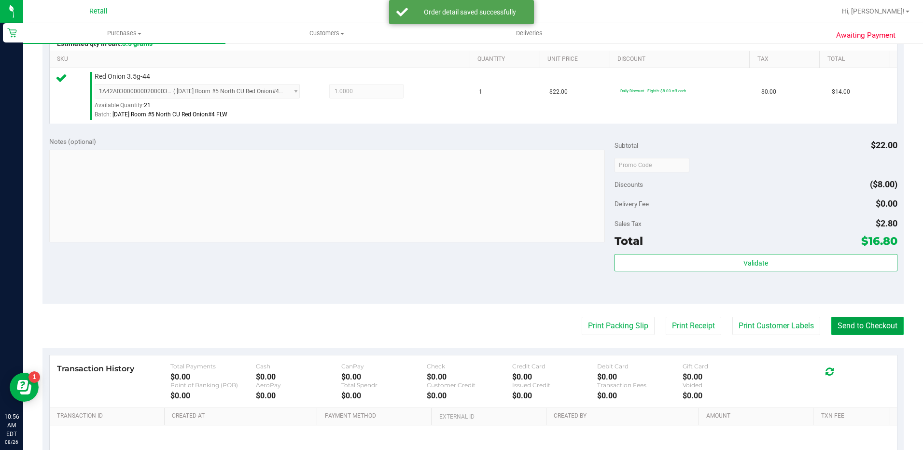
click at [845, 331] on button "Send to Checkout" at bounding box center [867, 326] width 72 height 18
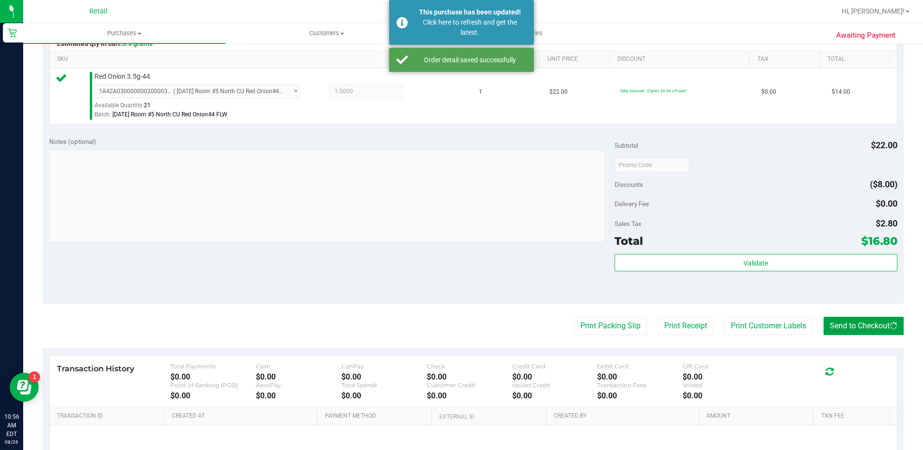
scroll to position [0, 0]
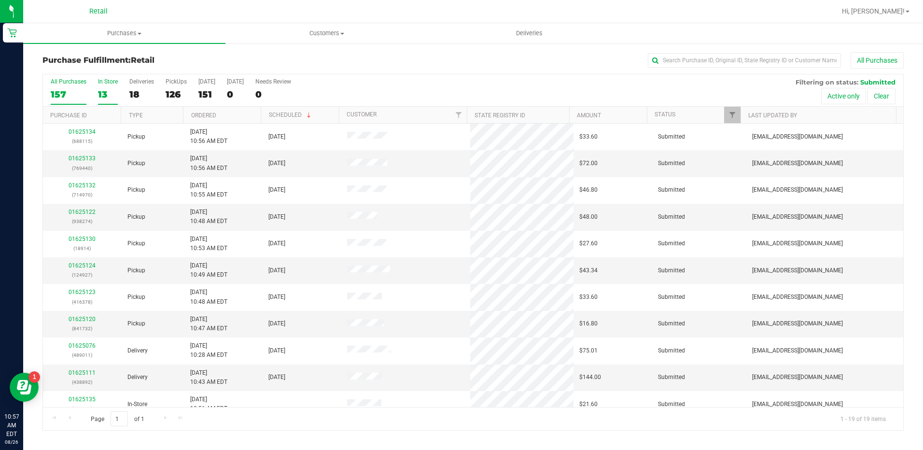
click at [106, 87] on label "In Store 13" at bounding box center [108, 91] width 20 height 27
click at [0, 0] on input "In Store 13" at bounding box center [0, 0] width 0 height 0
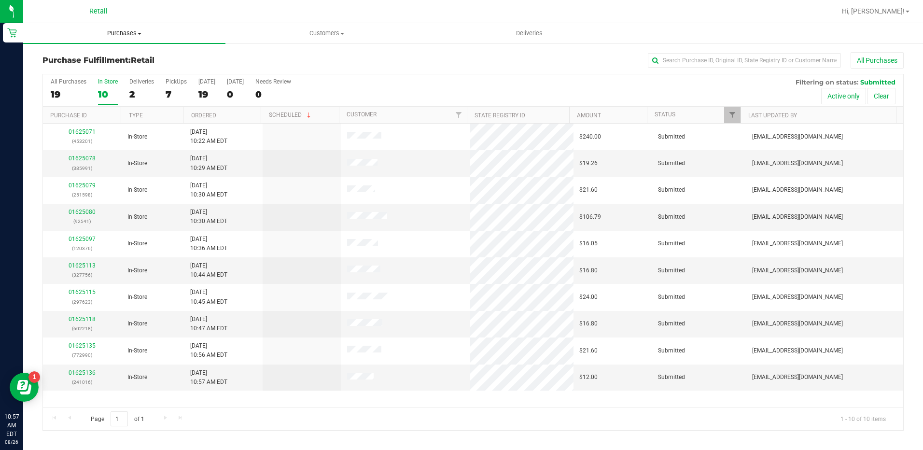
click at [127, 36] on span "Purchases" at bounding box center [124, 33] width 202 height 9
click at [127, 54] on li "Summary of purchases" at bounding box center [124, 59] width 202 height 12
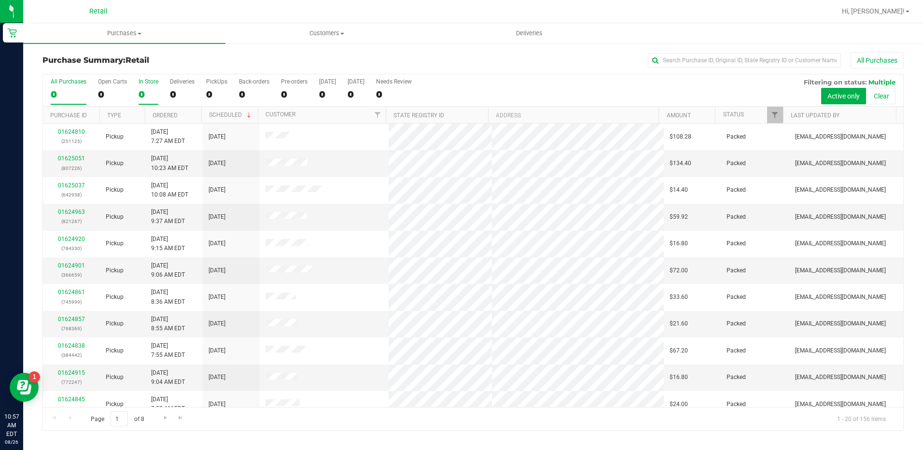
click at [146, 91] on div "0" at bounding box center [148, 94] width 20 height 11
click at [0, 0] on input "In Store 0" at bounding box center [0, 0] width 0 height 0
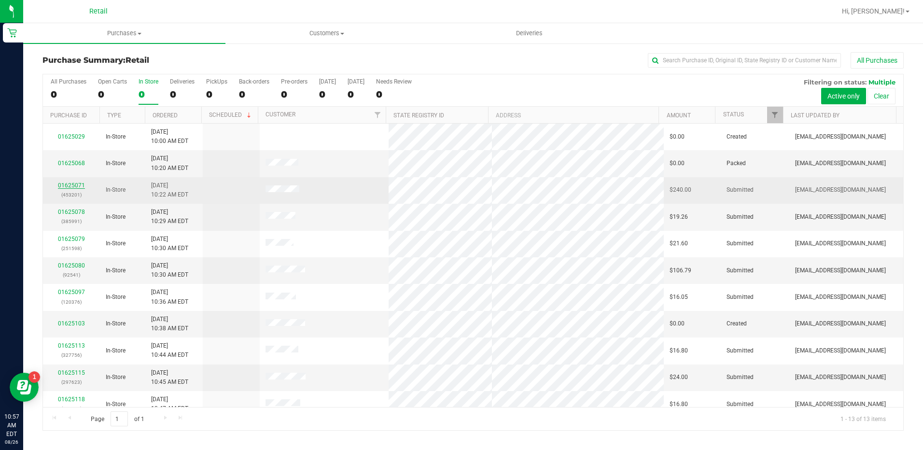
click at [73, 184] on link "01625071" at bounding box center [71, 185] width 27 height 7
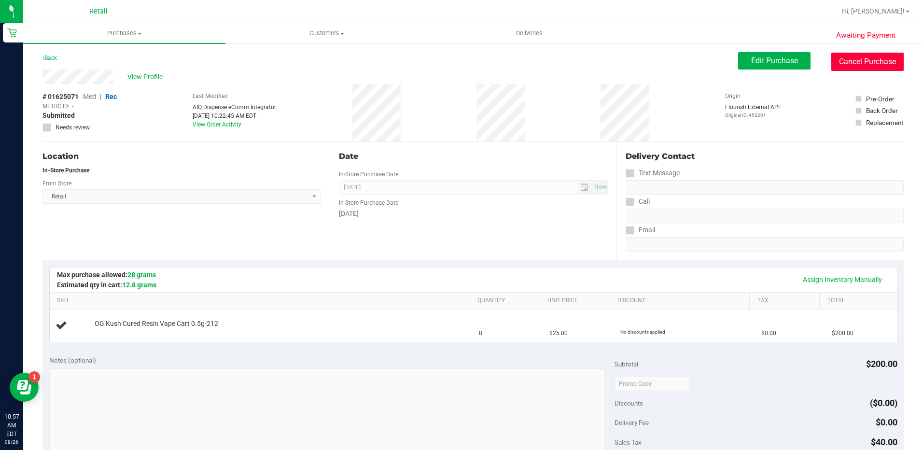
drag, startPoint x: 843, startPoint y: 60, endPoint x: 507, endPoint y: 43, distance: 336.3
click at [845, 59] on button "Cancel Purchase" at bounding box center [867, 62] width 72 height 18
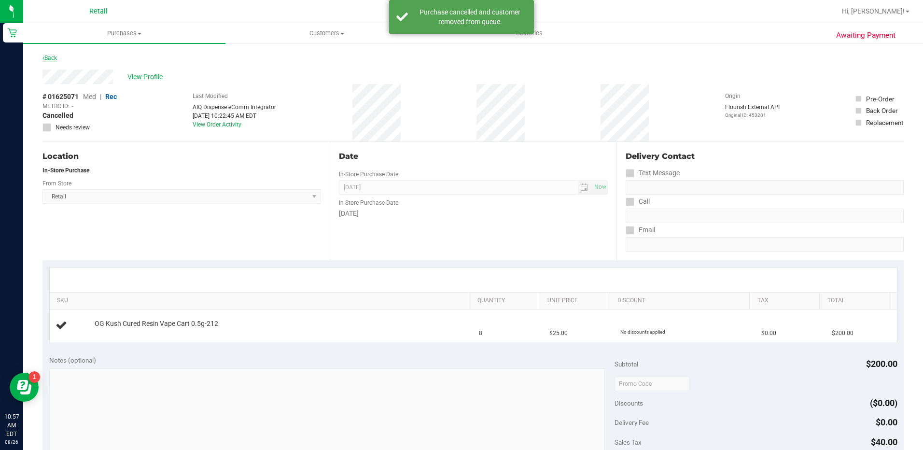
click at [49, 56] on link "Back" at bounding box center [49, 58] width 14 height 7
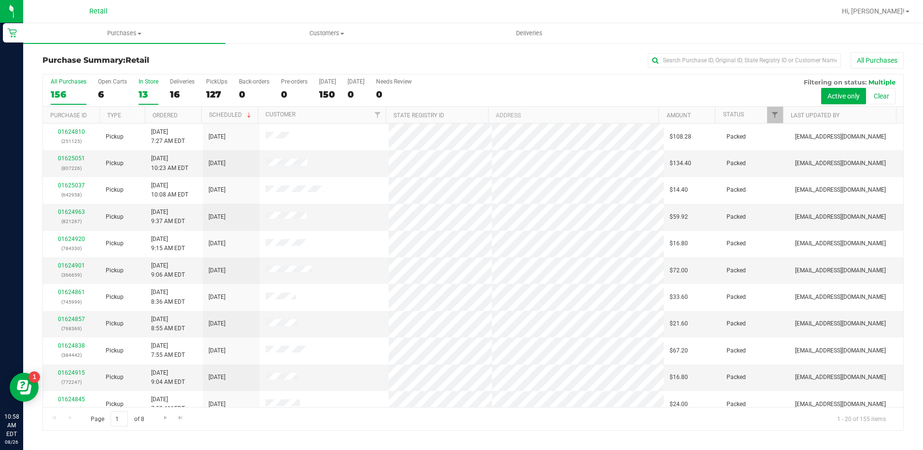
click at [141, 86] on label "In Store 13" at bounding box center [148, 91] width 20 height 27
click at [0, 0] on input "In Store 13" at bounding box center [0, 0] width 0 height 0
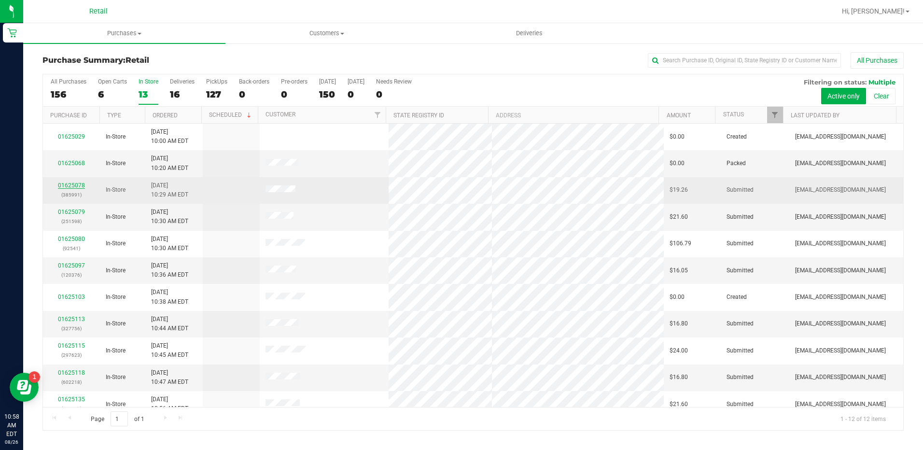
click at [77, 188] on link "01625078" at bounding box center [71, 185] width 27 height 7
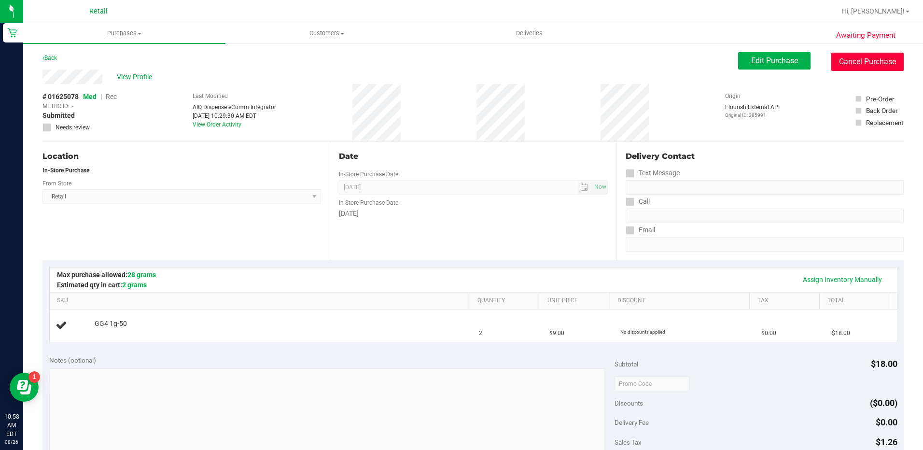
click at [862, 62] on button "Cancel Purchase" at bounding box center [867, 62] width 72 height 18
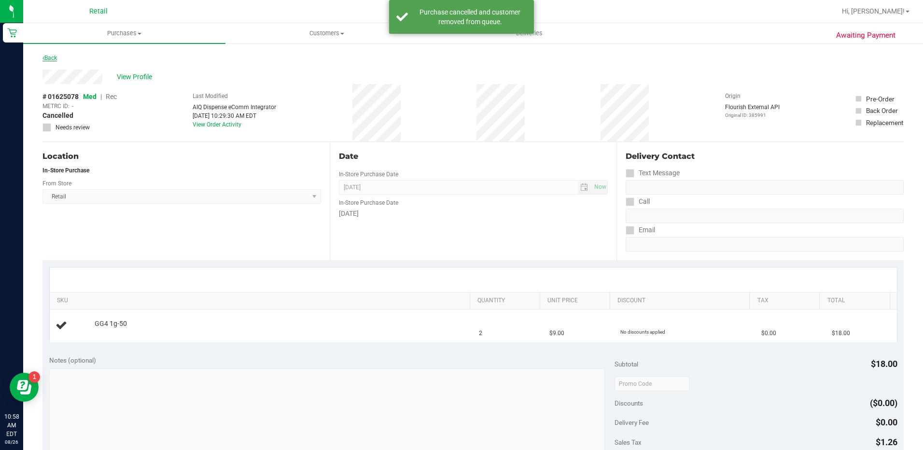
click at [53, 59] on link "Back" at bounding box center [49, 58] width 14 height 7
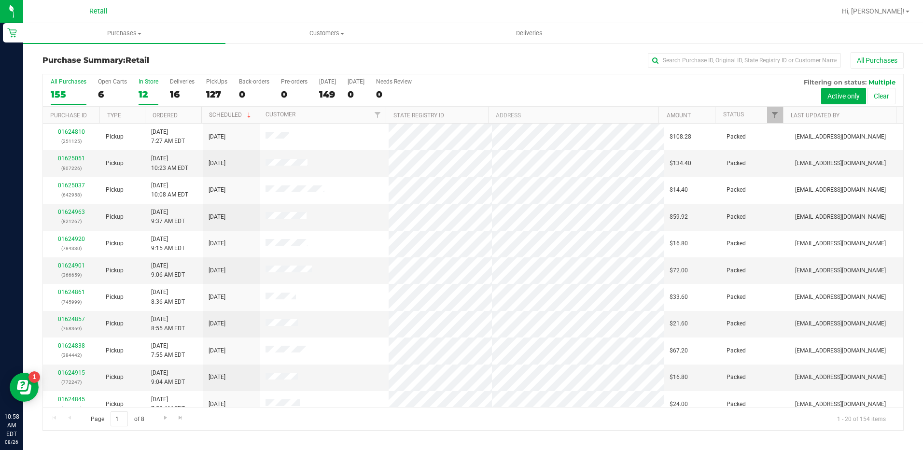
click at [156, 91] on div "12" at bounding box center [148, 94] width 20 height 11
click at [0, 0] on input "In Store 12" at bounding box center [0, 0] width 0 height 0
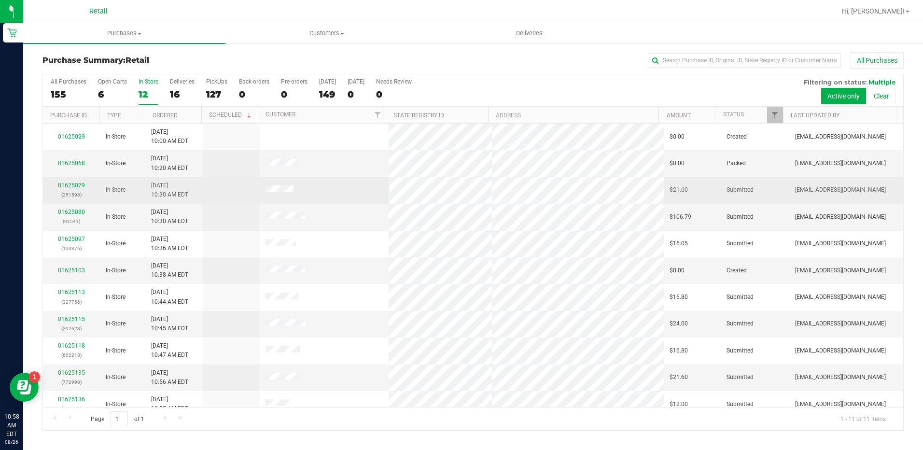
click at [76, 179] on td "01625079 (251598)" at bounding box center [71, 190] width 57 height 27
click at [78, 185] on link "01625079" at bounding box center [71, 185] width 27 height 7
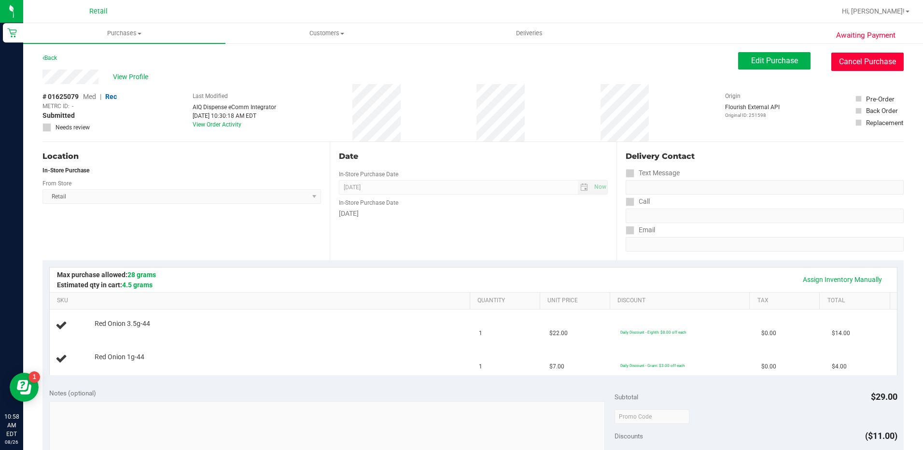
click at [871, 69] on button "Cancel Purchase" at bounding box center [867, 62] width 72 height 18
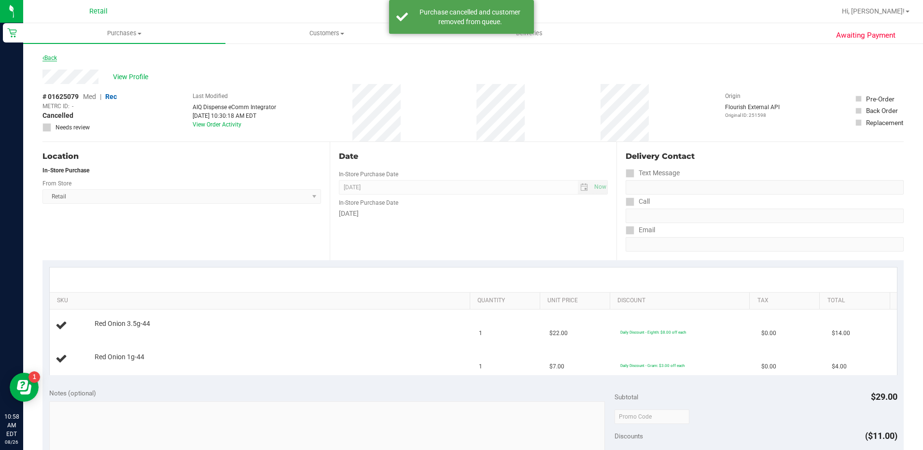
click at [48, 58] on link "Back" at bounding box center [49, 58] width 14 height 7
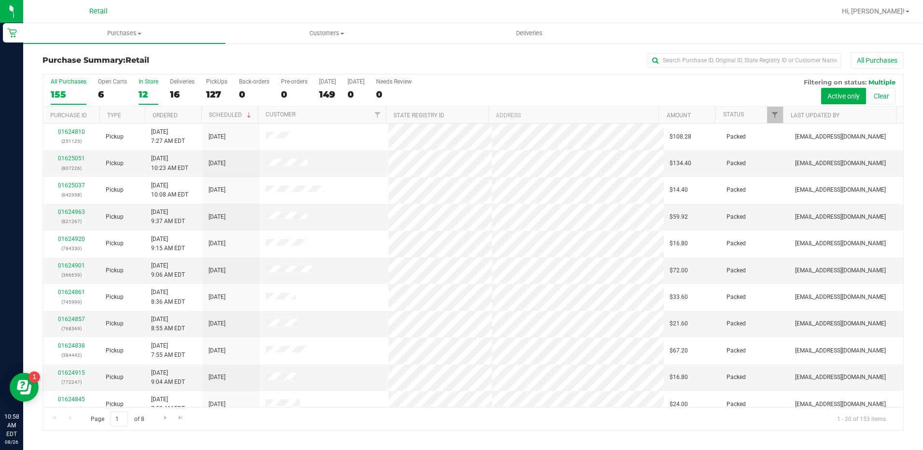
click at [140, 90] on div "12" at bounding box center [148, 94] width 20 height 11
click at [0, 0] on input "In Store 12" at bounding box center [0, 0] width 0 height 0
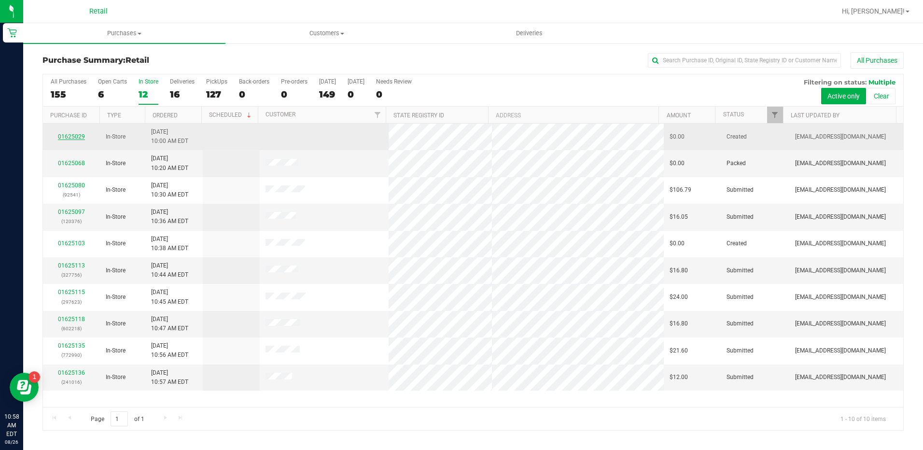
click at [75, 136] on link "01625029" at bounding box center [71, 136] width 27 height 7
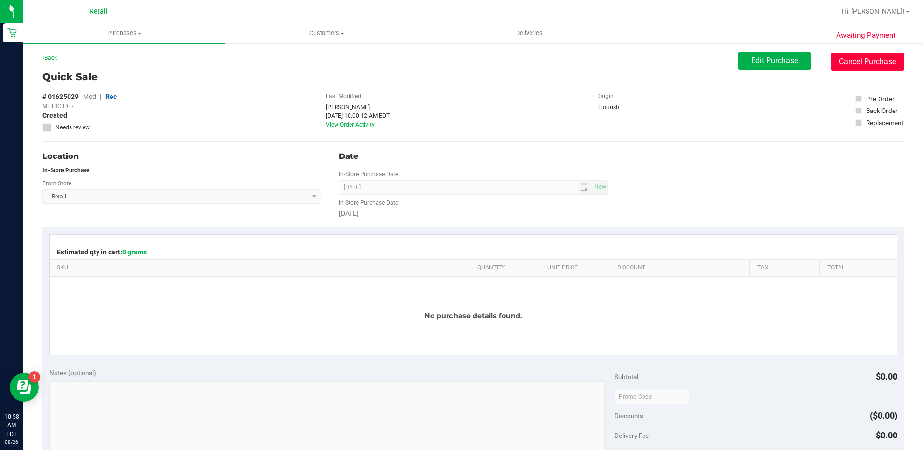
click at [883, 69] on button "Cancel Purchase" at bounding box center [867, 62] width 72 height 18
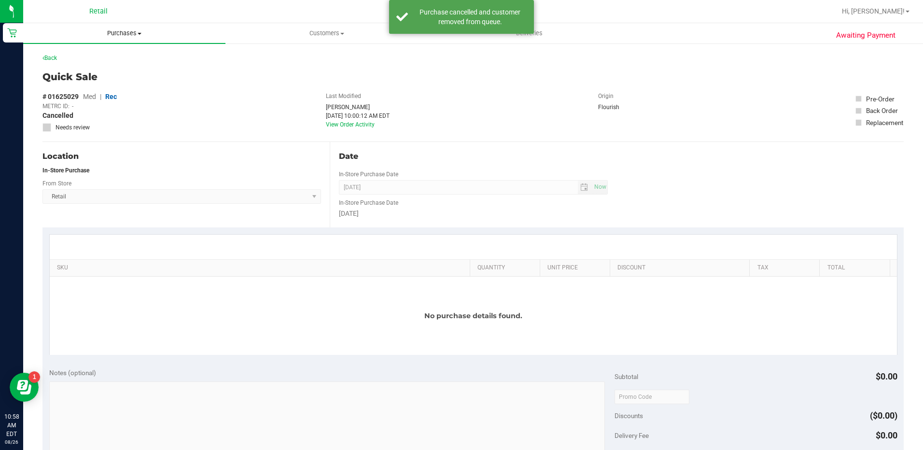
click at [115, 34] on span "Purchases" at bounding box center [124, 33] width 202 height 9
click at [129, 58] on li "Summary of purchases" at bounding box center [124, 59] width 202 height 12
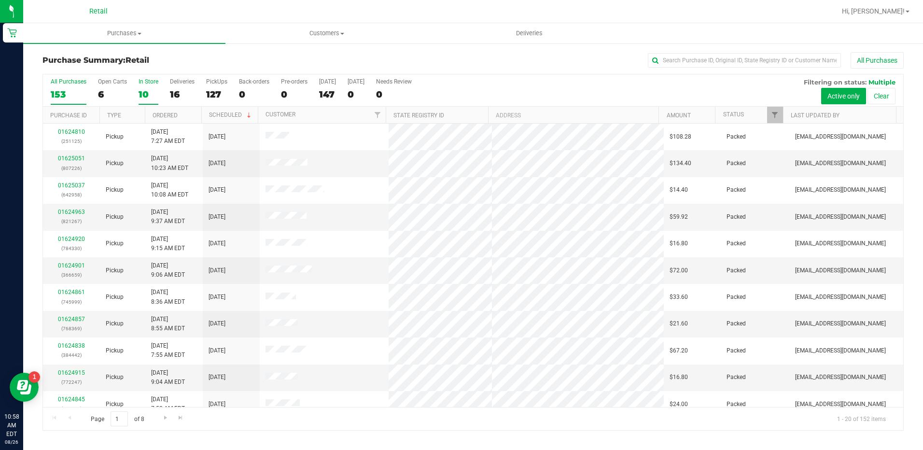
click at [150, 92] on div "10" at bounding box center [148, 94] width 20 height 11
click at [0, 0] on input "In Store 10" at bounding box center [0, 0] width 0 height 0
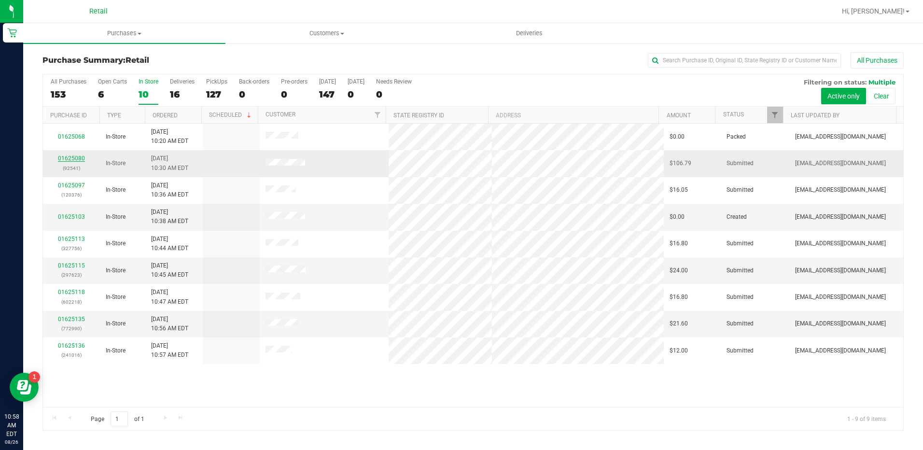
click at [77, 160] on link "01625080" at bounding box center [71, 158] width 27 height 7
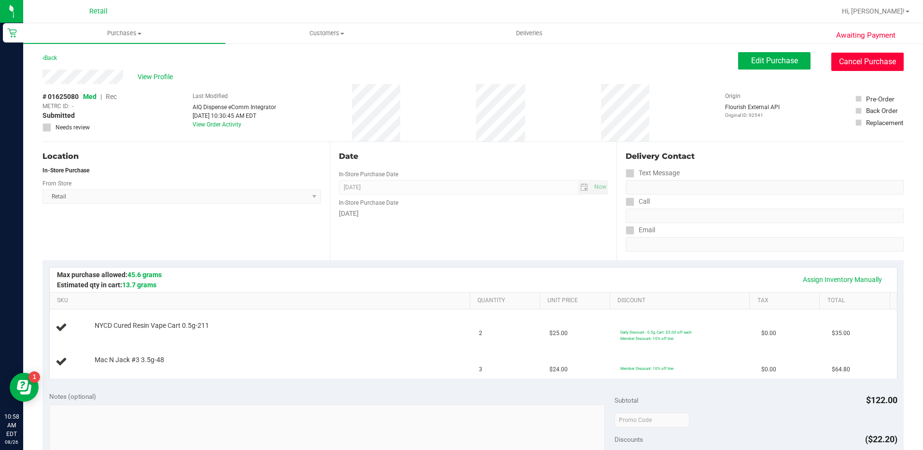
click at [845, 62] on button "Cancel Purchase" at bounding box center [867, 62] width 72 height 18
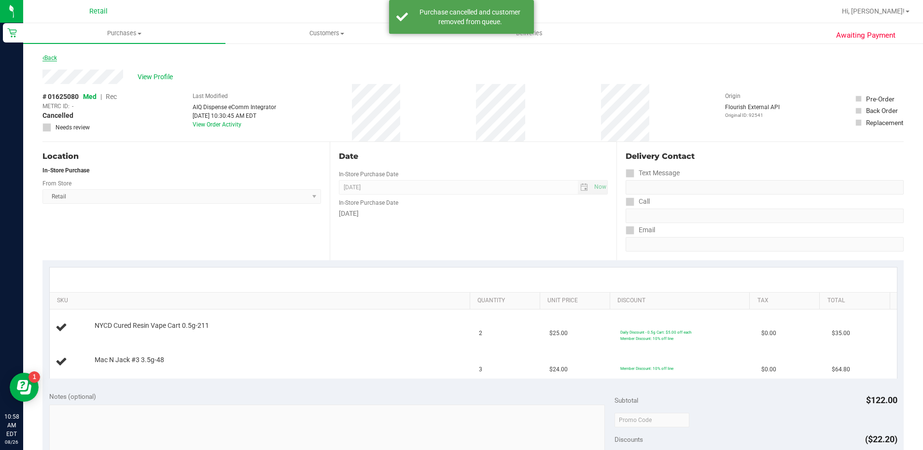
click at [52, 57] on link "Back" at bounding box center [49, 58] width 14 height 7
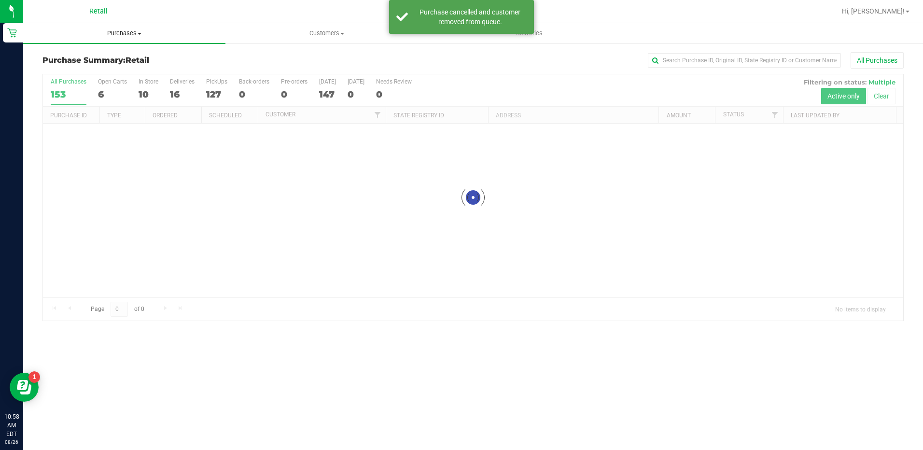
click at [115, 32] on span "Purchases" at bounding box center [124, 33] width 202 height 9
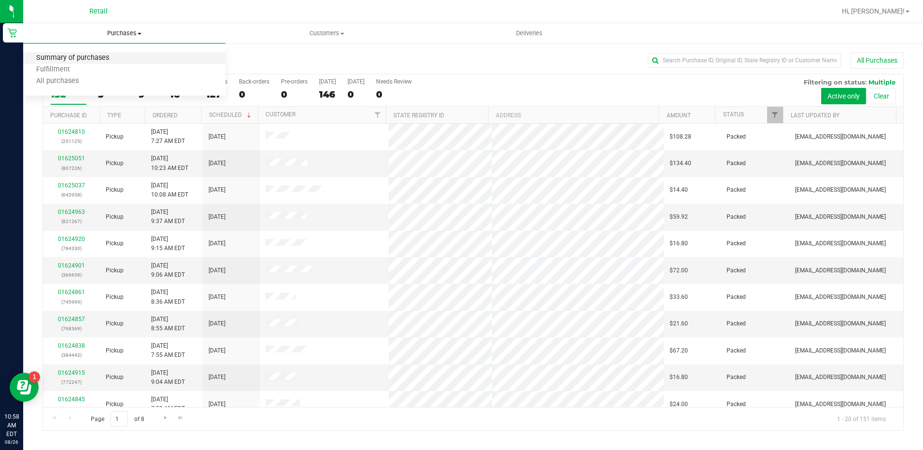
click at [118, 58] on span "Summary of purchases" at bounding box center [72, 58] width 99 height 8
click at [131, 91] on div "All Purchases 0 Open Carts 0 In Store 0 Deliveries 0 PickUps 0 Back-orders 0 Pr…" at bounding box center [473, 90] width 860 height 32
click at [146, 92] on div "0" at bounding box center [148, 94] width 20 height 11
click at [0, 0] on input "In Store 0" at bounding box center [0, 0] width 0 height 0
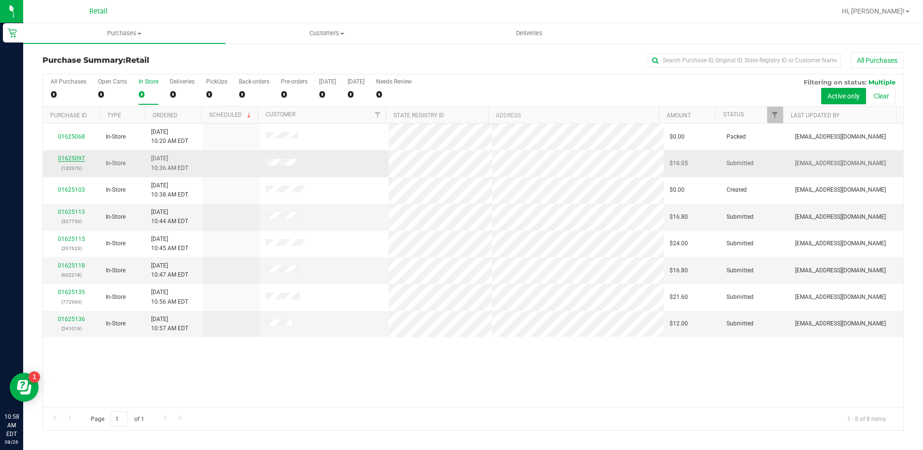
click at [65, 157] on link "01625097" at bounding box center [71, 158] width 27 height 7
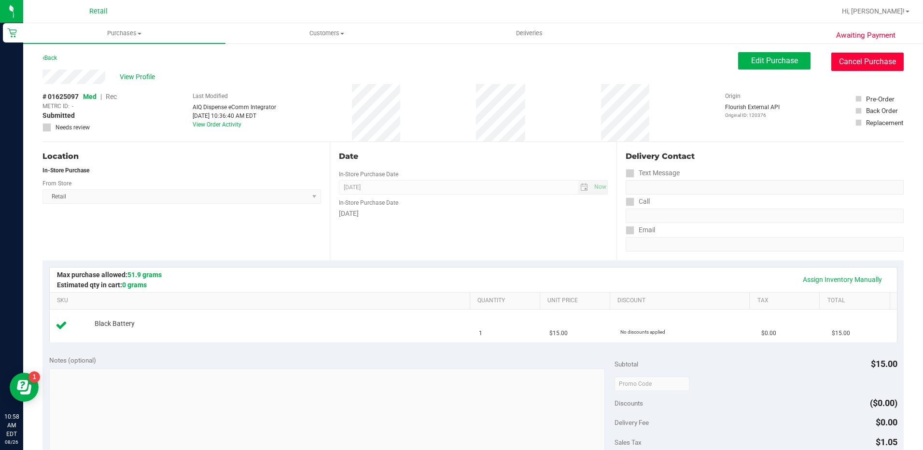
click at [861, 63] on button "Cancel Purchase" at bounding box center [867, 62] width 72 height 18
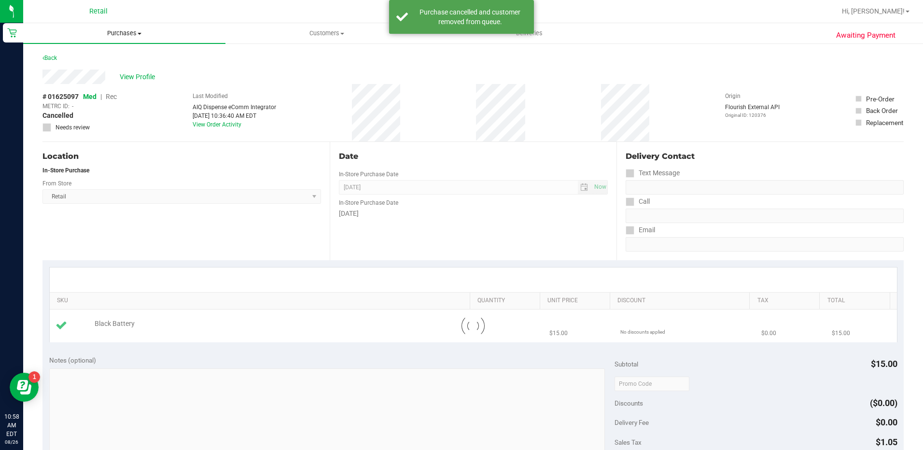
click at [143, 35] on span "Purchases" at bounding box center [124, 33] width 202 height 9
click at [151, 56] on li "Summary of purchases" at bounding box center [124, 59] width 202 height 12
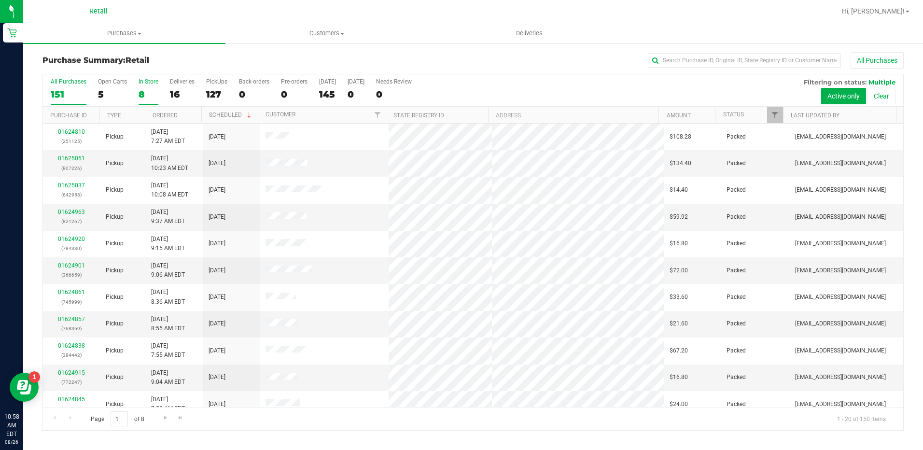
click at [144, 90] on div "8" at bounding box center [148, 94] width 20 height 11
click at [0, 0] on input "In Store 8" at bounding box center [0, 0] width 0 height 0
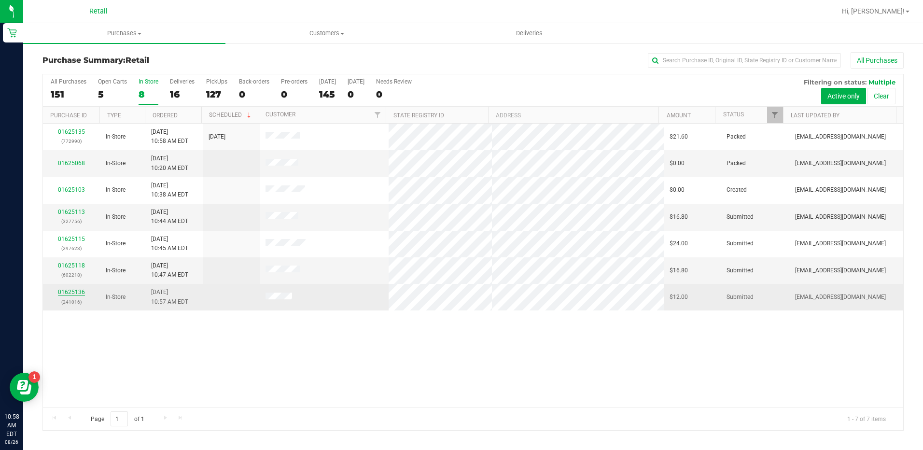
click at [69, 289] on link "01625136" at bounding box center [71, 292] width 27 height 7
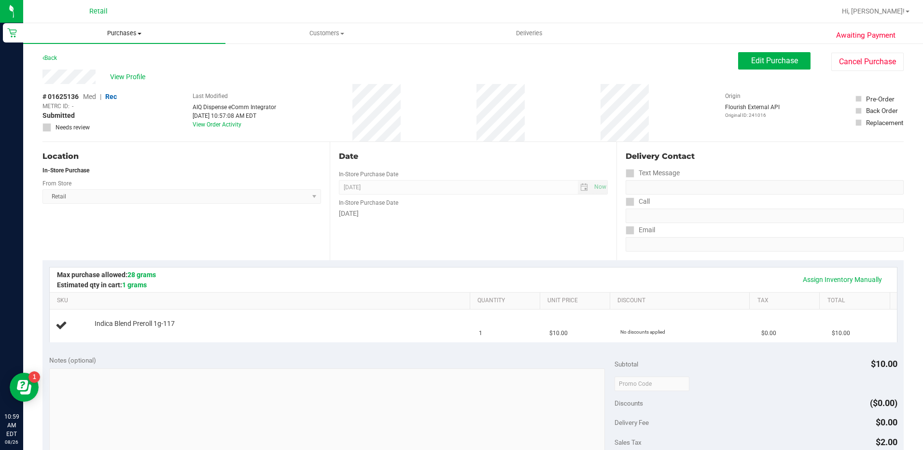
click at [106, 34] on span "Purchases" at bounding box center [124, 33] width 202 height 9
click at [110, 55] on span "Summary of purchases" at bounding box center [72, 58] width 99 height 8
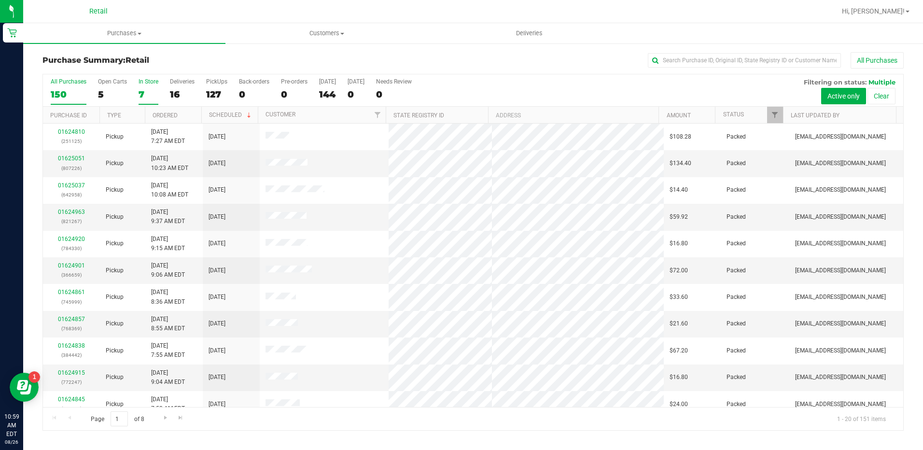
click at [148, 98] on div "7" at bounding box center [148, 94] width 20 height 11
click at [0, 0] on input "In Store 7" at bounding box center [0, 0] width 0 height 0
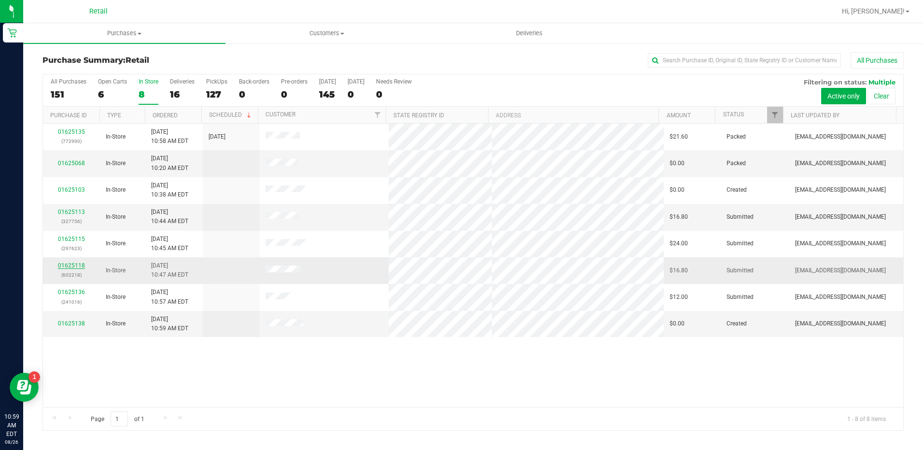
click at [73, 265] on link "01625118" at bounding box center [71, 265] width 27 height 7
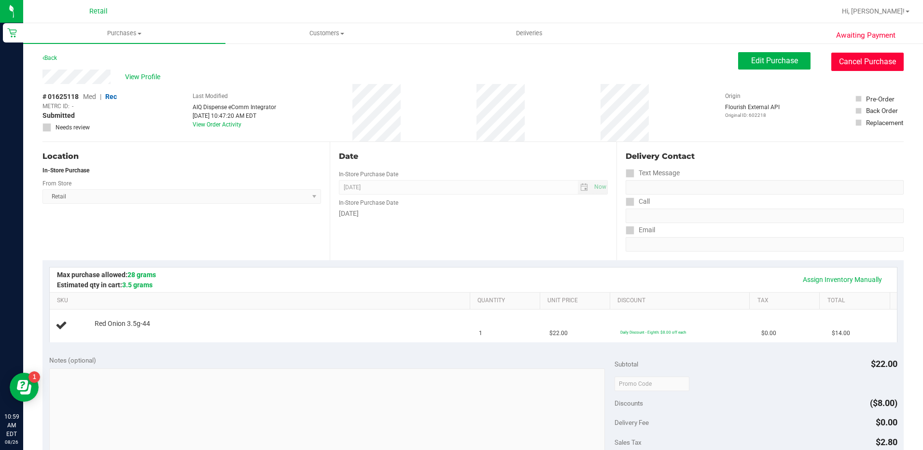
click at [841, 58] on button "Cancel Purchase" at bounding box center [867, 62] width 72 height 18
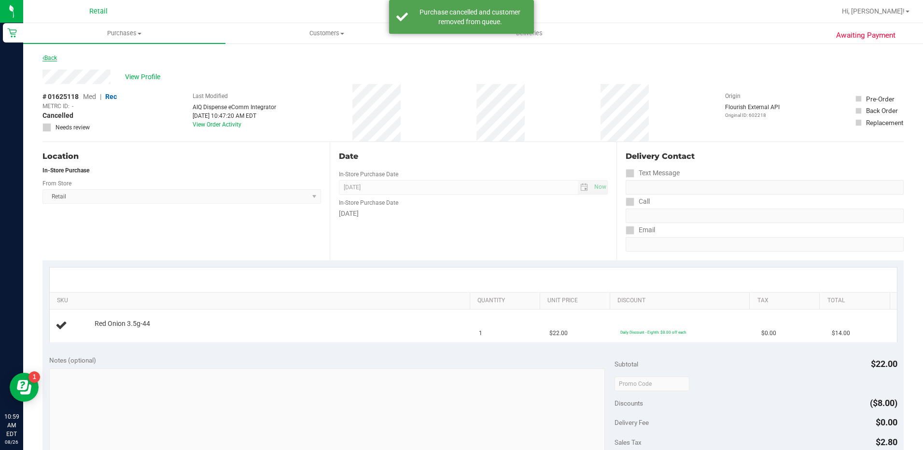
click at [52, 59] on link "Back" at bounding box center [49, 58] width 14 height 7
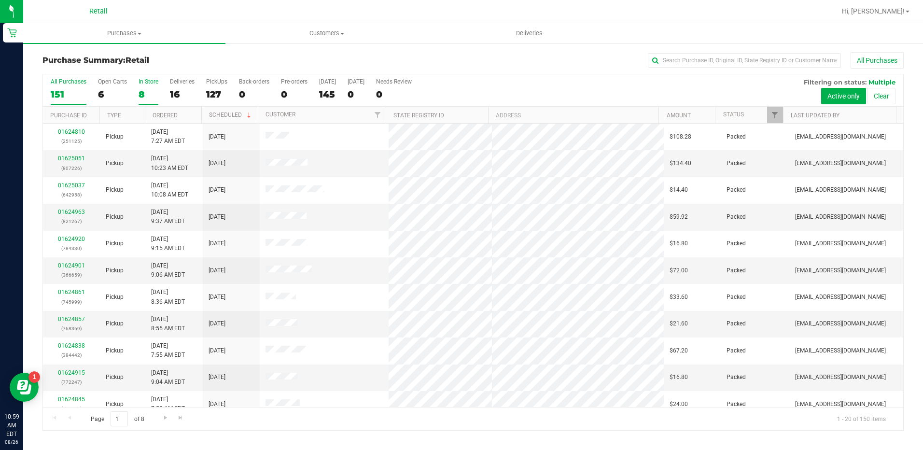
click at [148, 95] on div "8" at bounding box center [148, 94] width 20 height 11
click at [0, 0] on input "In Store 8" at bounding box center [0, 0] width 0 height 0
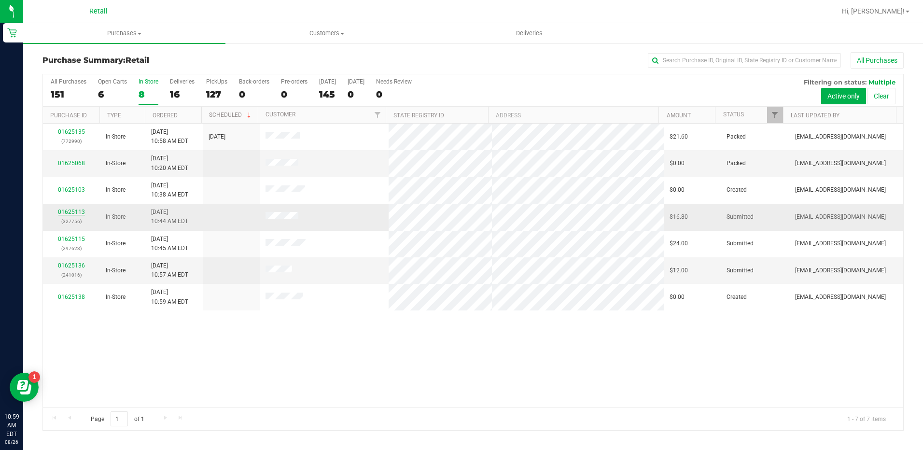
click at [73, 214] on link "01625113" at bounding box center [71, 211] width 27 height 7
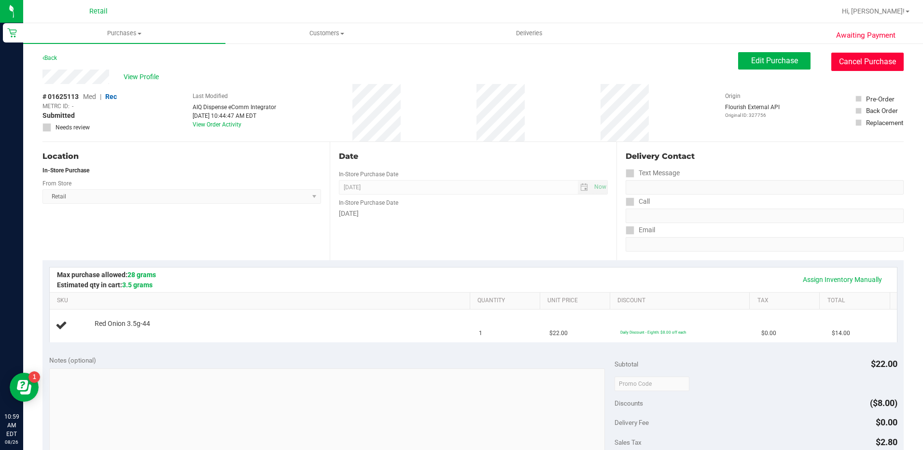
drag, startPoint x: 868, startPoint y: 67, endPoint x: 513, endPoint y: 47, distance: 354.7
click at [866, 67] on button "Cancel Purchase" at bounding box center [867, 62] width 72 height 18
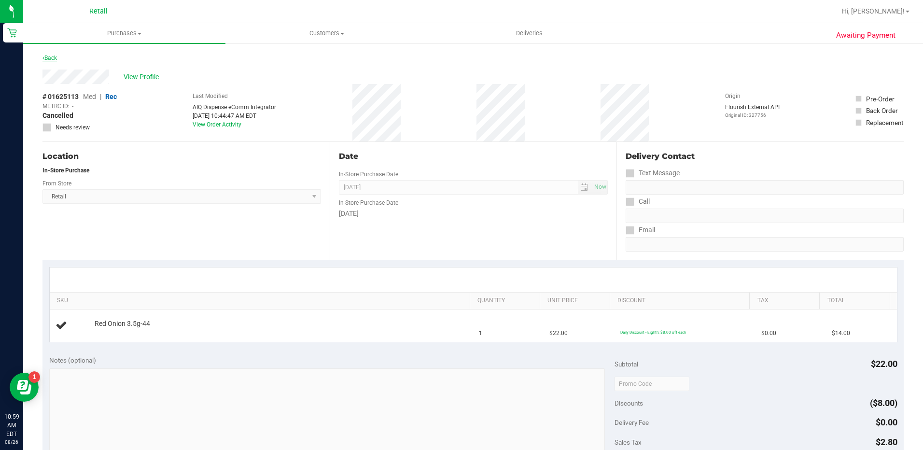
click at [53, 59] on link "Back" at bounding box center [49, 58] width 14 height 7
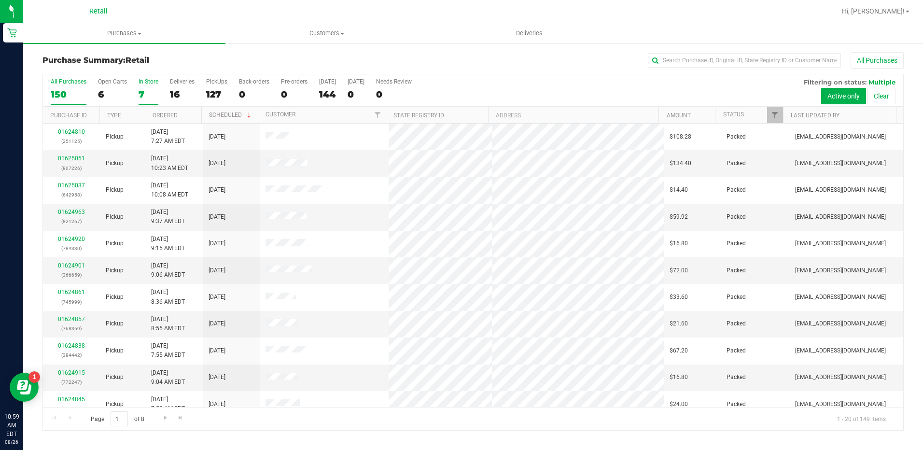
click at [139, 85] on label "In Store 7" at bounding box center [148, 91] width 20 height 27
click at [0, 0] on input "In Store 7" at bounding box center [0, 0] width 0 height 0
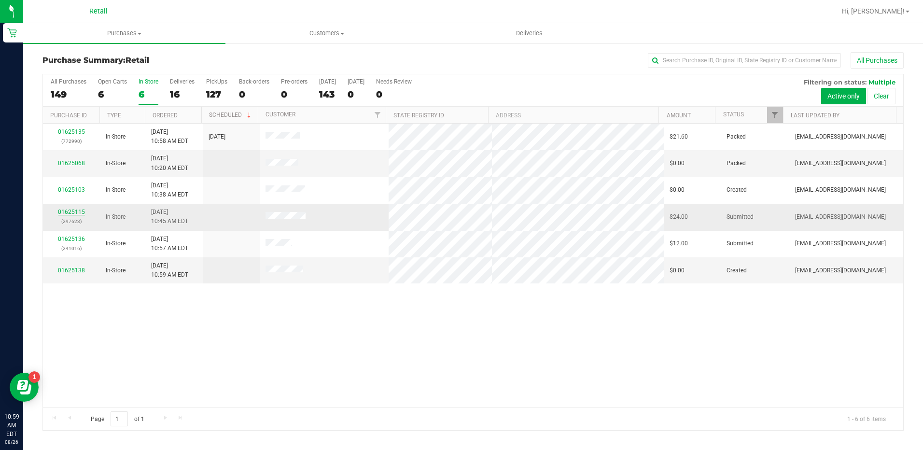
click at [75, 210] on link "01625115" at bounding box center [71, 211] width 27 height 7
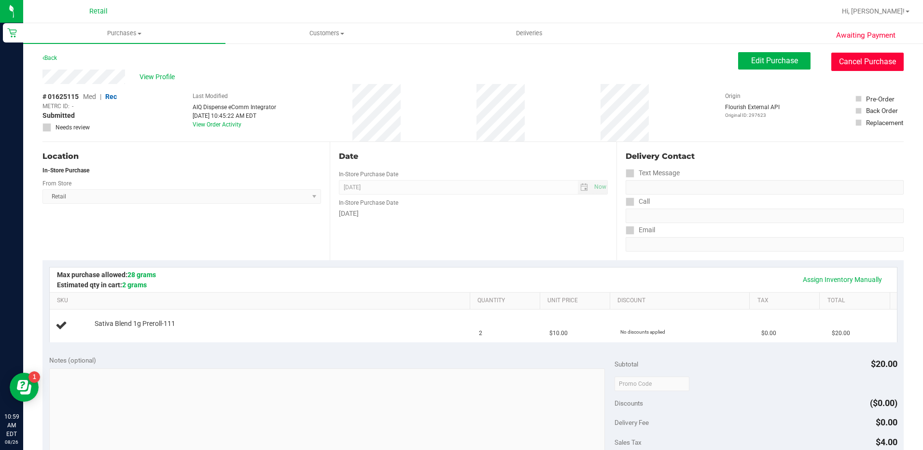
click at [881, 61] on button "Cancel Purchase" at bounding box center [867, 62] width 72 height 18
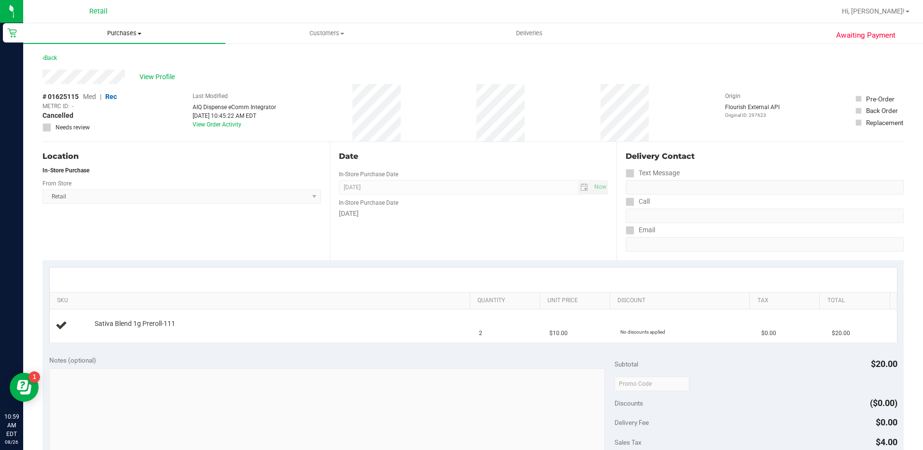
click at [119, 35] on span "Purchases" at bounding box center [124, 33] width 202 height 9
click at [124, 56] on li "Summary of purchases" at bounding box center [124, 59] width 202 height 12
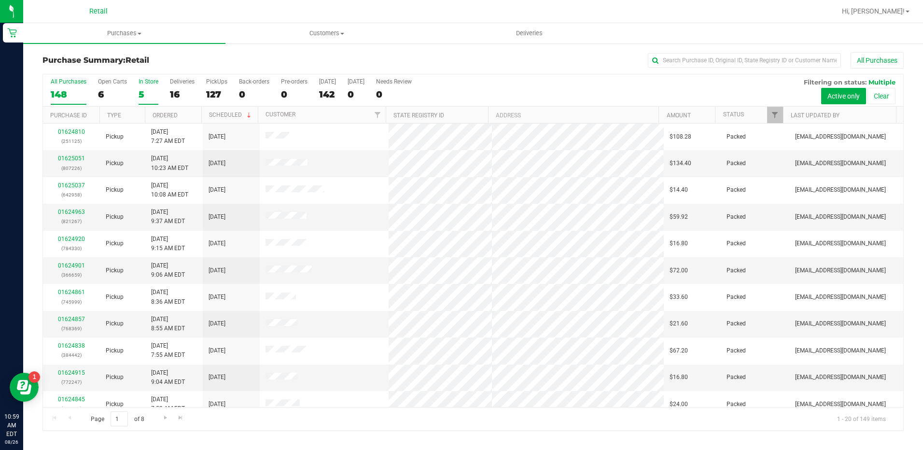
click at [152, 95] on div "5" at bounding box center [148, 94] width 20 height 11
click at [0, 0] on input "In Store 5" at bounding box center [0, 0] width 0 height 0
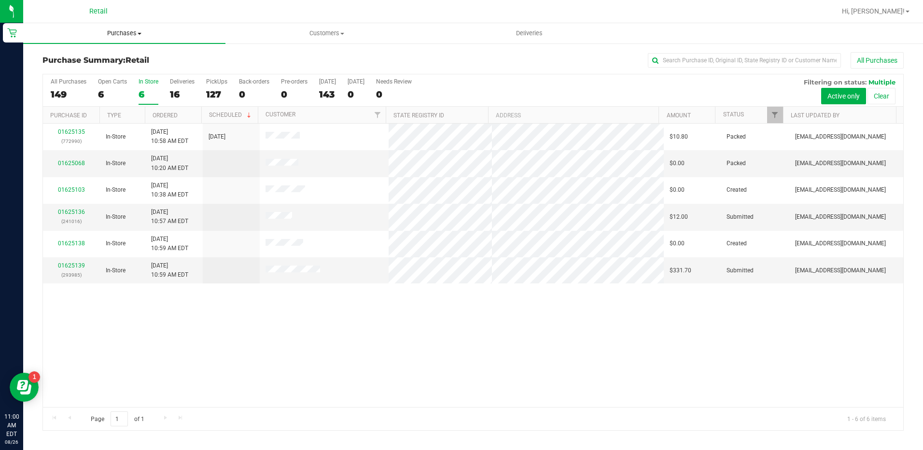
click at [125, 37] on span "Purchases" at bounding box center [124, 33] width 202 height 9
click at [130, 62] on li "Summary of purchases" at bounding box center [124, 59] width 202 height 12
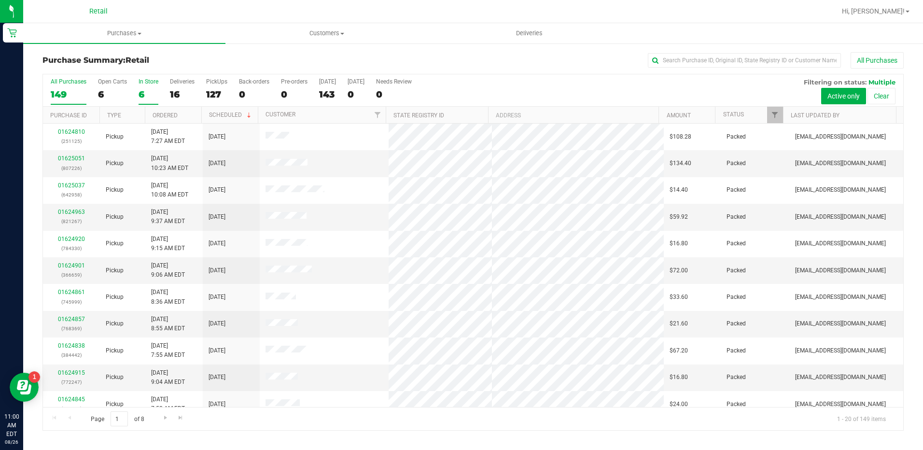
click at [149, 99] on label "In Store 6" at bounding box center [148, 91] width 20 height 27
click at [0, 0] on input "In Store 6" at bounding box center [0, 0] width 0 height 0
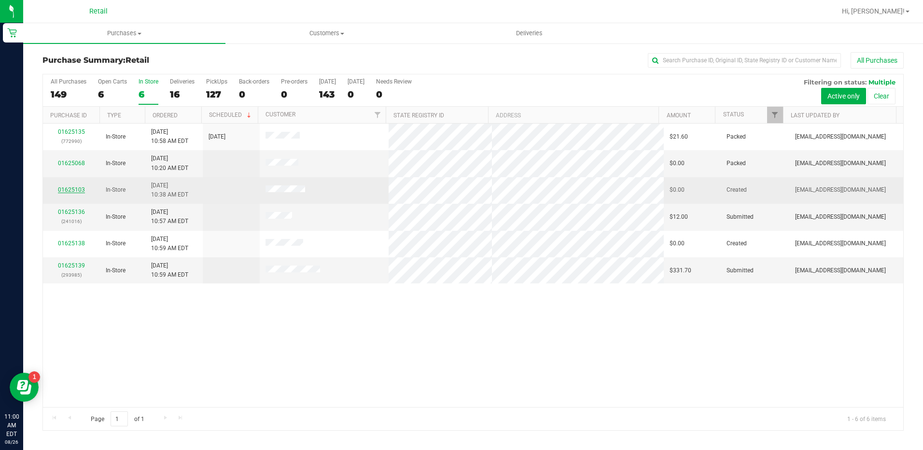
click at [77, 190] on link "01625103" at bounding box center [71, 189] width 27 height 7
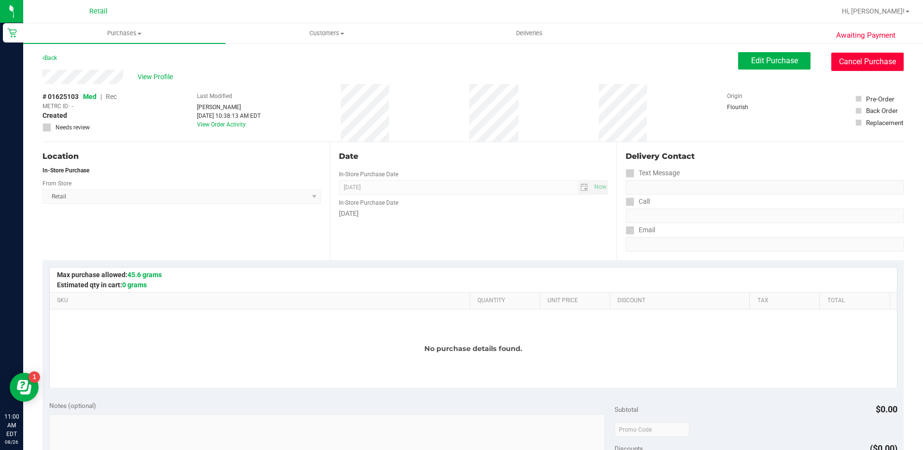
click at [857, 68] on button "Cancel Purchase" at bounding box center [867, 62] width 72 height 18
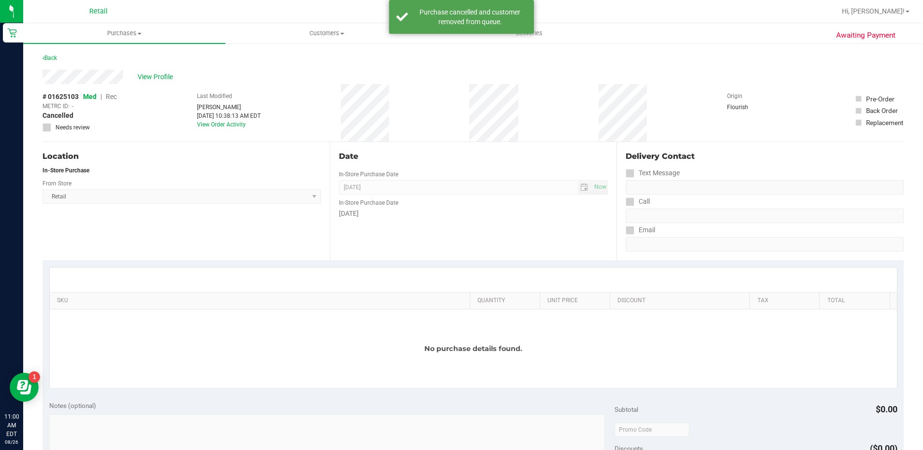
click at [53, 61] on div "Back" at bounding box center [49, 58] width 14 height 12
click at [50, 61] on div "Back" at bounding box center [49, 58] width 14 height 12
click at [52, 56] on link "Back" at bounding box center [49, 58] width 14 height 7
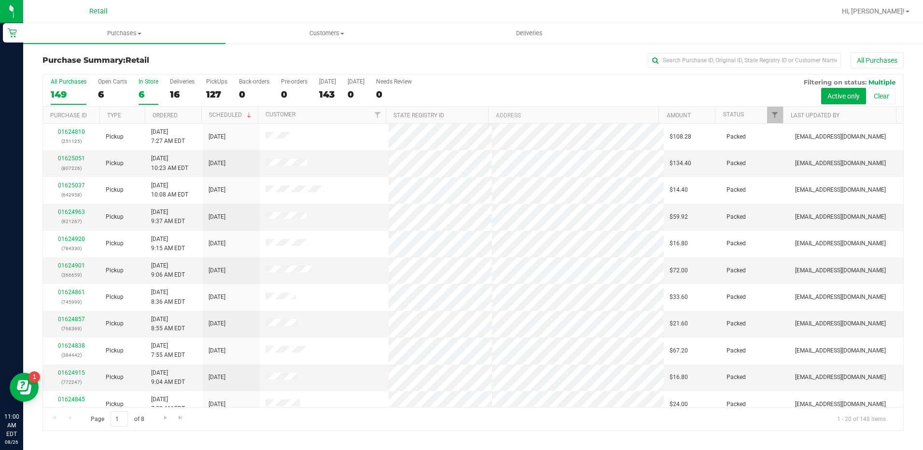
click at [142, 91] on div "6" at bounding box center [148, 94] width 20 height 11
click at [0, 0] on input "In Store 6" at bounding box center [0, 0] width 0 height 0
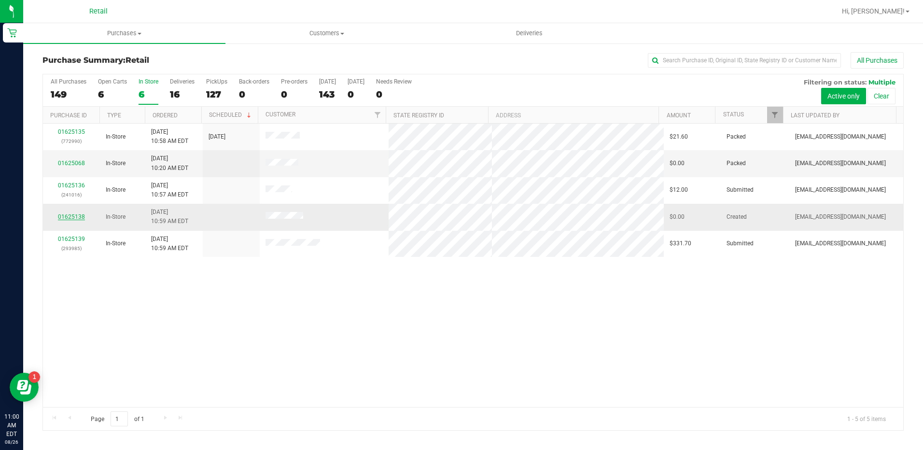
click at [74, 218] on link "01625138" at bounding box center [71, 216] width 27 height 7
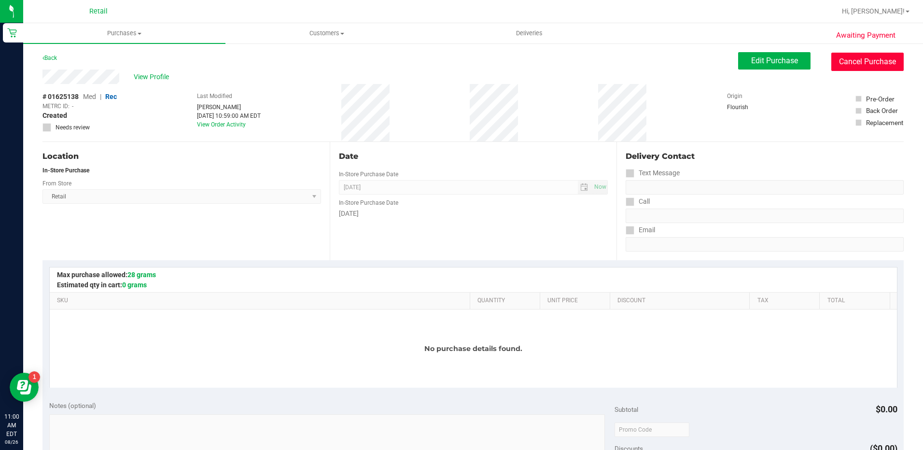
click at [851, 64] on button "Cancel Purchase" at bounding box center [867, 62] width 72 height 18
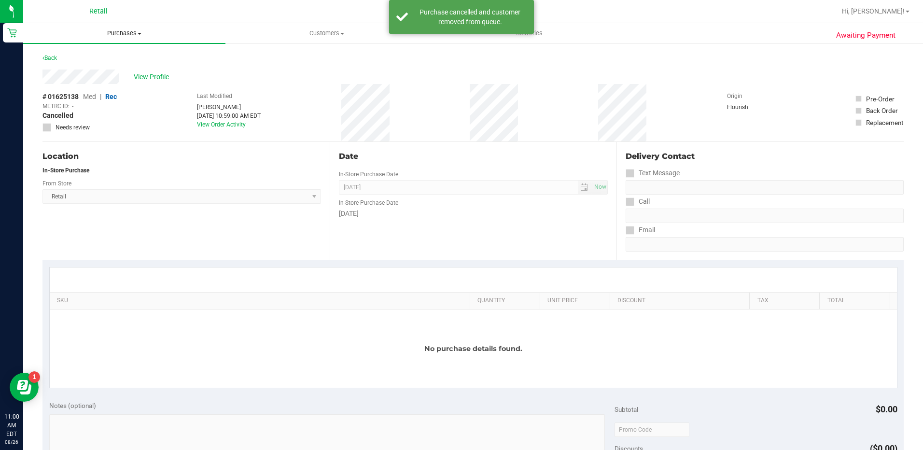
click at [118, 36] on span "Purchases" at bounding box center [124, 33] width 202 height 9
click at [121, 62] on li "Summary of purchases" at bounding box center [124, 59] width 202 height 12
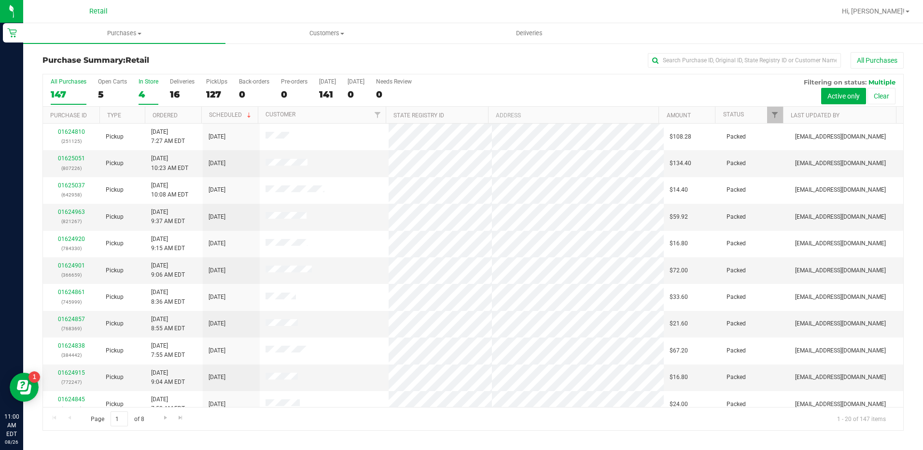
click at [151, 84] on div "In Store" at bounding box center [148, 81] width 20 height 7
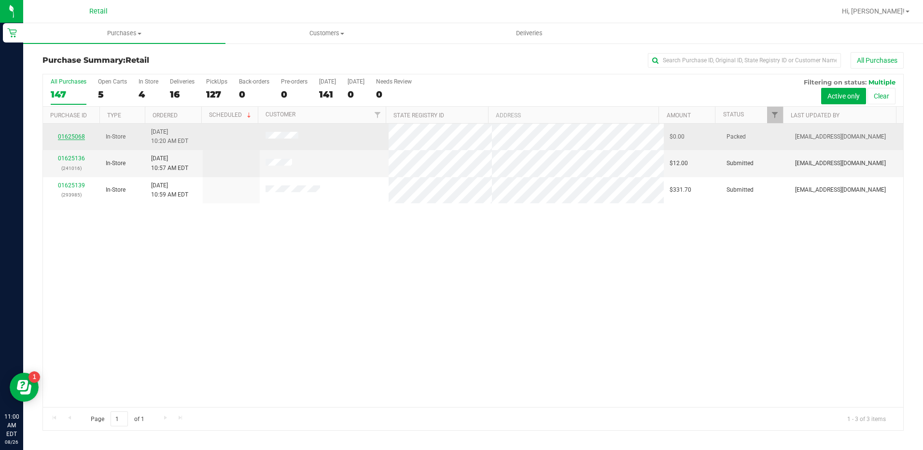
click at [66, 138] on link "01625068" at bounding box center [71, 136] width 27 height 7
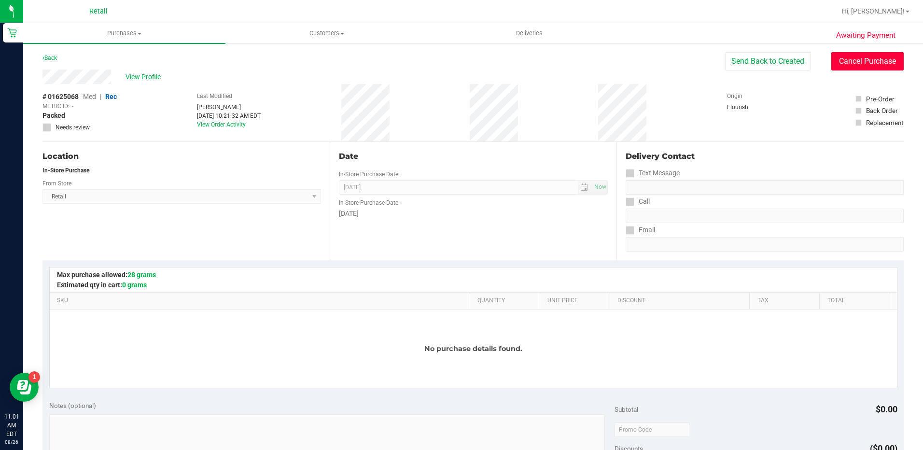
drag, startPoint x: 870, startPoint y: 58, endPoint x: 509, endPoint y: 46, distance: 361.1
click at [869, 59] on button "Cancel Purchase" at bounding box center [867, 61] width 72 height 18
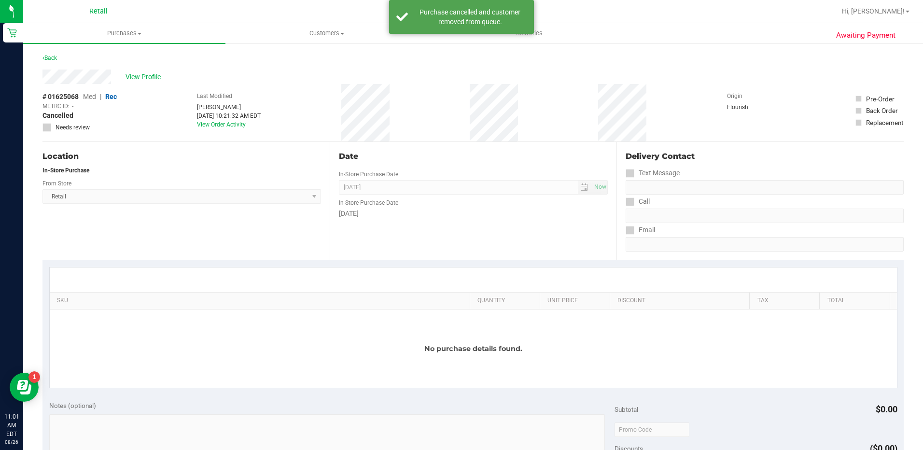
click at [55, 62] on div "Back" at bounding box center [49, 58] width 14 height 12
click at [50, 57] on link "Back" at bounding box center [49, 58] width 14 height 7
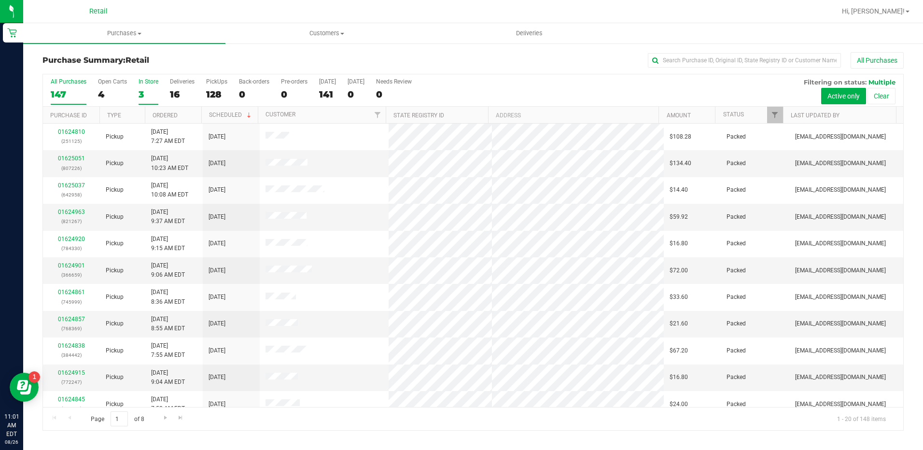
click at [139, 87] on label "In Store 3" at bounding box center [148, 91] width 20 height 27
click at [0, 0] on input "In Store 3" at bounding box center [0, 0] width 0 height 0
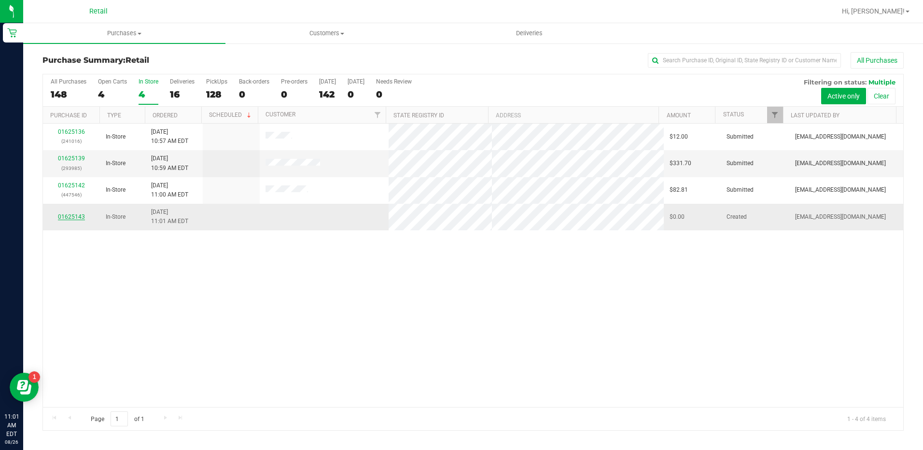
click at [65, 218] on link "01625143" at bounding box center [71, 216] width 27 height 7
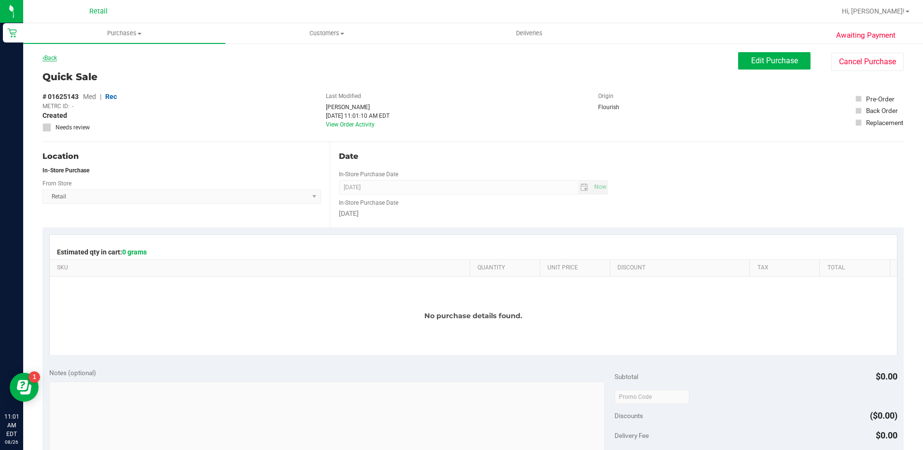
click at [50, 55] on div "Back" at bounding box center [49, 58] width 14 height 12
click at [50, 58] on link "Back" at bounding box center [49, 58] width 14 height 7
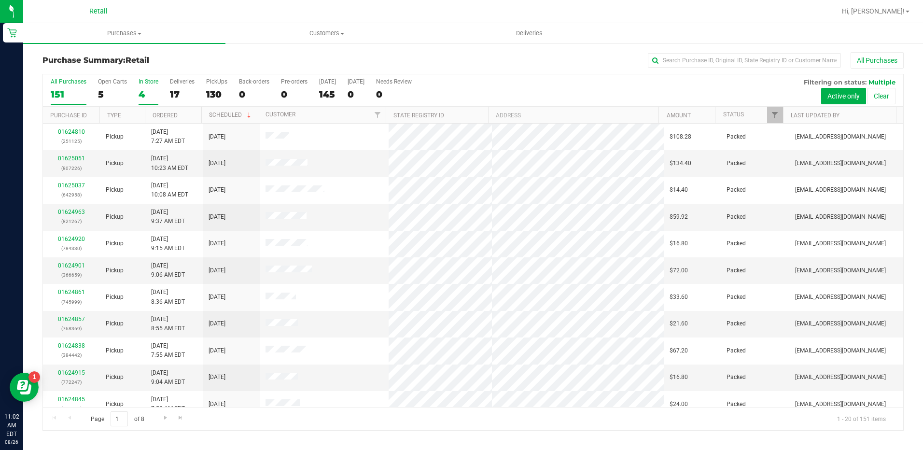
click at [152, 88] on label "In Store 4" at bounding box center [148, 91] width 20 height 27
click at [0, 0] on input "In Store 4" at bounding box center [0, 0] width 0 height 0
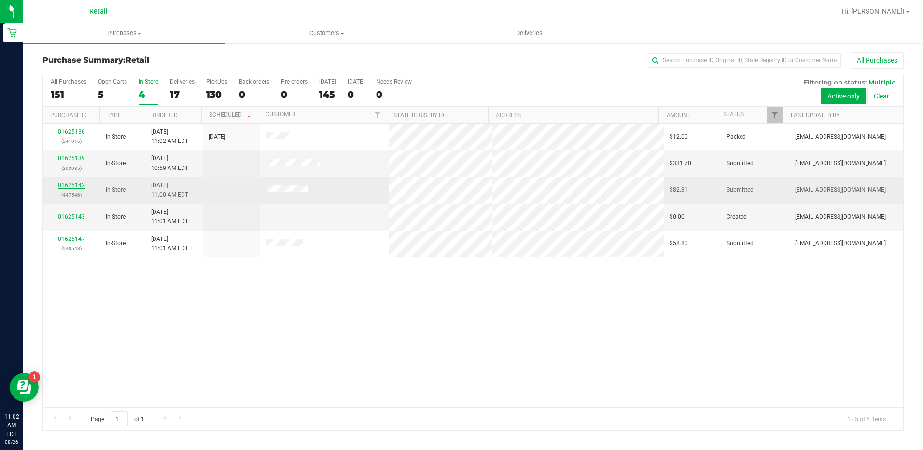
click at [80, 185] on link "01625142" at bounding box center [71, 185] width 27 height 7
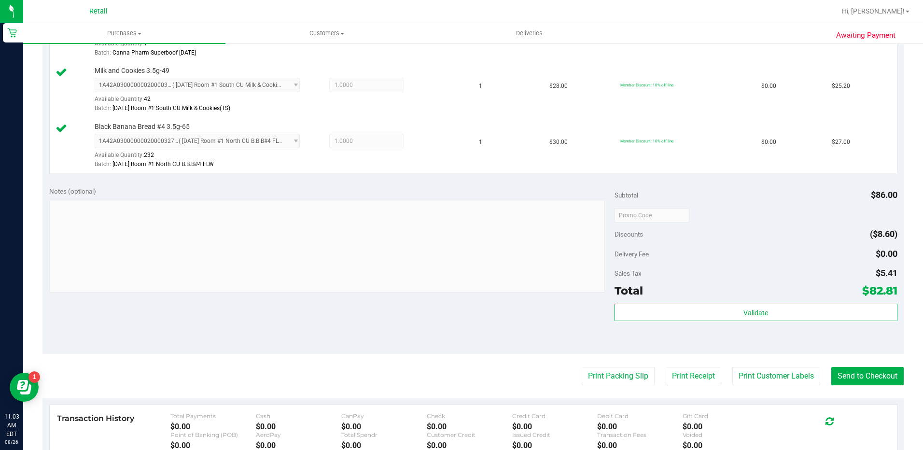
scroll to position [386, 0]
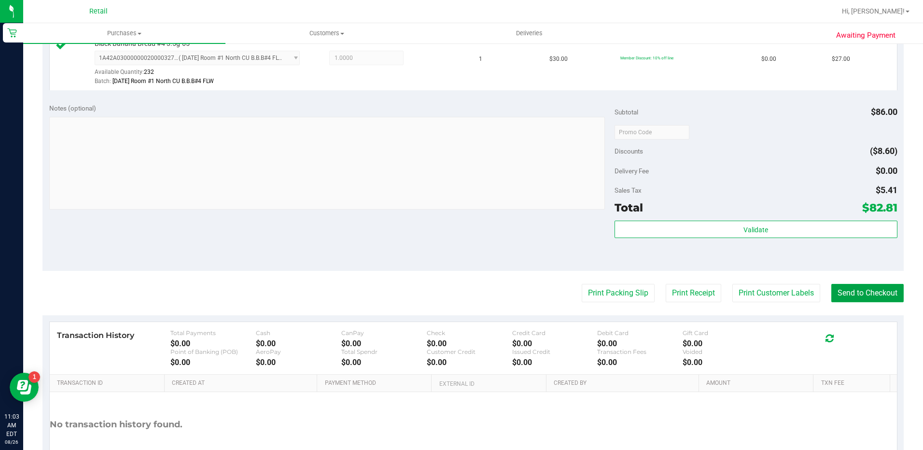
drag, startPoint x: 867, startPoint y: 297, endPoint x: 871, endPoint y: 316, distance: 18.8
click at [867, 297] on button "Send to Checkout" at bounding box center [867, 293] width 72 height 18
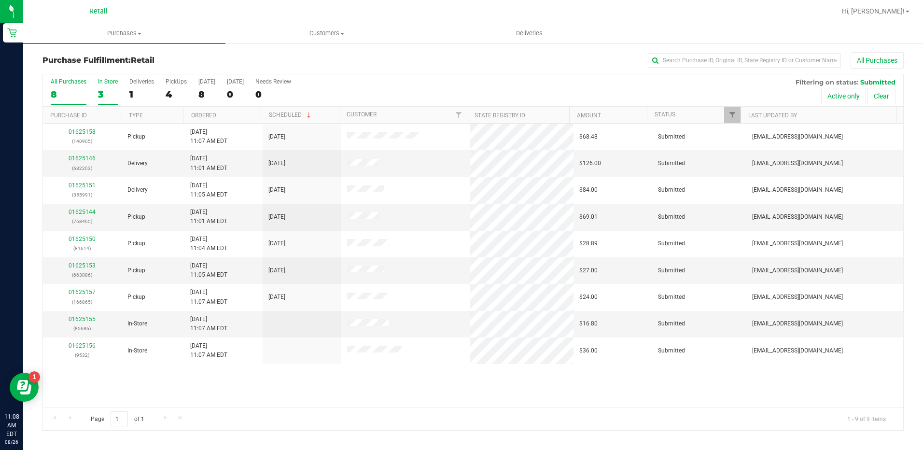
click at [100, 91] on div "3" at bounding box center [108, 94] width 20 height 11
click at [0, 0] on input "In Store 3" at bounding box center [0, 0] width 0 height 0
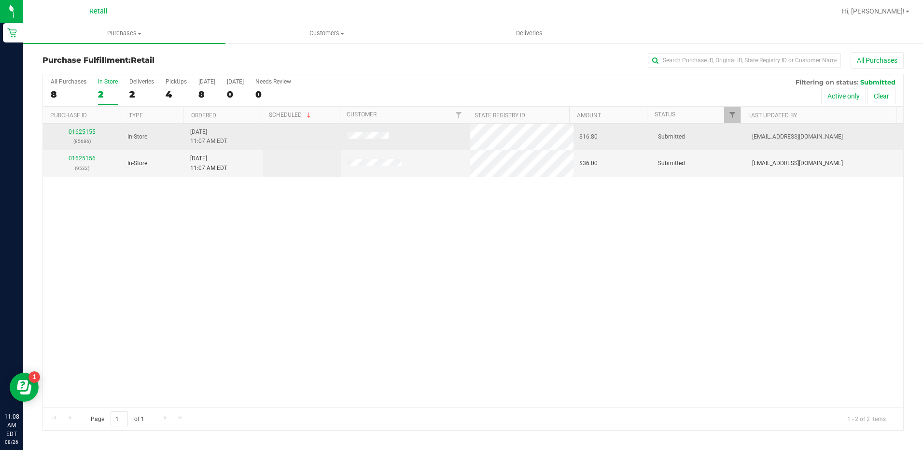
click at [82, 131] on link "01625155" at bounding box center [82, 131] width 27 height 7
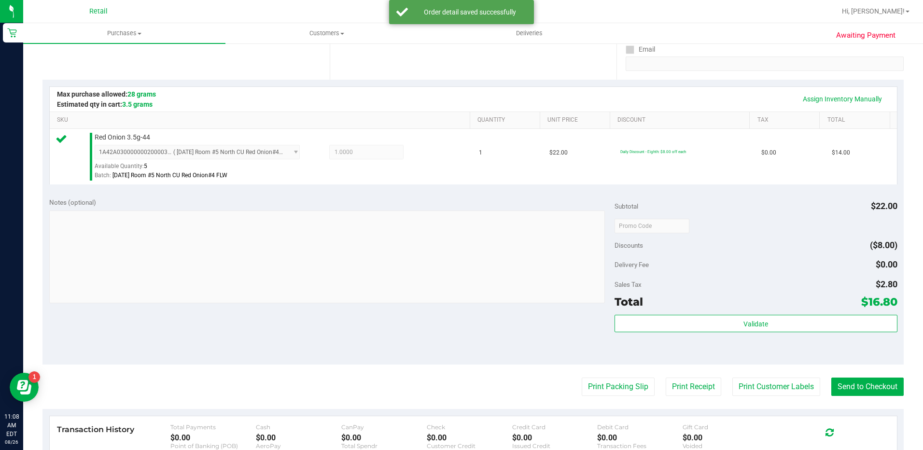
scroll to position [290, 0]
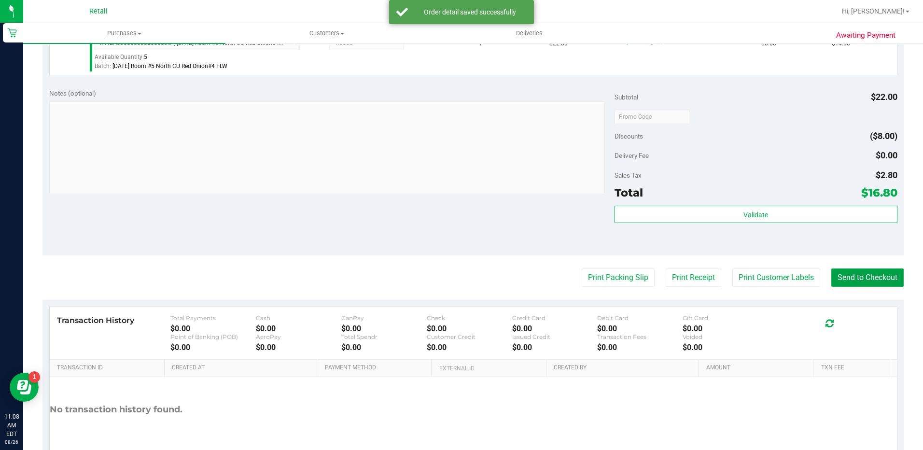
click at [854, 281] on button "Send to Checkout" at bounding box center [867, 277] width 72 height 18
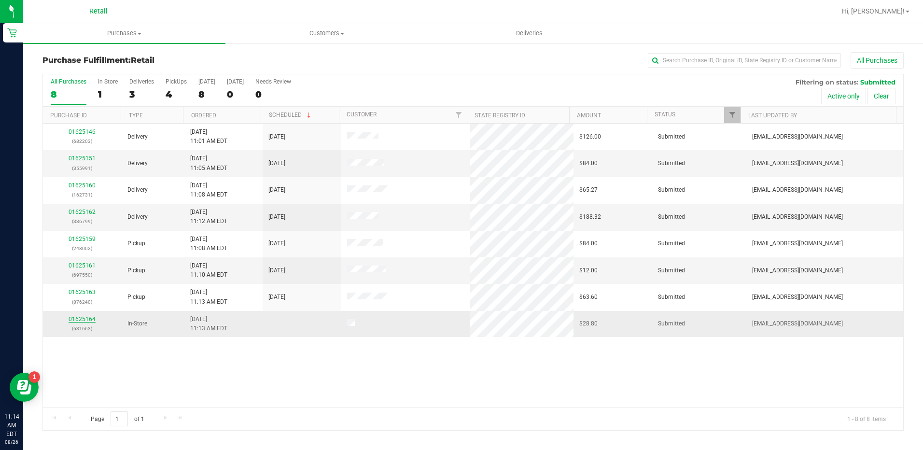
click at [95, 318] on link "01625164" at bounding box center [82, 319] width 27 height 7
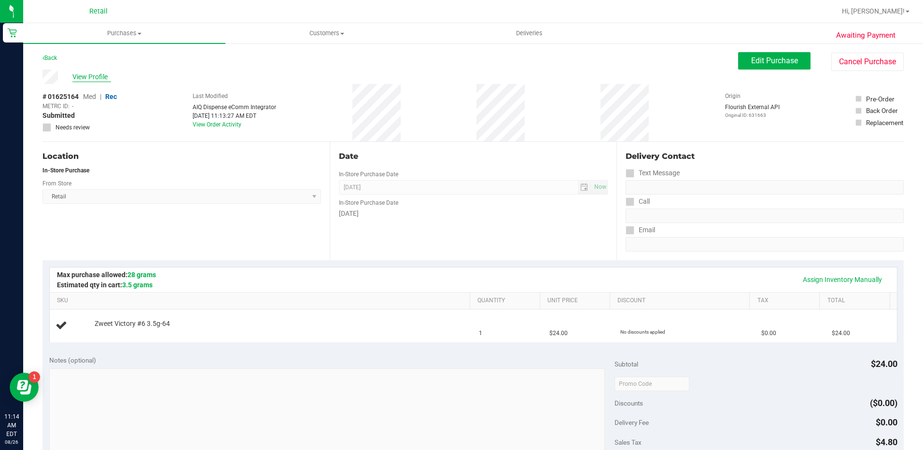
click at [81, 74] on span "View Profile" at bounding box center [91, 77] width 39 height 10
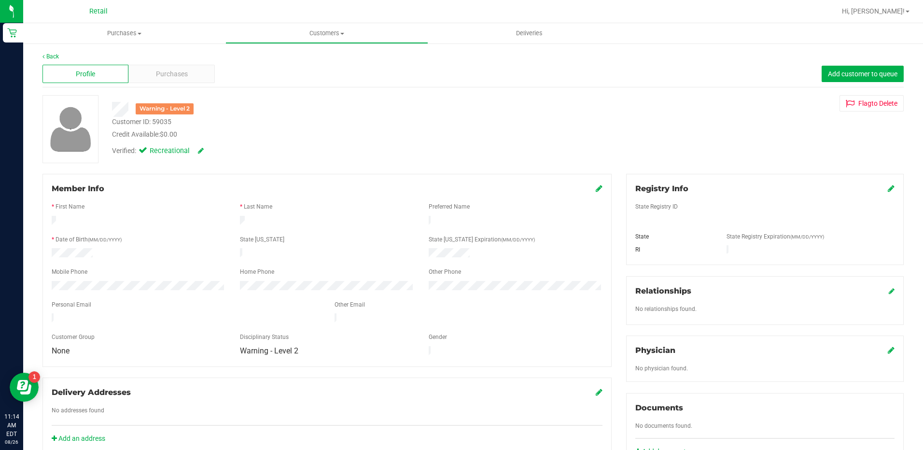
click at [595, 193] on span at bounding box center [598, 189] width 7 height 12
click at [589, 191] on div "Member Info" at bounding box center [327, 189] width 551 height 12
click at [595, 188] on icon at bounding box center [598, 188] width 7 height 8
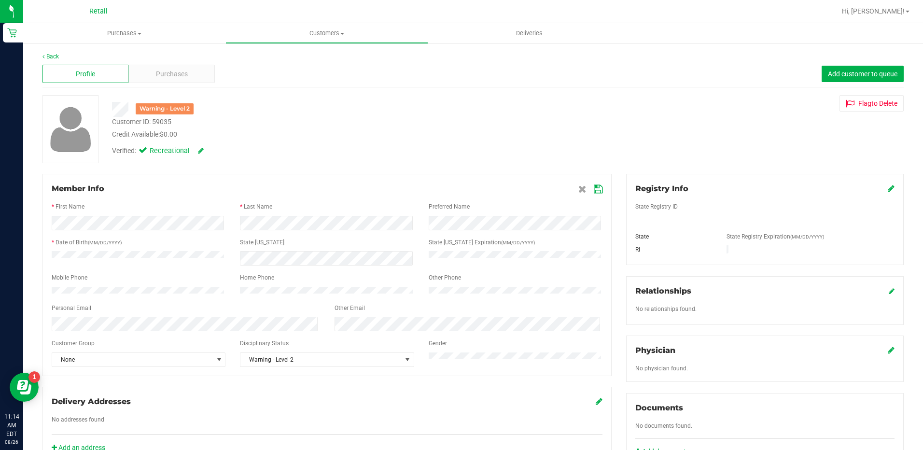
click at [192, 215] on div at bounding box center [327, 214] width 551 height 2
click at [594, 191] on icon at bounding box center [598, 189] width 9 height 8
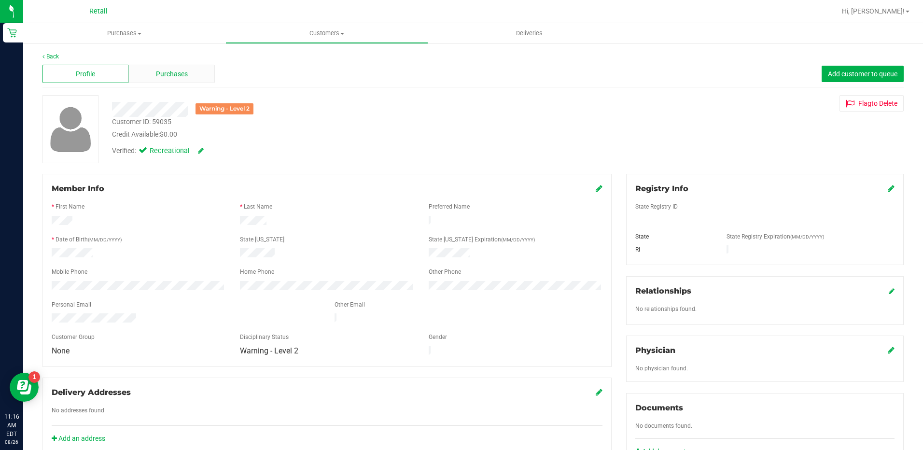
click at [183, 69] on span "Purchases" at bounding box center [172, 74] width 32 height 10
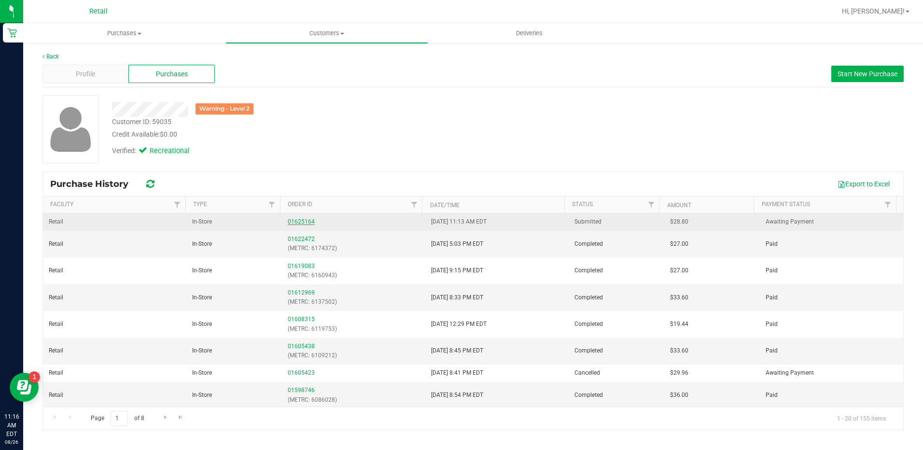
click at [300, 223] on link "01625164" at bounding box center [301, 221] width 27 height 7
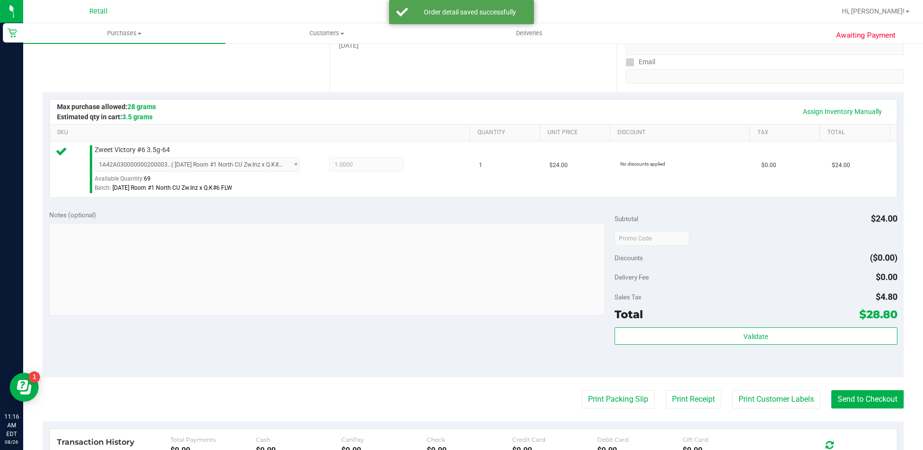
scroll to position [290, 0]
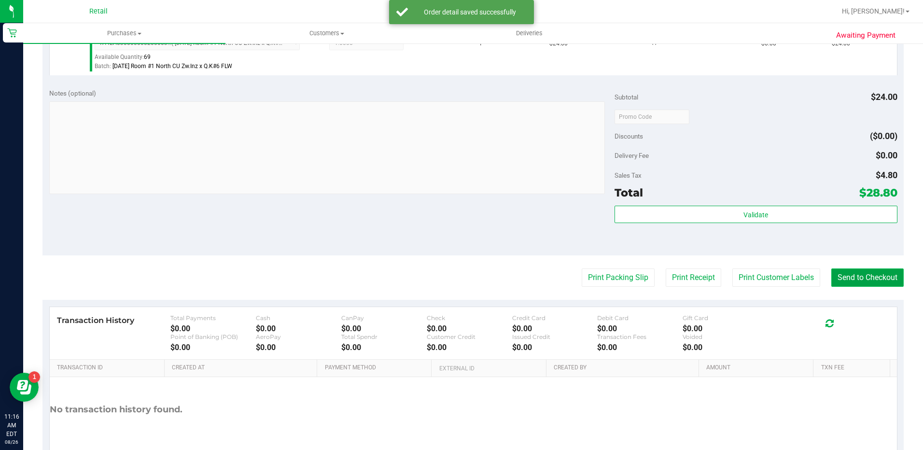
click at [863, 281] on button "Send to Checkout" at bounding box center [867, 277] width 72 height 18
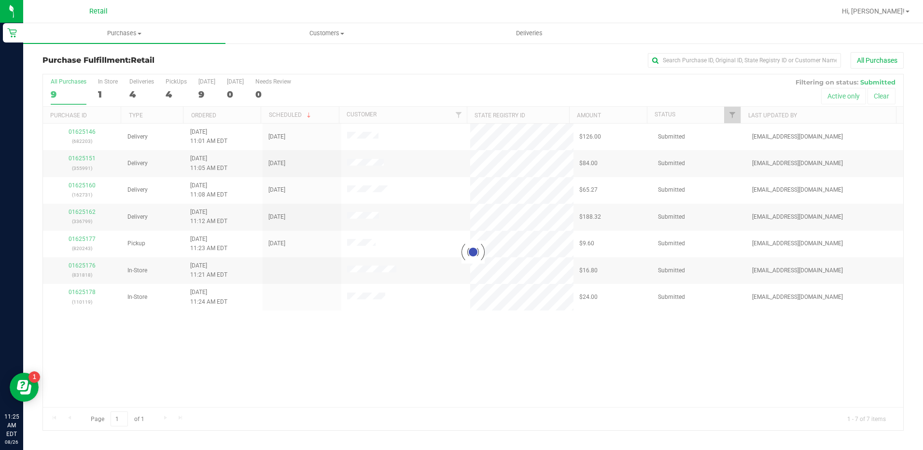
click at [127, 88] on div "All Purchases 9 In Store 1 Deliveries 4 PickUps 4 Today 9 Tomorrow 0 Needs Revi…" at bounding box center [473, 90] width 860 height 32
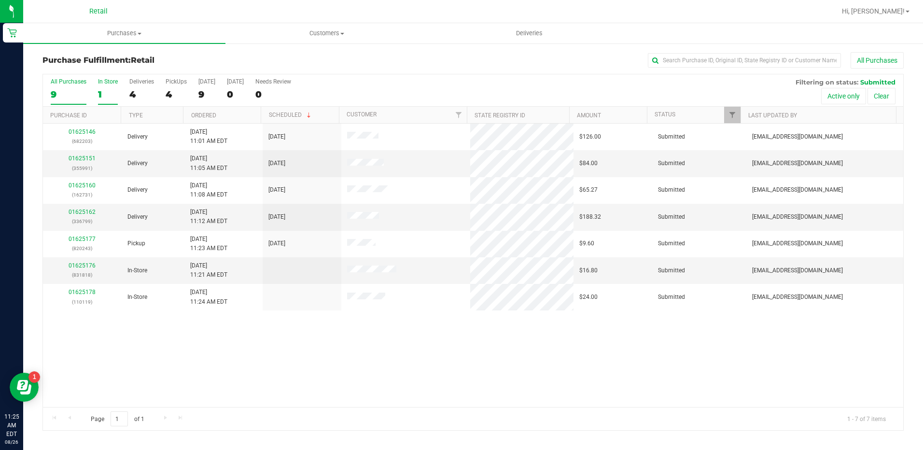
click at [107, 89] on div "1" at bounding box center [108, 94] width 20 height 11
click at [0, 0] on input "In Store 1" at bounding box center [0, 0] width 0 height 0
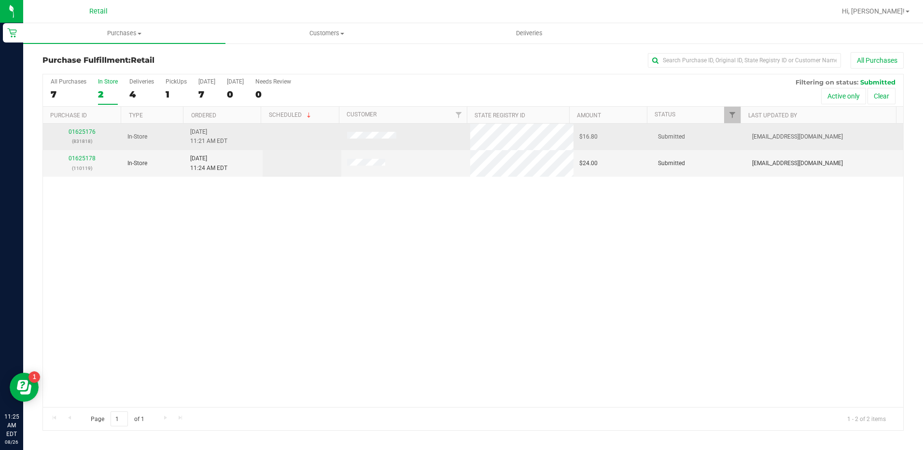
drag, startPoint x: 55, startPoint y: 134, endPoint x: 65, endPoint y: 132, distance: 9.8
click at [64, 132] on td "01625176 (831818)" at bounding box center [82, 137] width 79 height 27
click at [81, 133] on link "01625176" at bounding box center [82, 131] width 27 height 7
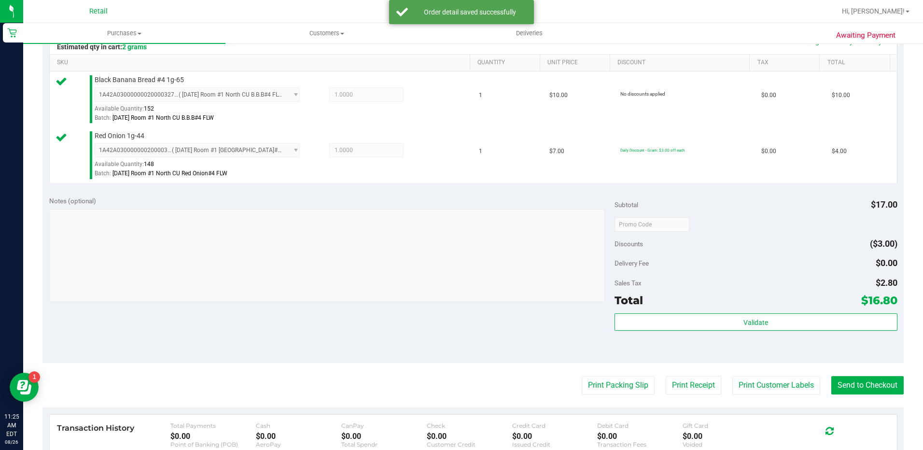
scroll to position [290, 0]
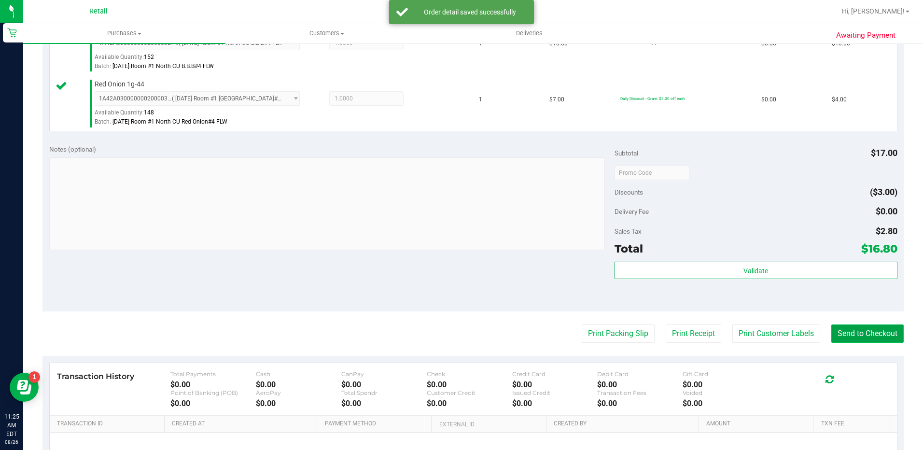
click at [874, 339] on button "Send to Checkout" at bounding box center [867, 333] width 72 height 18
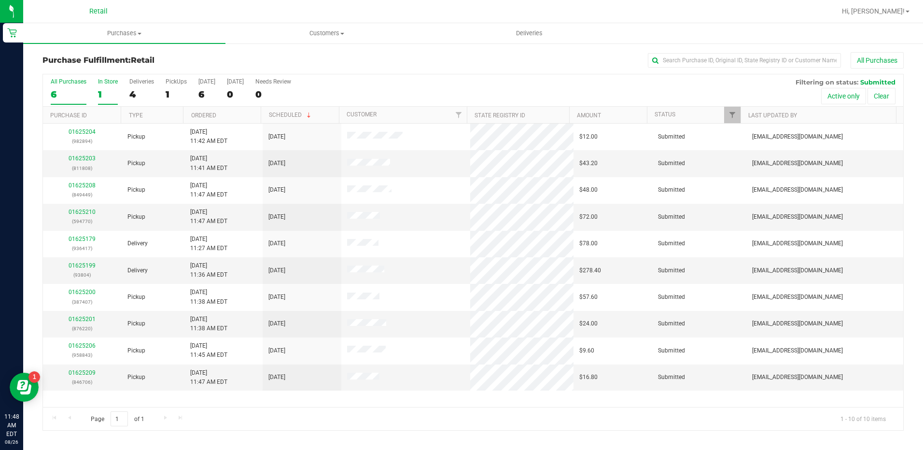
click at [105, 94] on div "1" at bounding box center [108, 94] width 20 height 11
click at [0, 0] on input "In Store 1" at bounding box center [0, 0] width 0 height 0
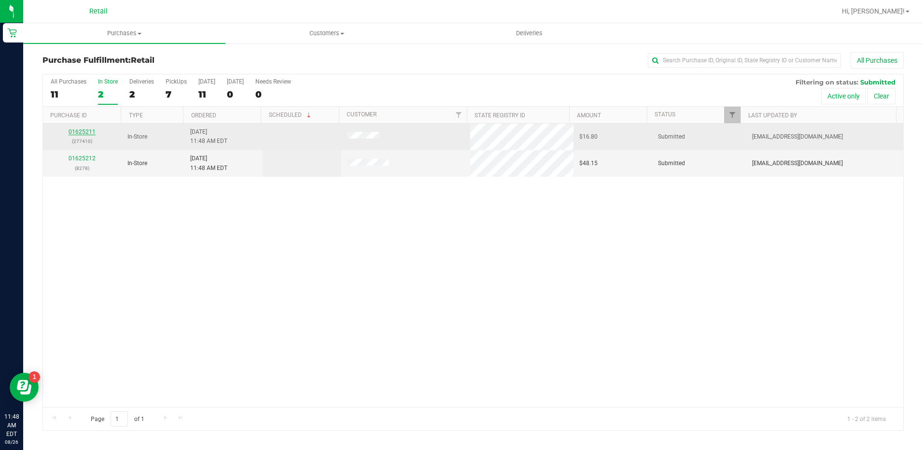
click at [74, 134] on link "01625211" at bounding box center [82, 131] width 27 height 7
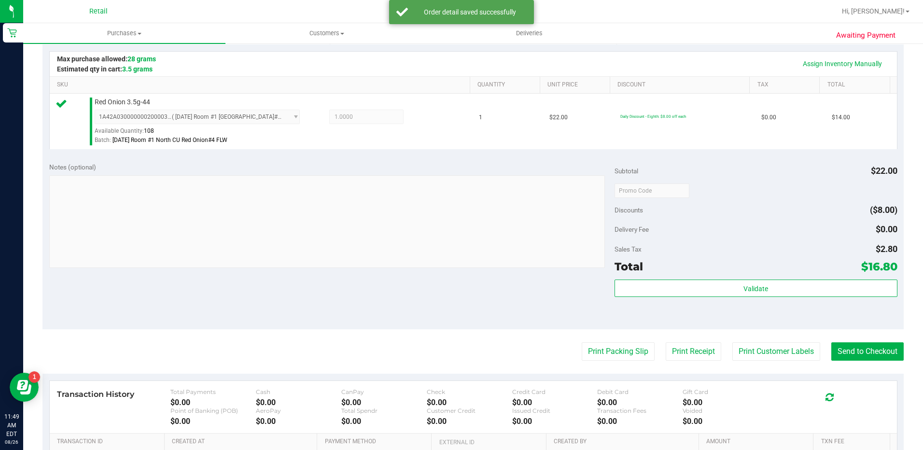
scroll to position [241, 0]
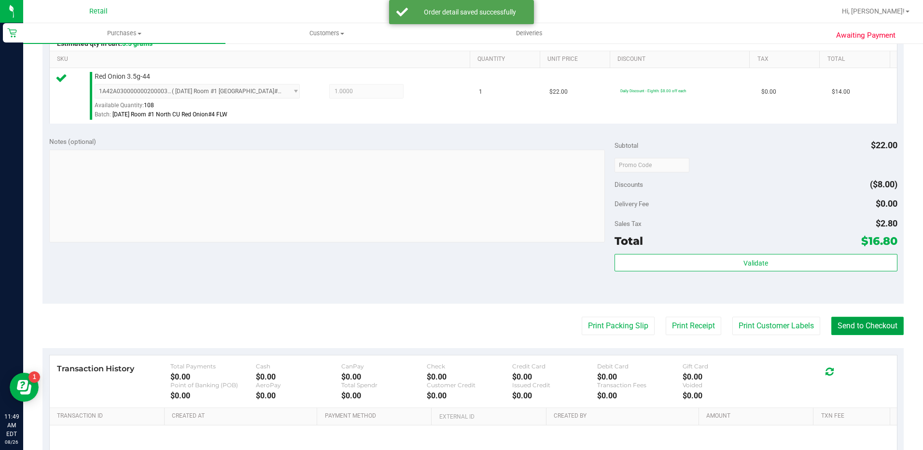
click at [872, 323] on button "Send to Checkout" at bounding box center [867, 326] width 72 height 18
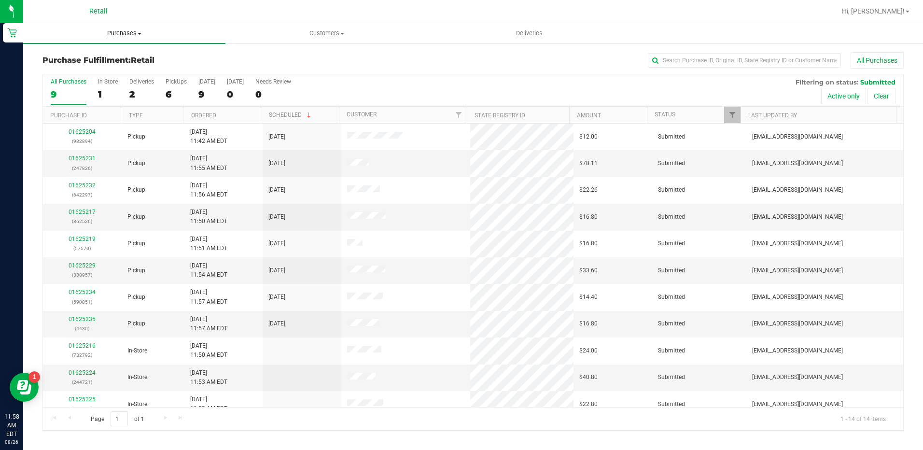
click at [117, 33] on span "Purchases" at bounding box center [124, 33] width 202 height 9
click at [120, 57] on span "Summary of purchases" at bounding box center [72, 58] width 99 height 8
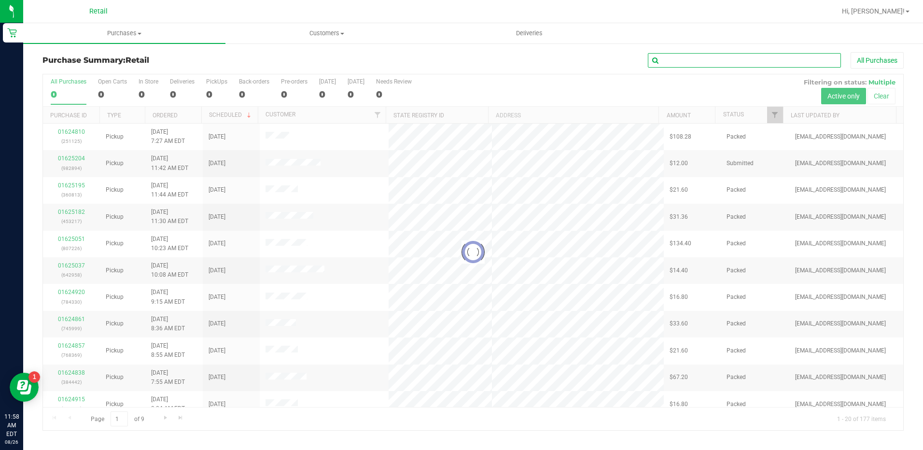
click at [699, 62] on input "text" at bounding box center [744, 60] width 193 height 14
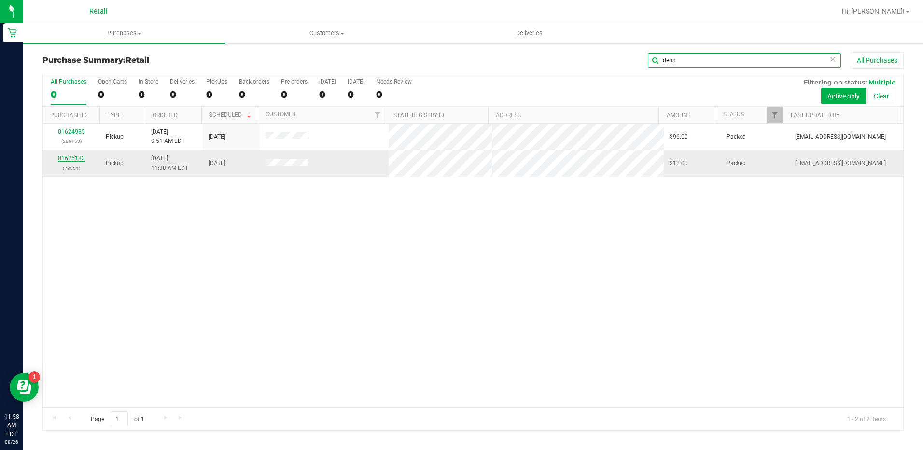
type input "denn"
click at [74, 159] on link "01625183" at bounding box center [71, 158] width 27 height 7
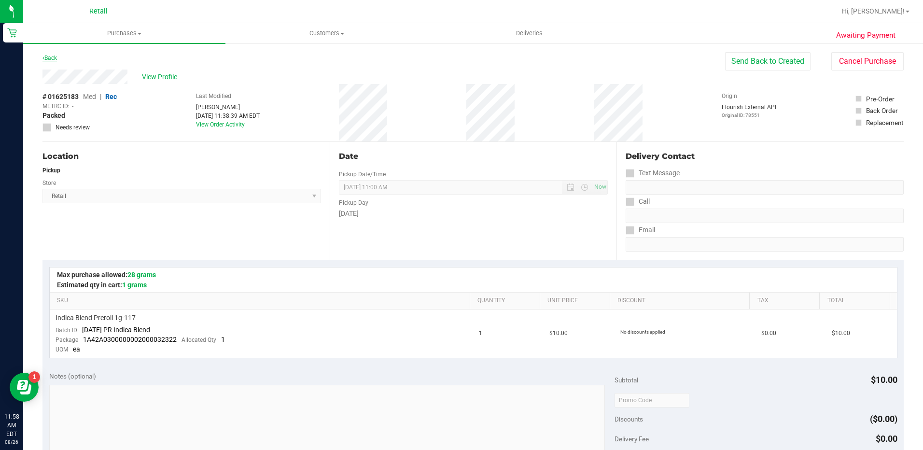
click at [49, 59] on link "Back" at bounding box center [49, 58] width 14 height 7
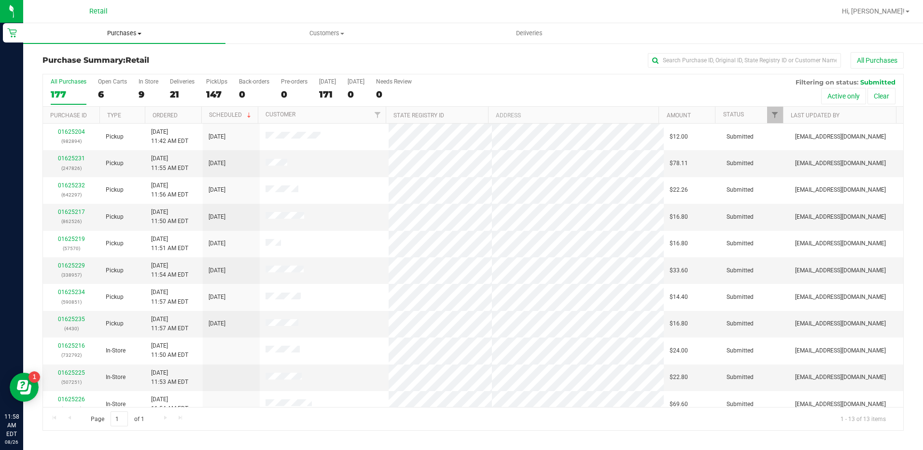
click at [121, 38] on uib-tab-heading "Purchases Summary of purchases Fulfillment All purchases" at bounding box center [124, 33] width 202 height 20
click at [116, 57] on span "Summary of purchases" at bounding box center [72, 58] width 99 height 8
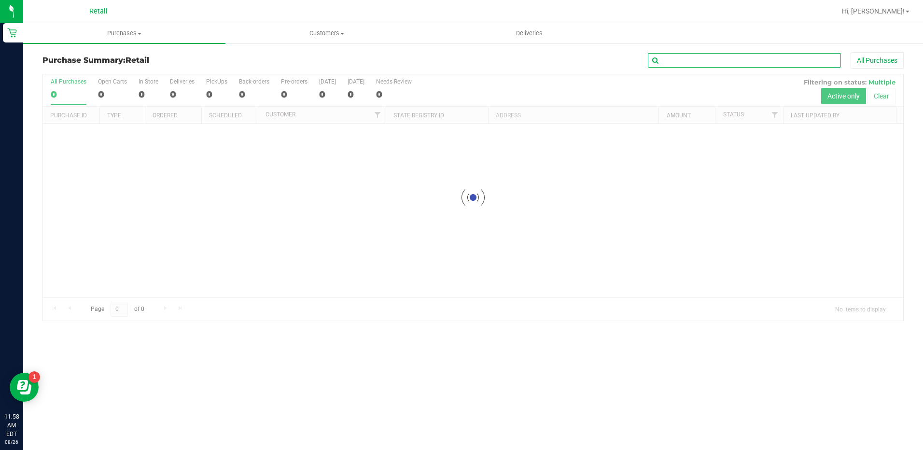
click at [723, 59] on input "text" at bounding box center [744, 60] width 193 height 14
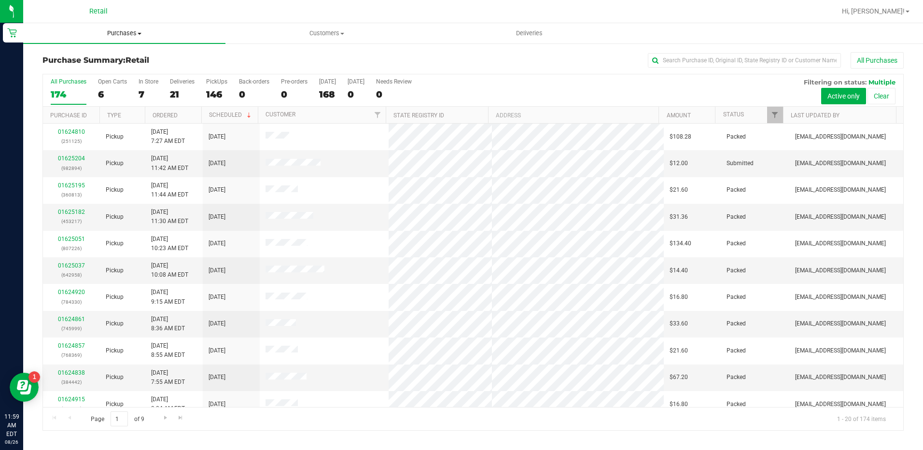
click at [104, 32] on span "Purchases" at bounding box center [124, 33] width 202 height 9
click at [112, 53] on li "Summary of purchases" at bounding box center [124, 59] width 202 height 12
click at [119, 37] on span "Purchases" at bounding box center [124, 33] width 202 height 9
click at [318, 33] on span "Customers" at bounding box center [326, 33] width 201 height 9
click at [309, 55] on li "All customers" at bounding box center [326, 59] width 202 height 12
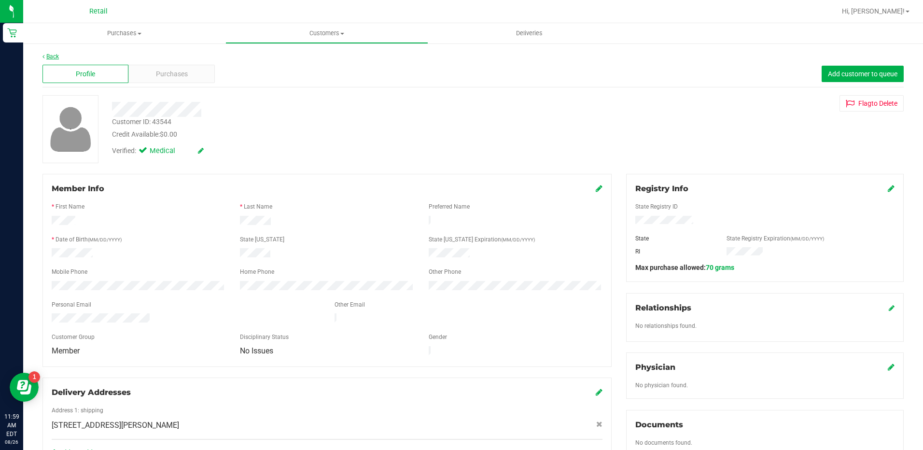
click at [51, 59] on link "Back" at bounding box center [50, 56] width 16 height 7
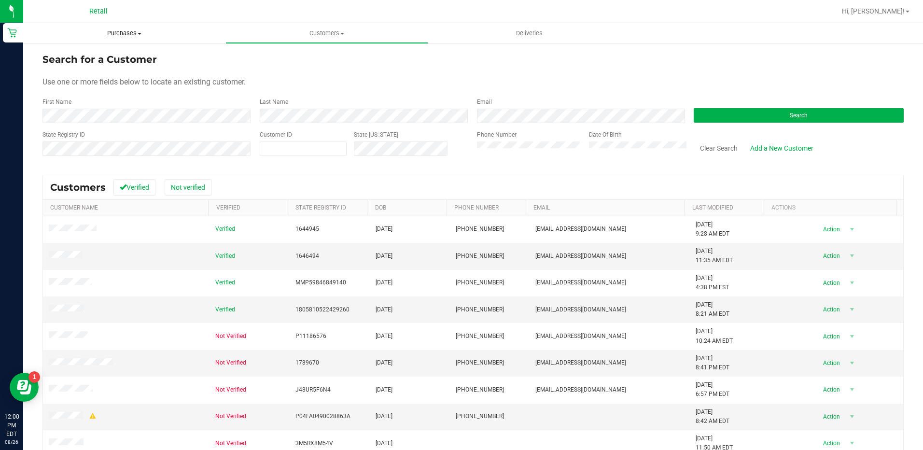
click at [127, 34] on span "Purchases" at bounding box center [124, 33] width 202 height 9
click at [130, 53] on li "Summary of purchases" at bounding box center [124, 59] width 202 height 12
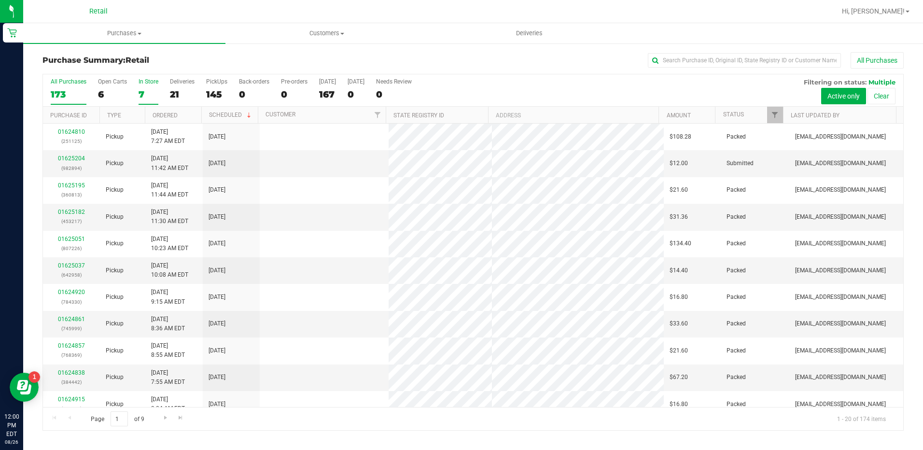
click at [140, 90] on div "7" at bounding box center [148, 94] width 20 height 11
click at [0, 0] on input "In Store 7" at bounding box center [0, 0] width 0 height 0
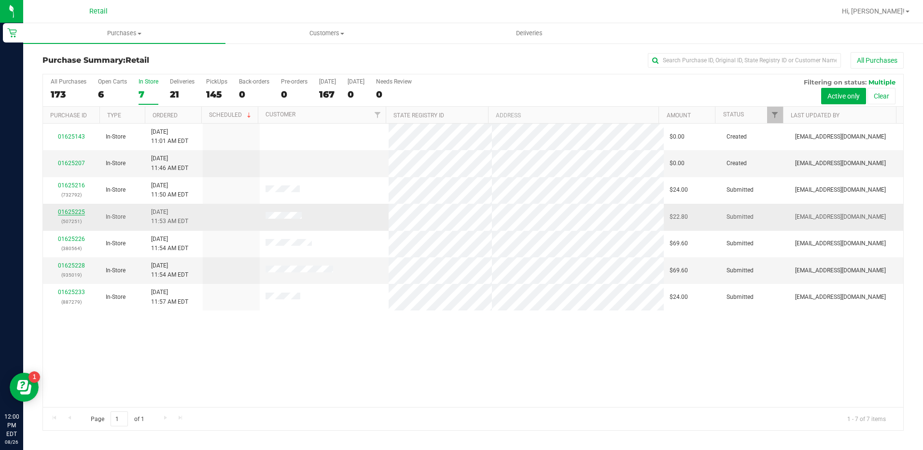
click at [68, 213] on link "01625225" at bounding box center [71, 211] width 27 height 7
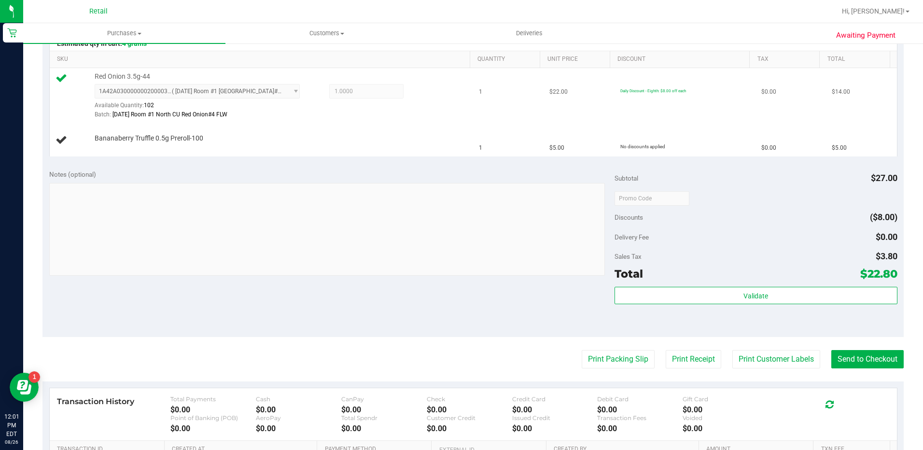
scroll to position [145, 0]
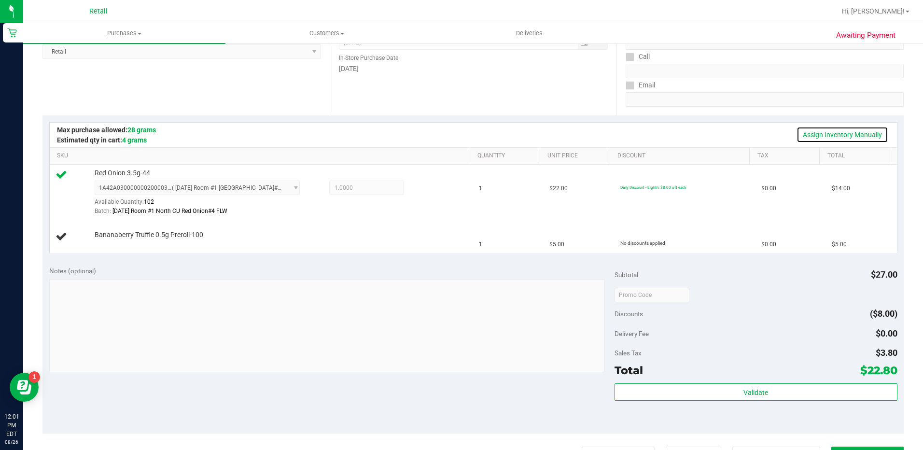
click at [855, 130] on link "Assign Inventory Manually" at bounding box center [842, 134] width 92 height 16
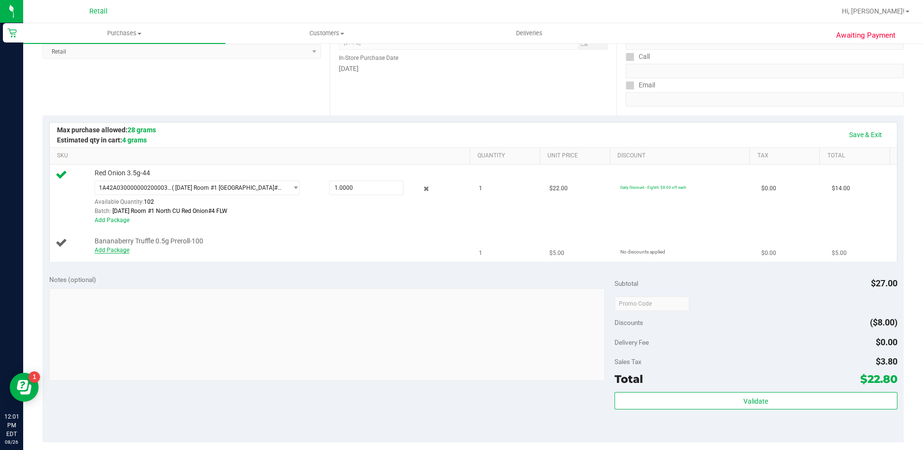
click at [117, 249] on link "Add Package" at bounding box center [112, 250] width 35 height 7
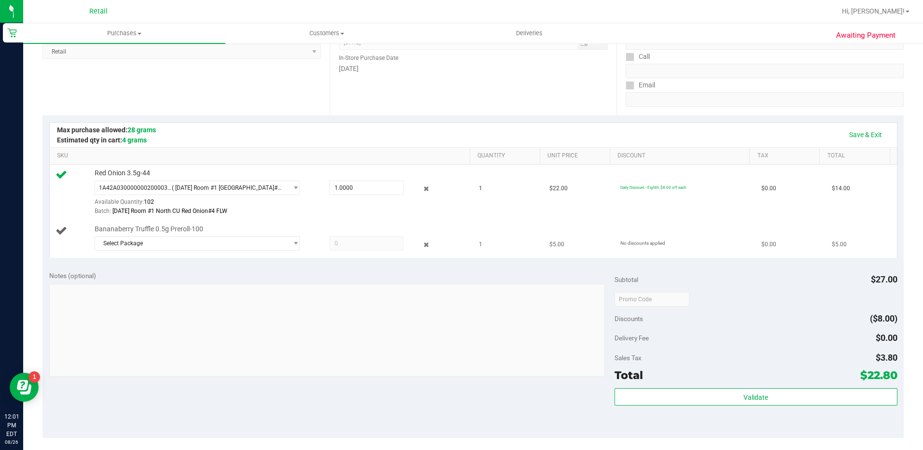
click at [202, 253] on div at bounding box center [280, 253] width 371 height 0
click at [199, 245] on span "Select Package" at bounding box center [191, 243] width 193 height 14
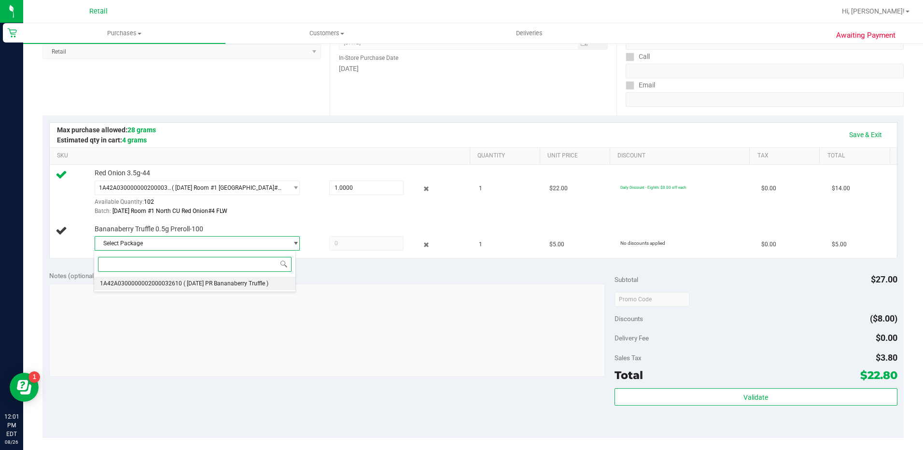
click at [192, 280] on span "( [DATE] PR Bananaberry Truffle )" at bounding box center [225, 283] width 85 height 7
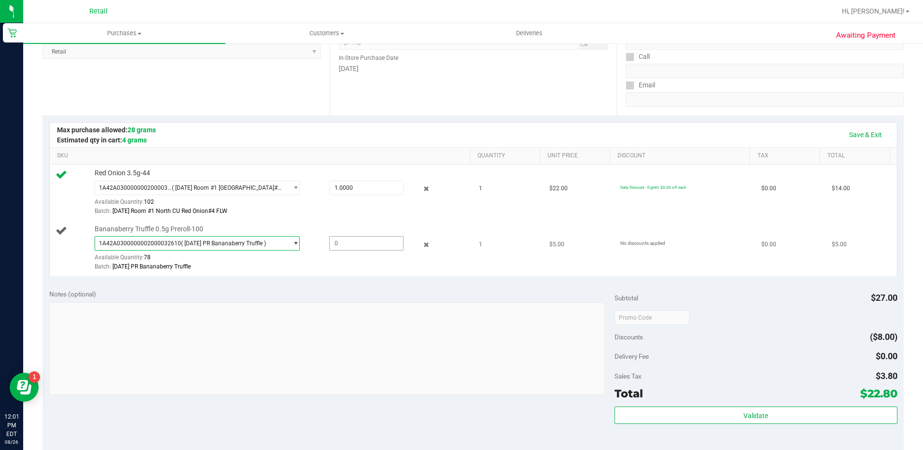
click at [342, 238] on span at bounding box center [366, 243] width 74 height 14
type input "1"
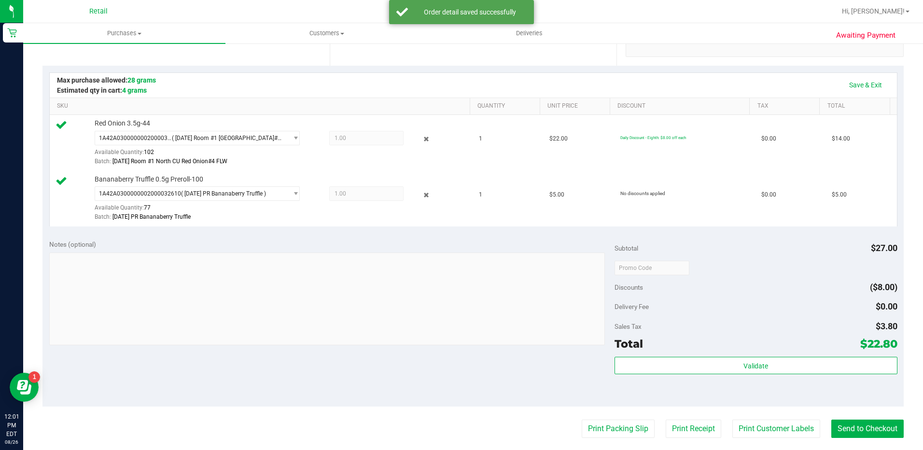
scroll to position [241, 0]
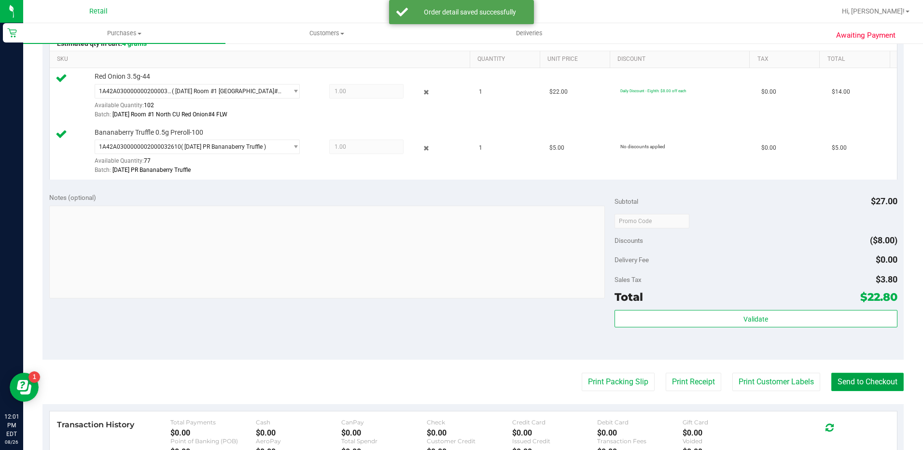
click at [865, 382] on button "Send to Checkout" at bounding box center [867, 382] width 72 height 18
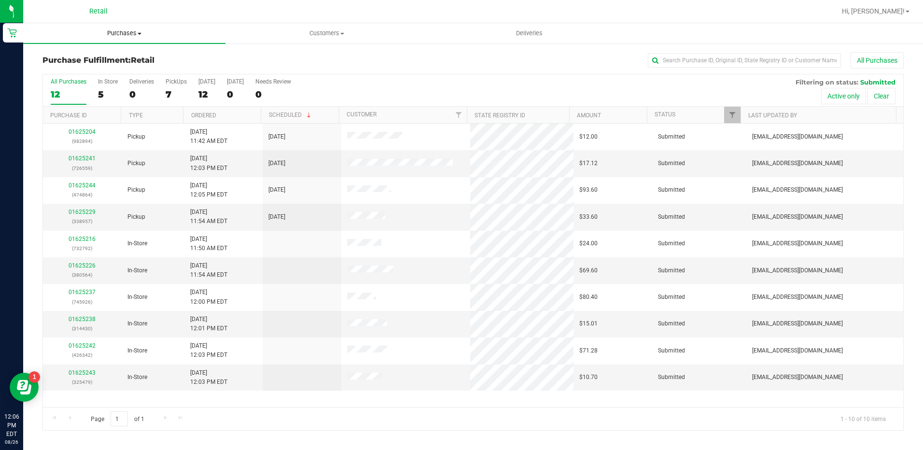
click at [117, 38] on uib-tab-heading "Purchases Summary of purchases Fulfillment All purchases" at bounding box center [124, 33] width 202 height 20
click at [324, 62] on h3 "Purchase Fulfillment: Retail" at bounding box center [185, 60] width 287 height 9
click at [98, 86] on label "In Store 5" at bounding box center [108, 91] width 20 height 27
click at [0, 0] on input "In Store 5" at bounding box center [0, 0] width 0 height 0
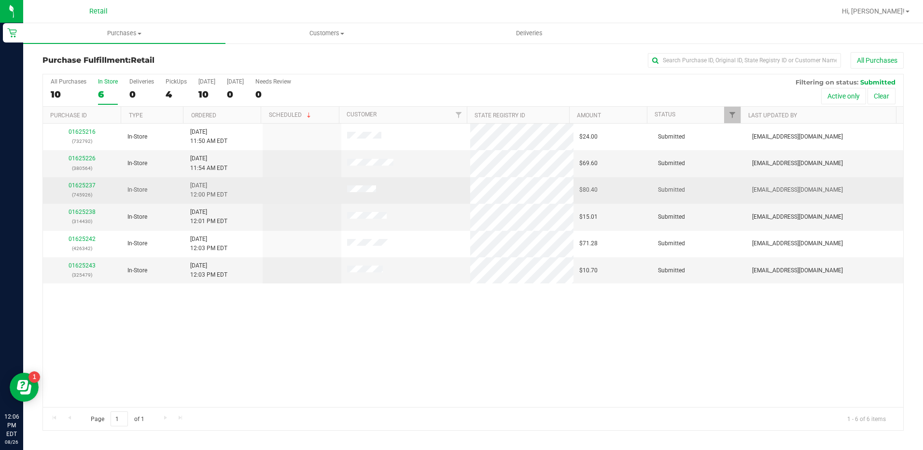
click at [78, 181] on div "01625237 (745926)" at bounding box center [82, 190] width 67 height 18
click at [80, 182] on link "01625237" at bounding box center [82, 185] width 27 height 7
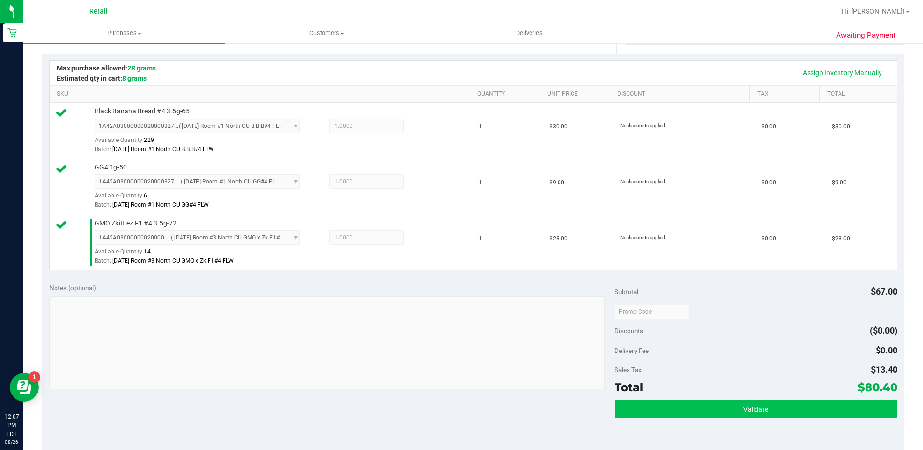
scroll to position [290, 0]
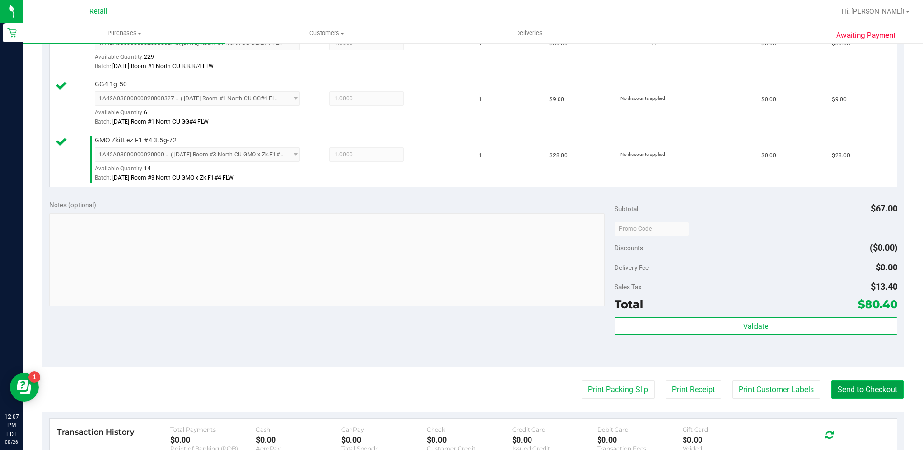
click at [868, 391] on button "Send to Checkout" at bounding box center [867, 389] width 72 height 18
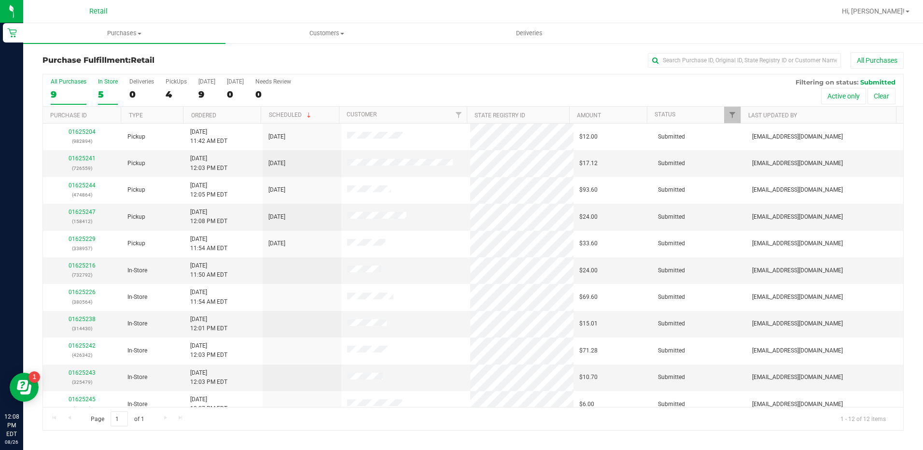
click at [112, 96] on div "5" at bounding box center [108, 94] width 20 height 11
click at [0, 0] on input "In Store 5" at bounding box center [0, 0] width 0 height 0
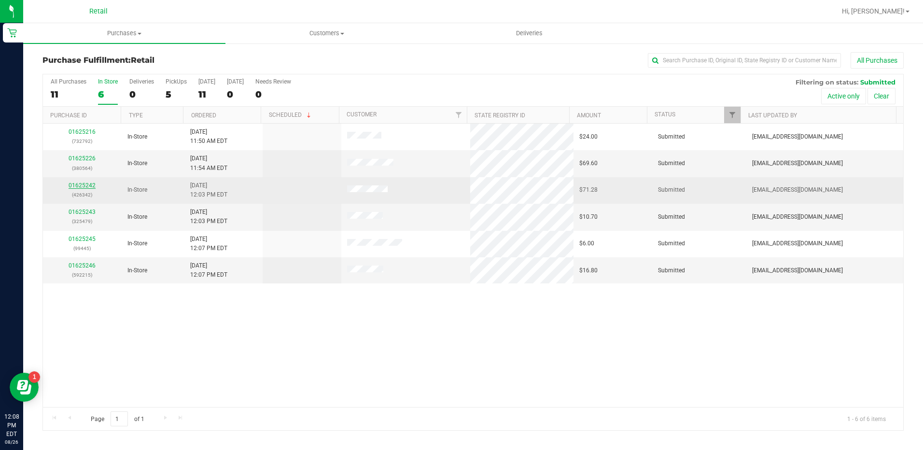
click at [85, 186] on link "01625242" at bounding box center [82, 185] width 27 height 7
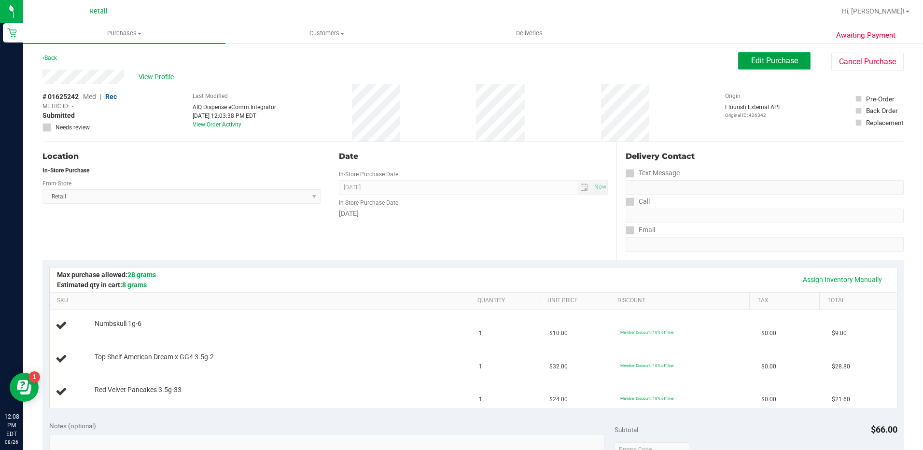
click at [753, 53] on button "Edit Purchase" at bounding box center [774, 60] width 72 height 17
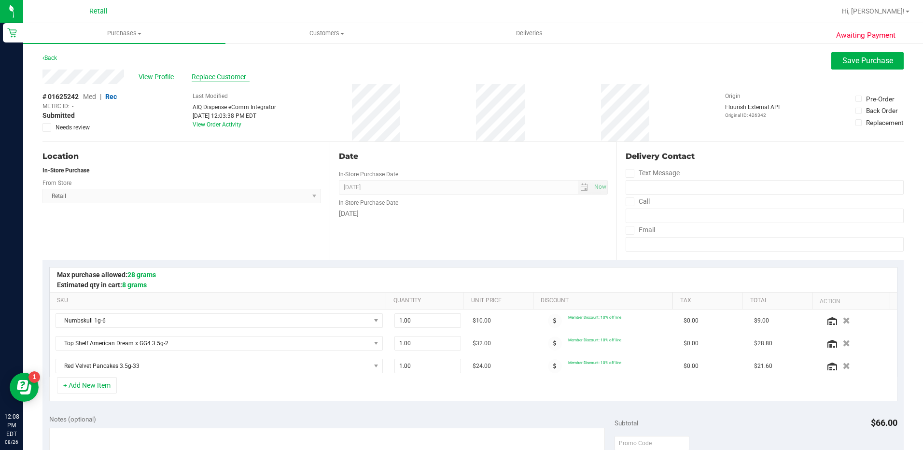
click at [223, 76] on span "Replace Customer" at bounding box center [221, 77] width 58 height 10
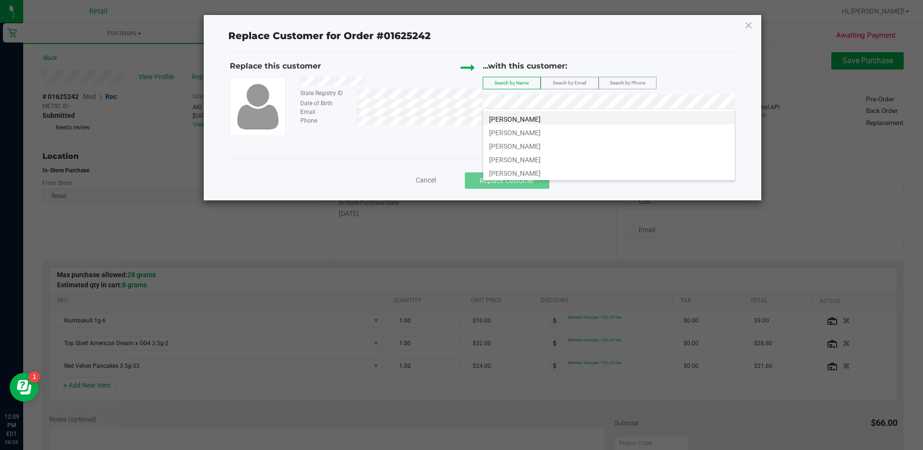
click at [558, 121] on li "Matthew Medeiros" at bounding box center [608, 118] width 251 height 14
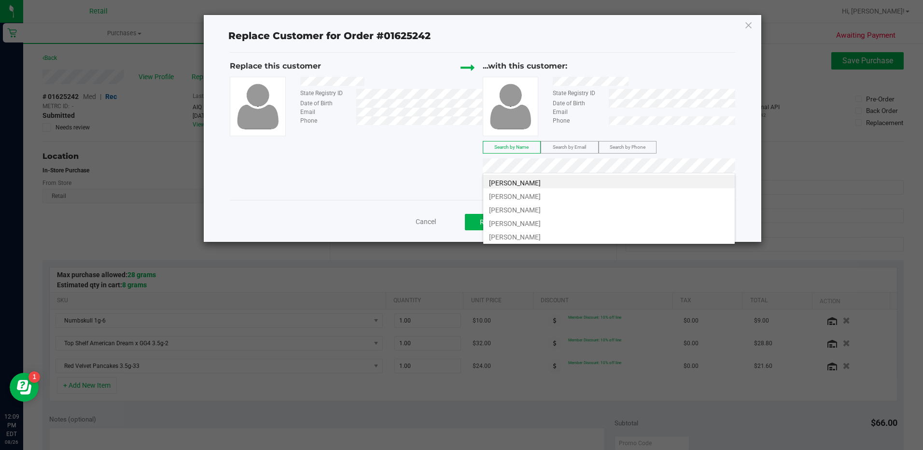
click at [651, 211] on li "matthew medeiros" at bounding box center [608, 209] width 251 height 14
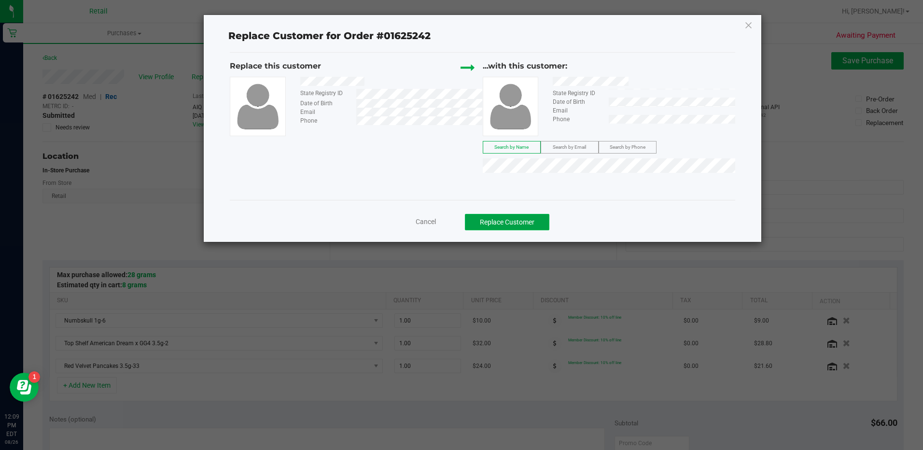
click at [498, 223] on button "Replace Customer" at bounding box center [507, 222] width 84 height 16
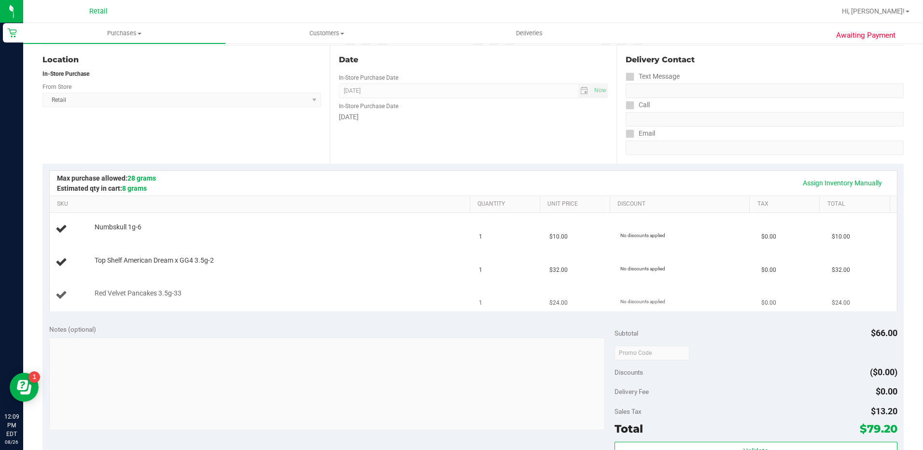
scroll to position [193, 0]
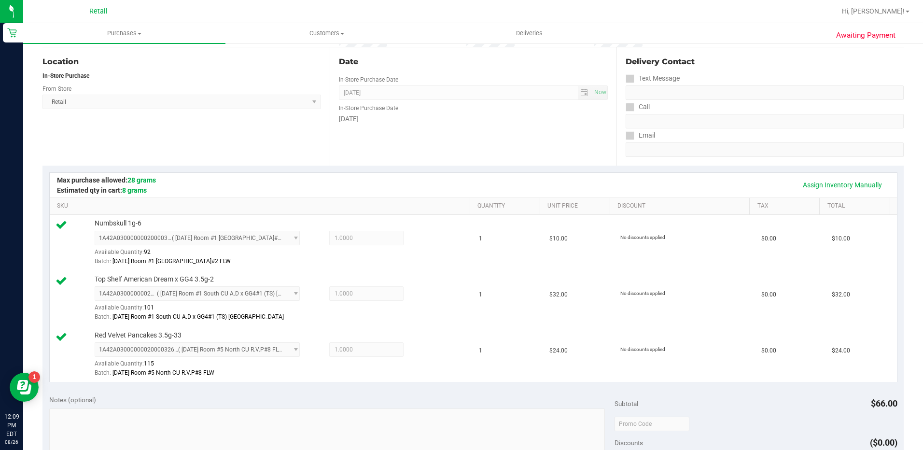
scroll to position [241, 0]
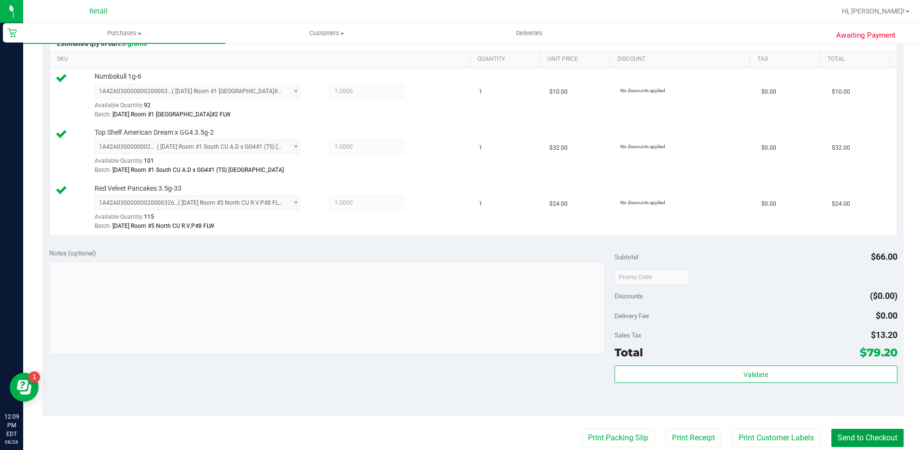
click at [831, 434] on button "Send to Checkout" at bounding box center [867, 438] width 72 height 18
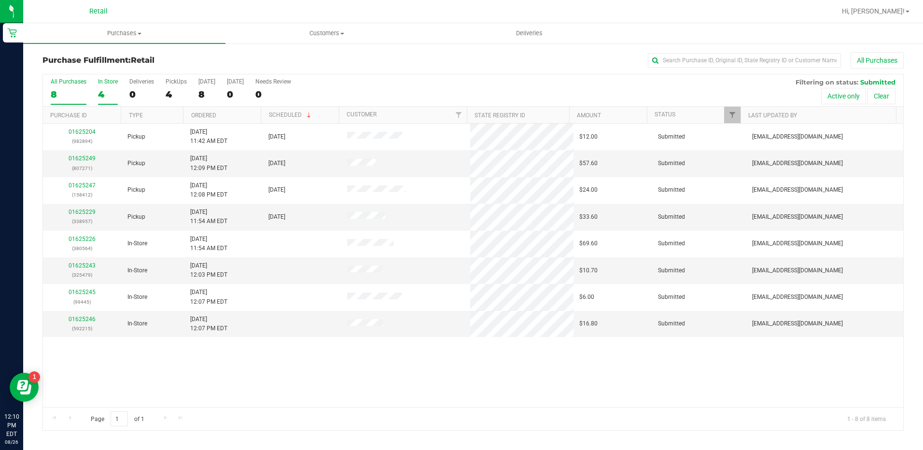
click at [112, 89] on div "4" at bounding box center [108, 94] width 20 height 11
click at [0, 0] on input "In Store 4" at bounding box center [0, 0] width 0 height 0
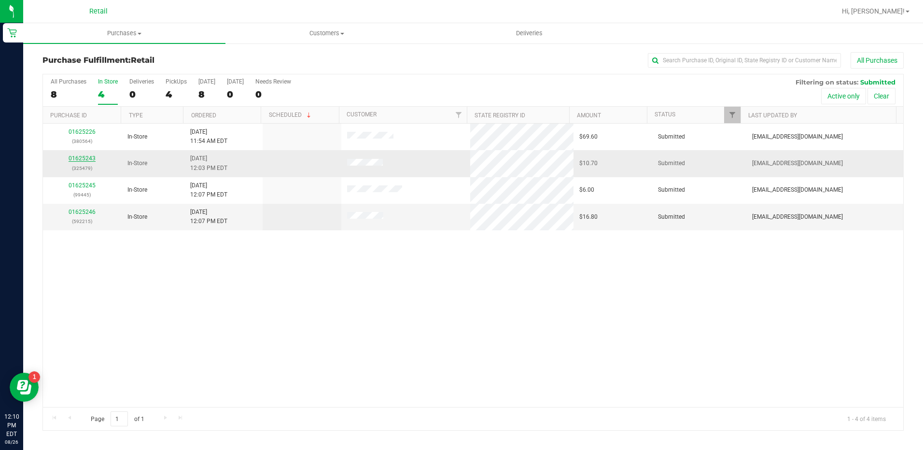
click at [84, 160] on link "01625243" at bounding box center [82, 158] width 27 height 7
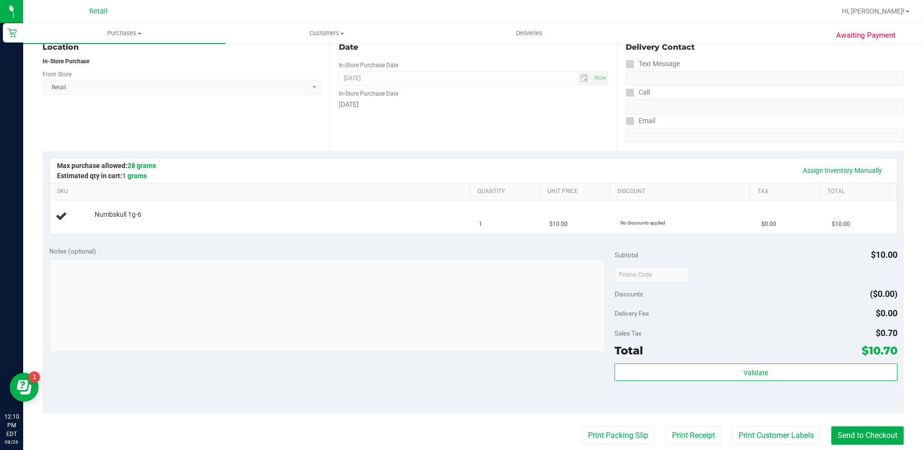
scroll to position [145, 0]
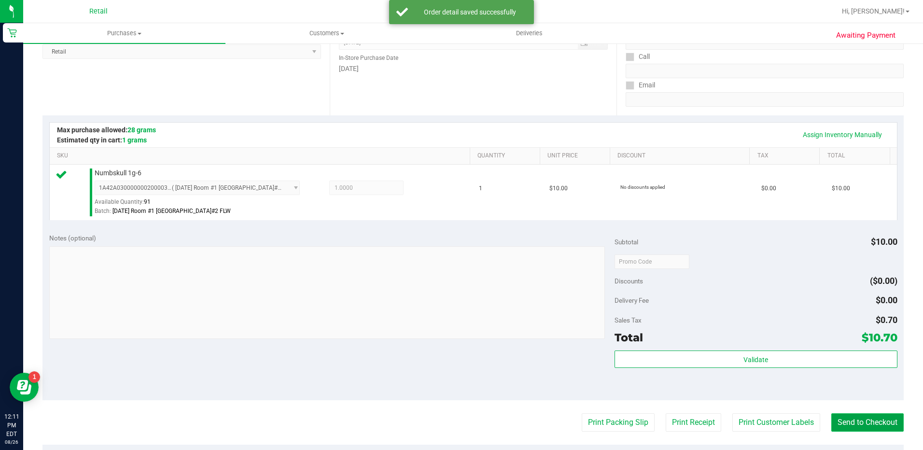
click at [846, 416] on button "Send to Checkout" at bounding box center [867, 422] width 72 height 18
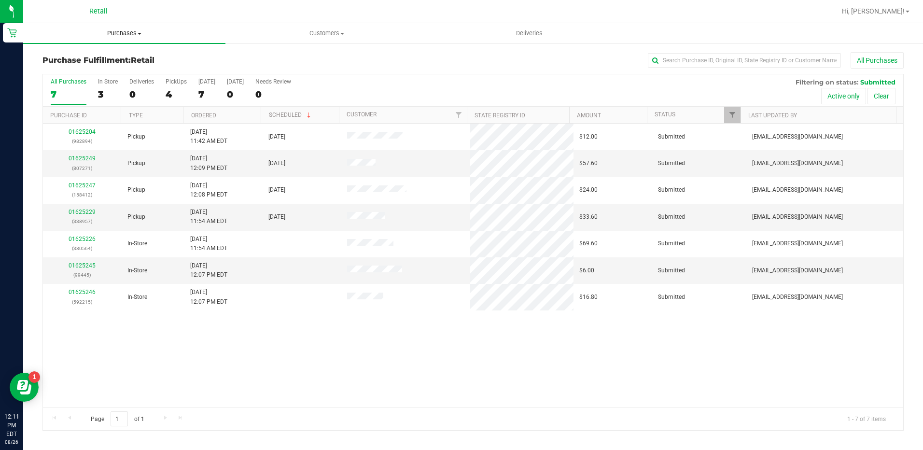
click at [115, 29] on span "Purchases" at bounding box center [124, 33] width 202 height 9
click at [114, 58] on span "Summary of purchases" at bounding box center [72, 58] width 99 height 8
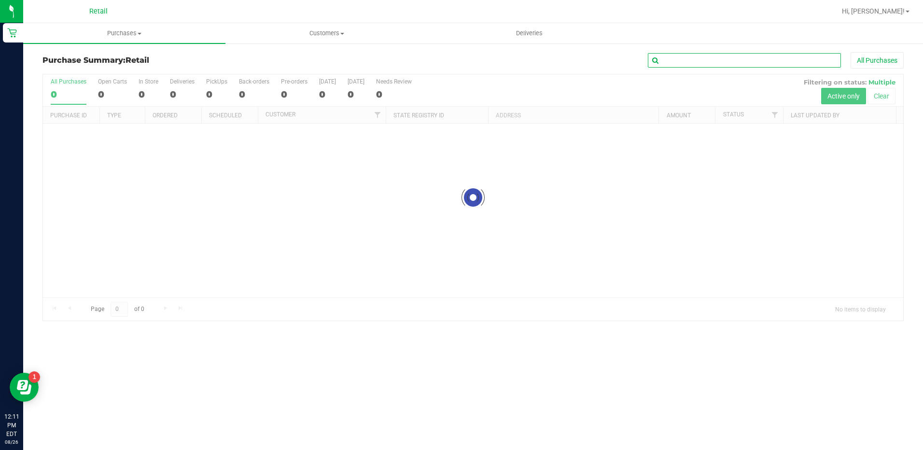
click at [798, 59] on input "text" at bounding box center [744, 60] width 193 height 14
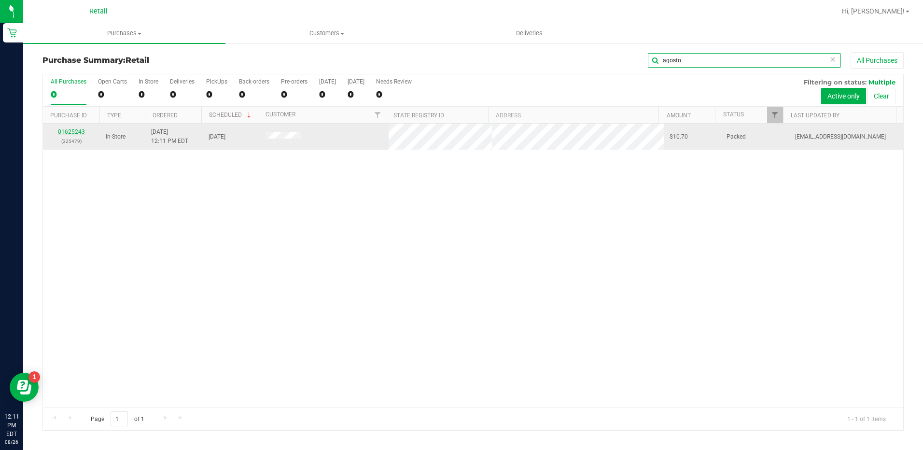
type input "agosto"
click at [80, 132] on link "01625243" at bounding box center [71, 131] width 27 height 7
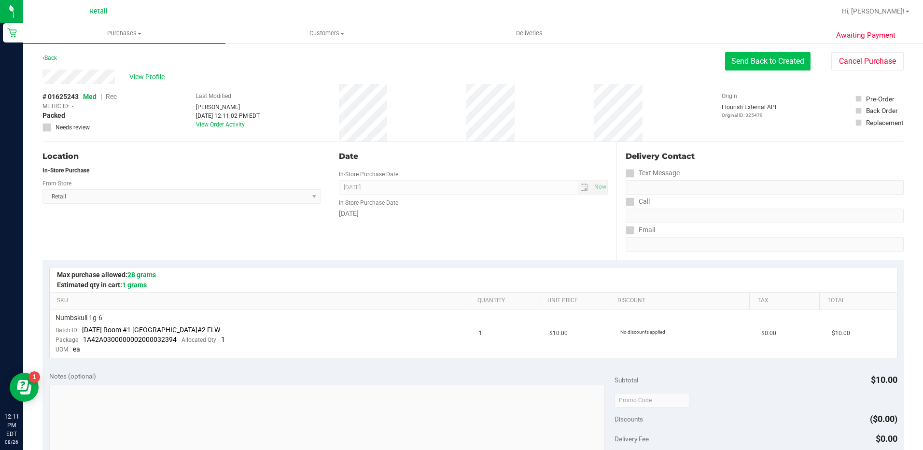
click at [737, 66] on button "Send Back to Created" at bounding box center [767, 61] width 85 height 18
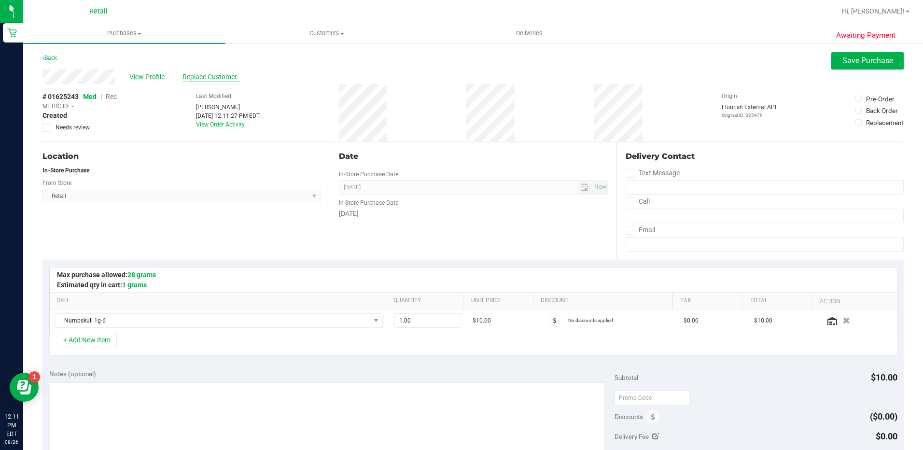
click at [210, 81] on span "Replace Customer" at bounding box center [211, 77] width 58 height 10
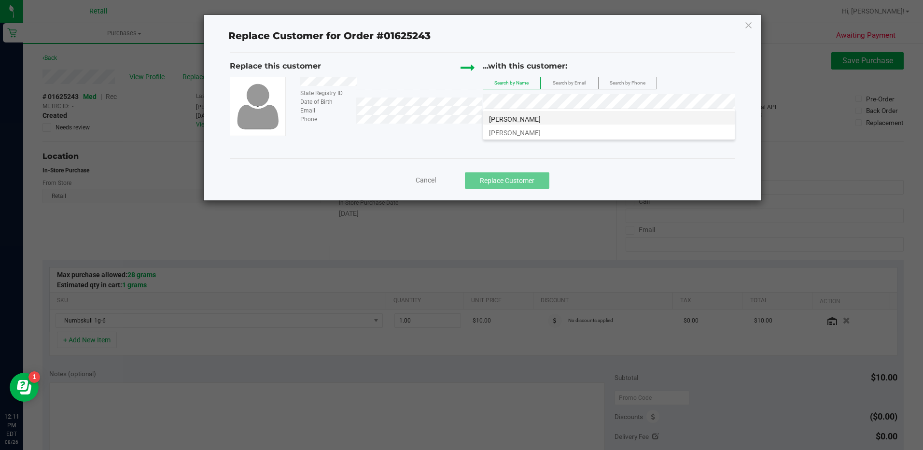
click at [522, 116] on span "[PERSON_NAME]" at bounding box center [515, 119] width 52 height 8
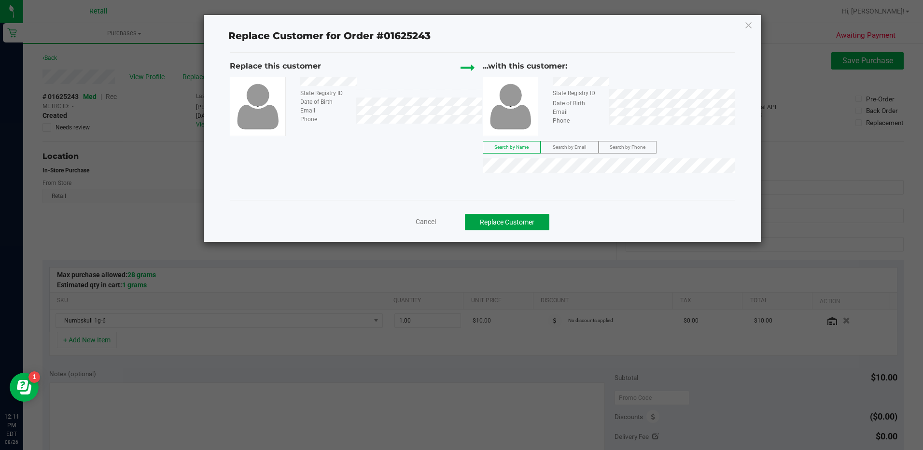
click at [490, 227] on button "Replace Customer" at bounding box center [507, 222] width 84 height 16
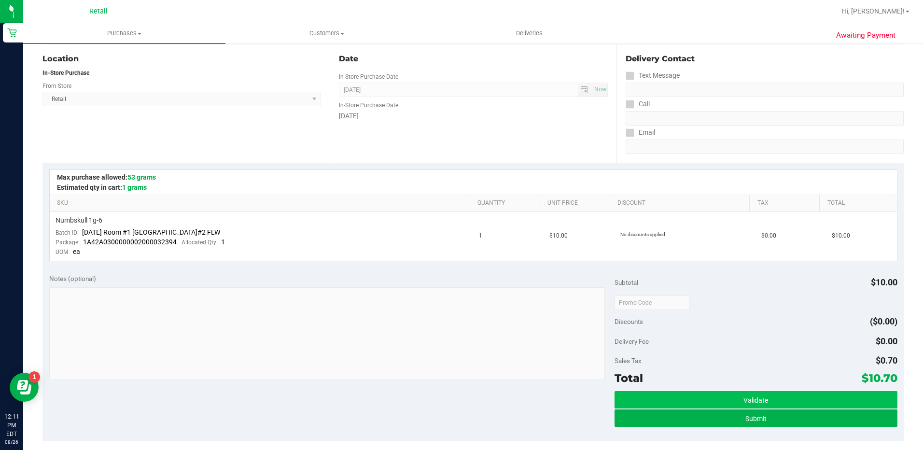
scroll to position [145, 0]
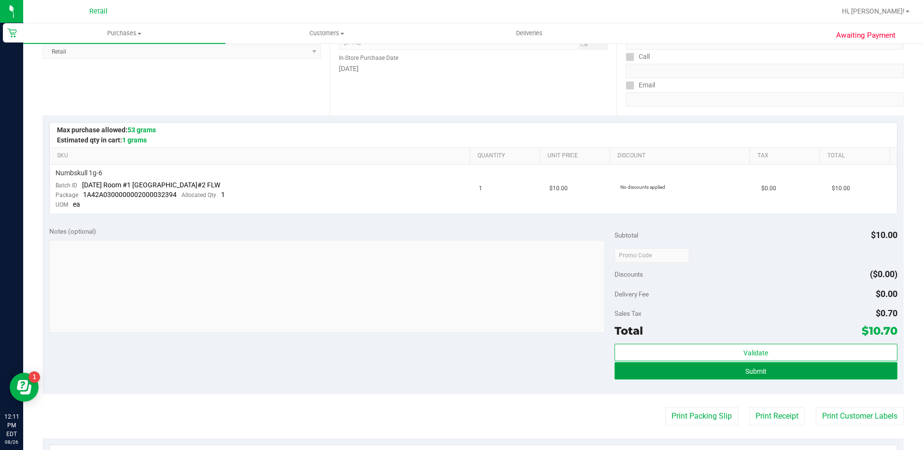
click at [760, 364] on button "Submit" at bounding box center [755, 370] width 283 height 17
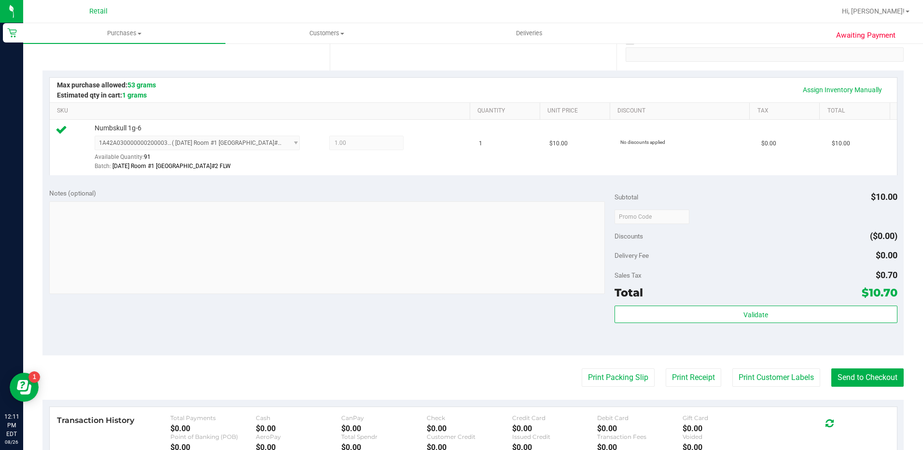
scroll to position [193, 0]
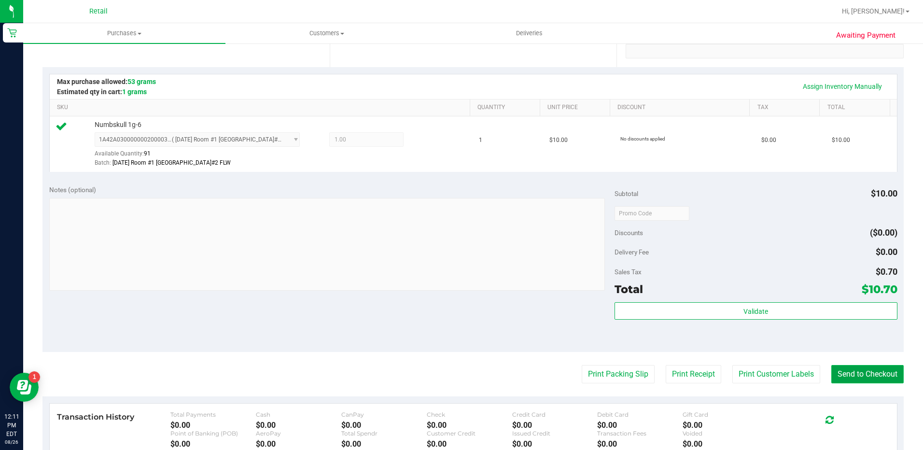
click at [846, 379] on button "Send to Checkout" at bounding box center [867, 374] width 72 height 18
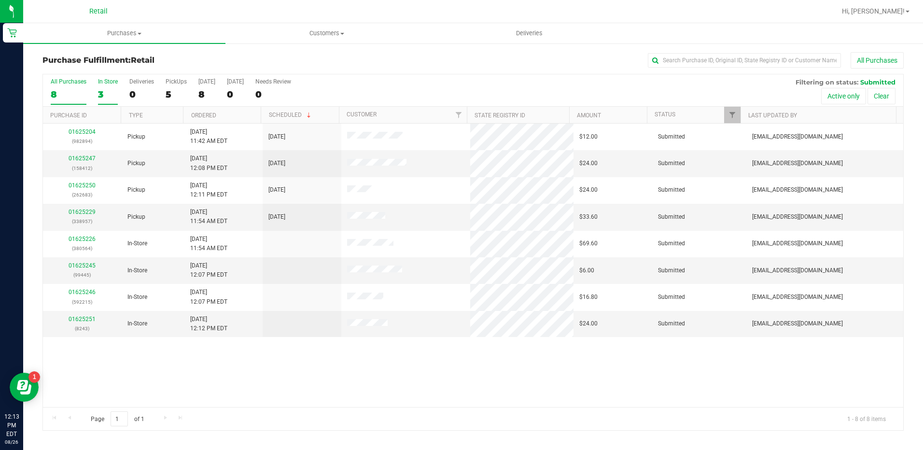
click at [106, 92] on div "3" at bounding box center [108, 94] width 20 height 11
click at [0, 0] on input "In Store 3" at bounding box center [0, 0] width 0 height 0
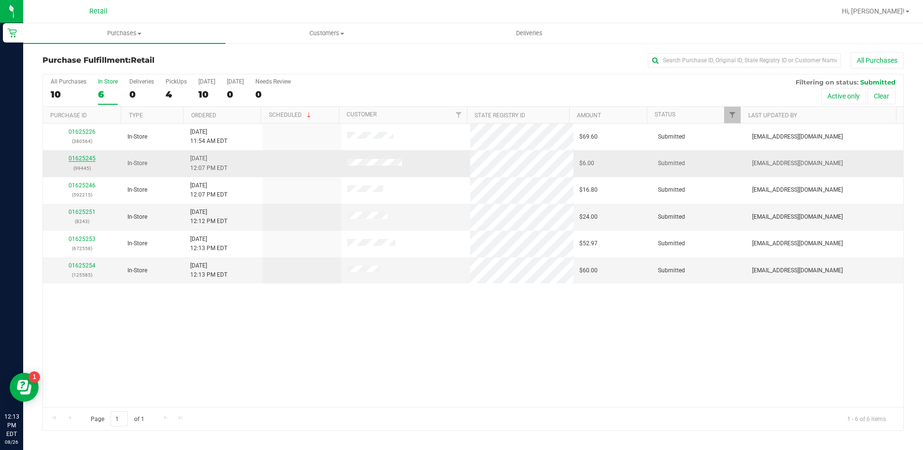
click at [80, 158] on link "01625245" at bounding box center [82, 158] width 27 height 7
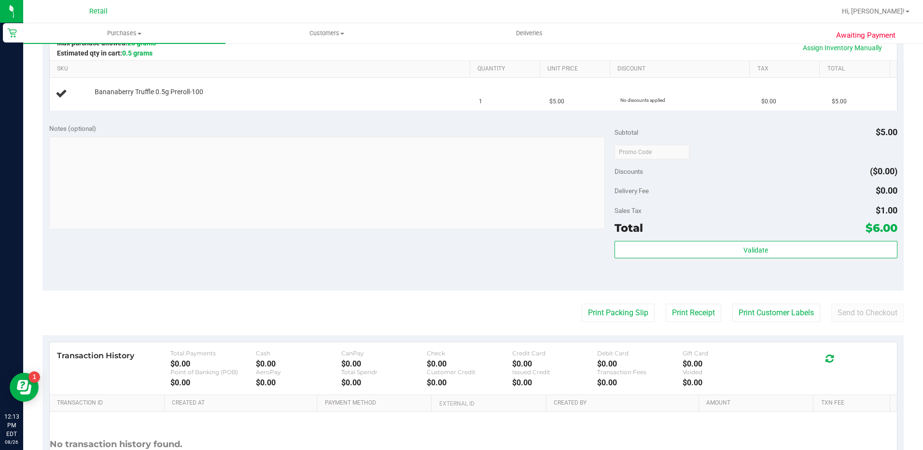
scroll to position [241, 0]
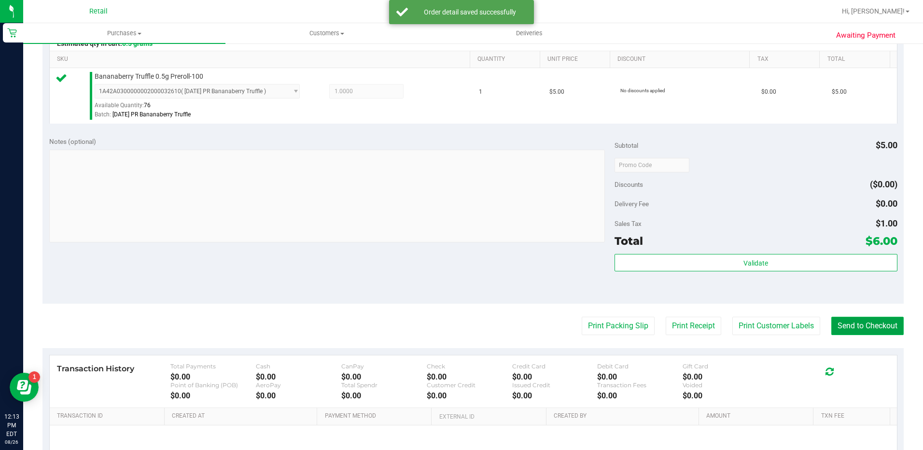
click at [869, 329] on button "Send to Checkout" at bounding box center [867, 326] width 72 height 18
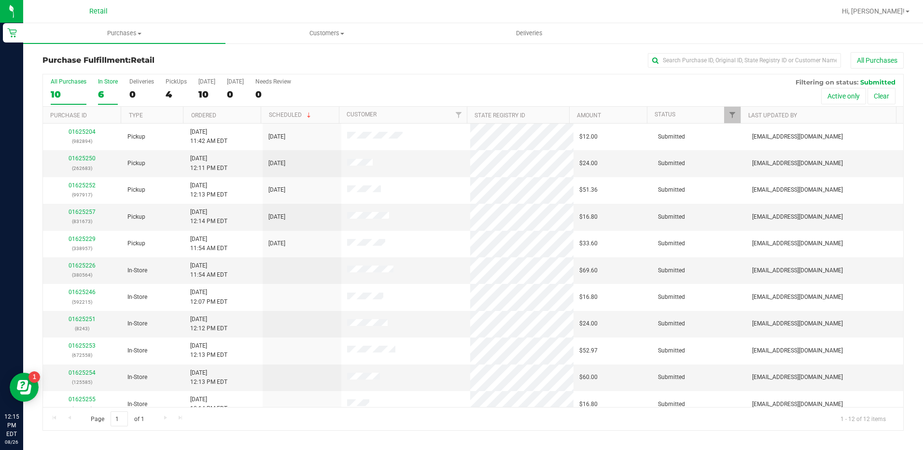
click at [98, 86] on label "In Store 6" at bounding box center [108, 91] width 20 height 27
click at [0, 0] on input "In Store 6" at bounding box center [0, 0] width 0 height 0
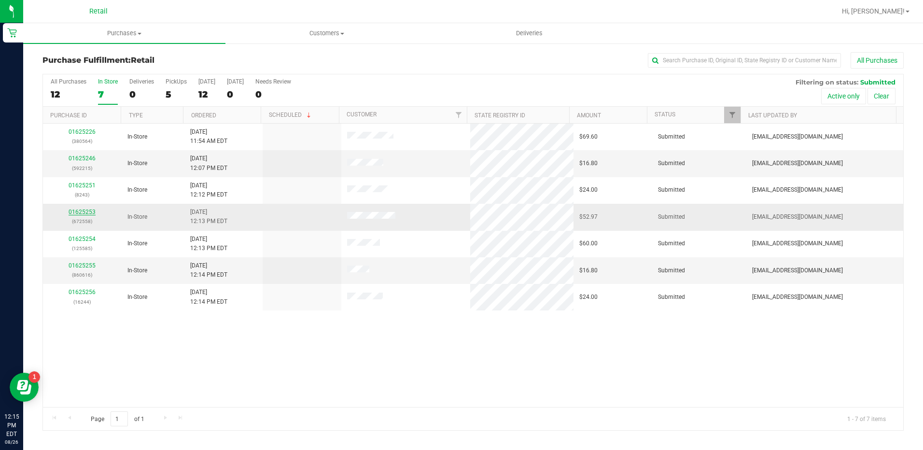
click at [87, 211] on link "01625253" at bounding box center [82, 211] width 27 height 7
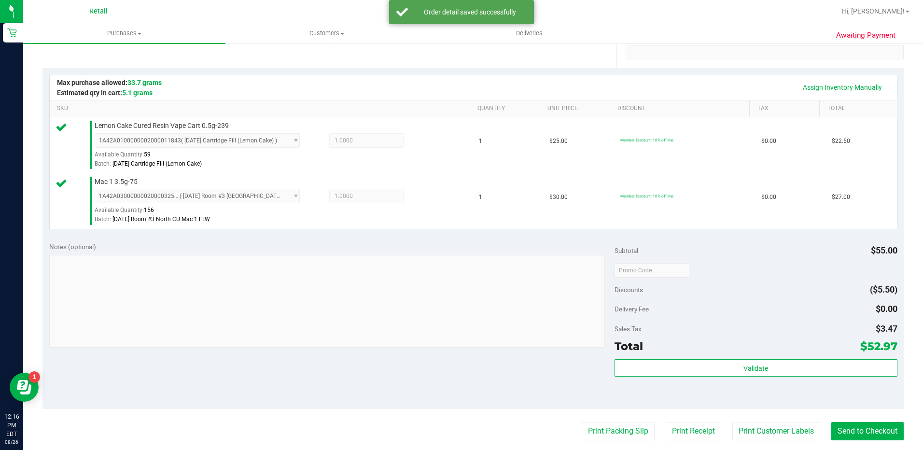
scroll to position [193, 0]
click at [873, 435] on button "Send to Checkout" at bounding box center [867, 430] width 72 height 18
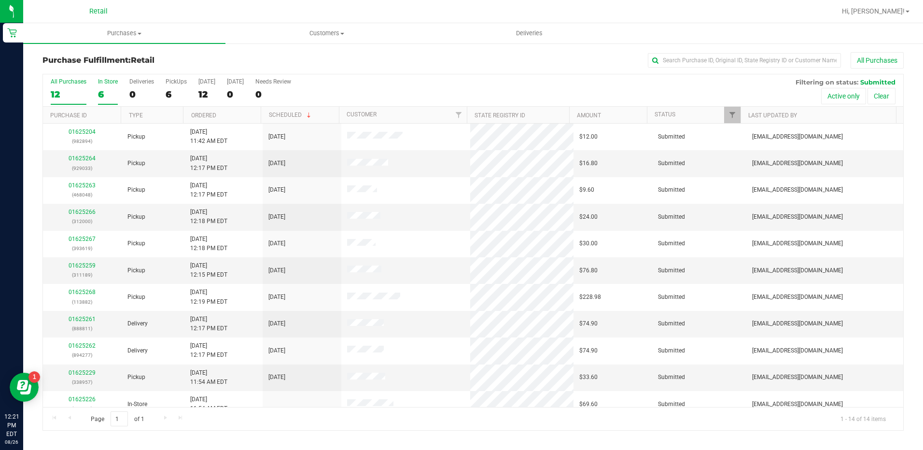
click at [106, 96] on div "6" at bounding box center [108, 94] width 20 height 11
click at [0, 0] on input "In Store 6" at bounding box center [0, 0] width 0 height 0
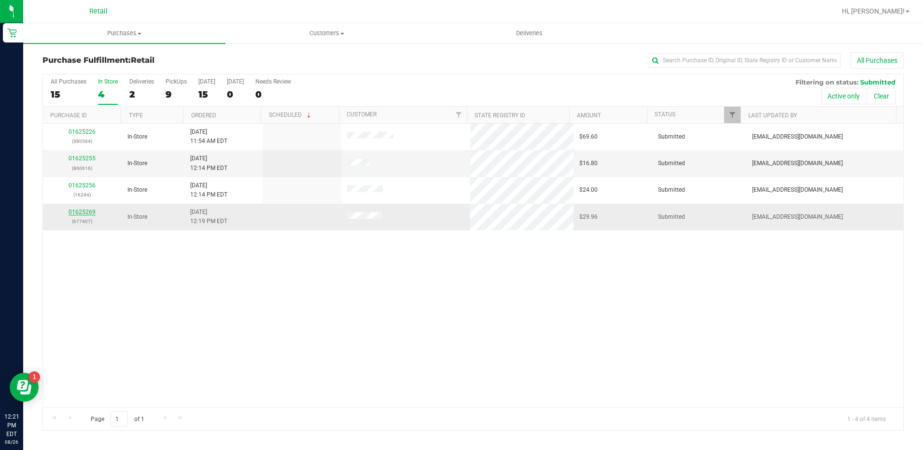
click at [80, 215] on link "01625269" at bounding box center [82, 211] width 27 height 7
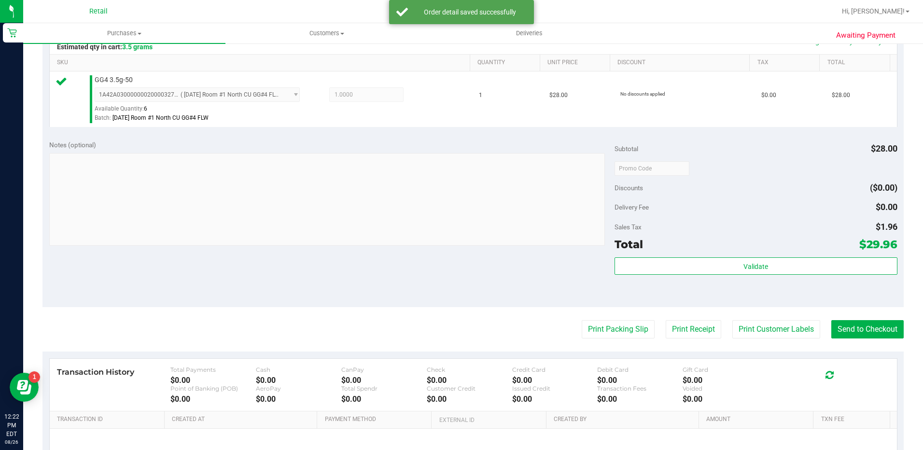
scroll to position [241, 0]
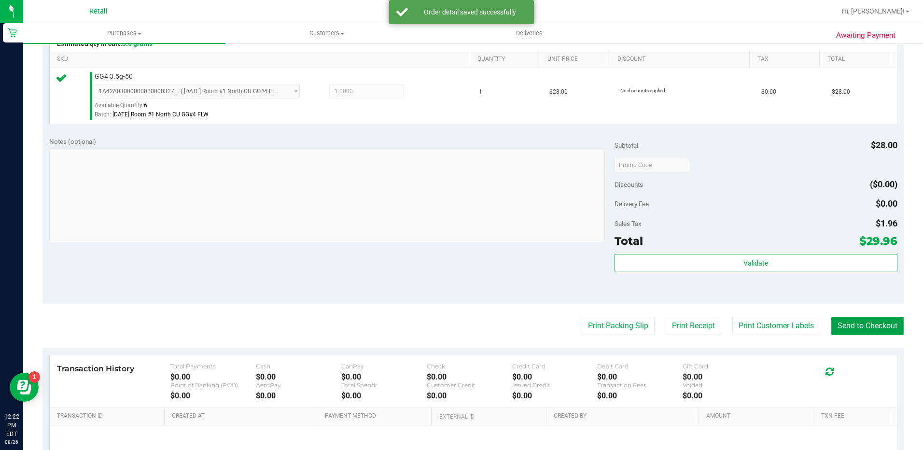
click at [852, 321] on button "Send to Checkout" at bounding box center [867, 326] width 72 height 18
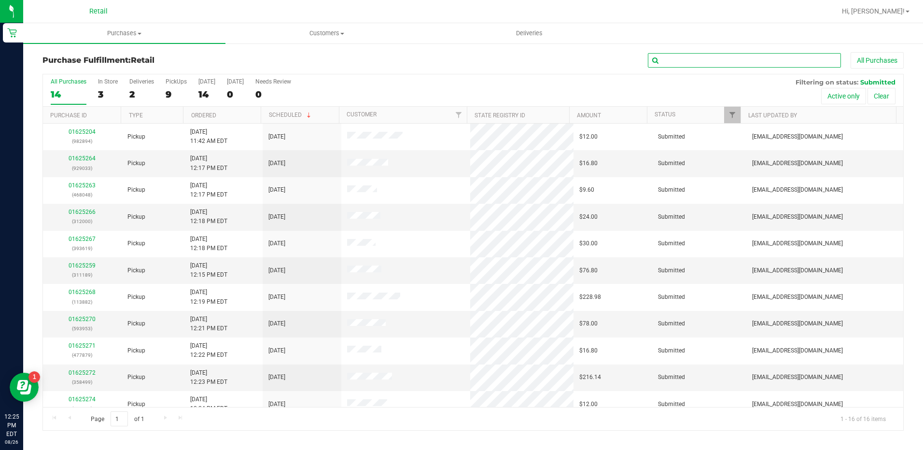
drag, startPoint x: 668, startPoint y: 62, endPoint x: 635, endPoint y: 69, distance: 33.6
click at [668, 62] on input "text" at bounding box center [744, 60] width 193 height 14
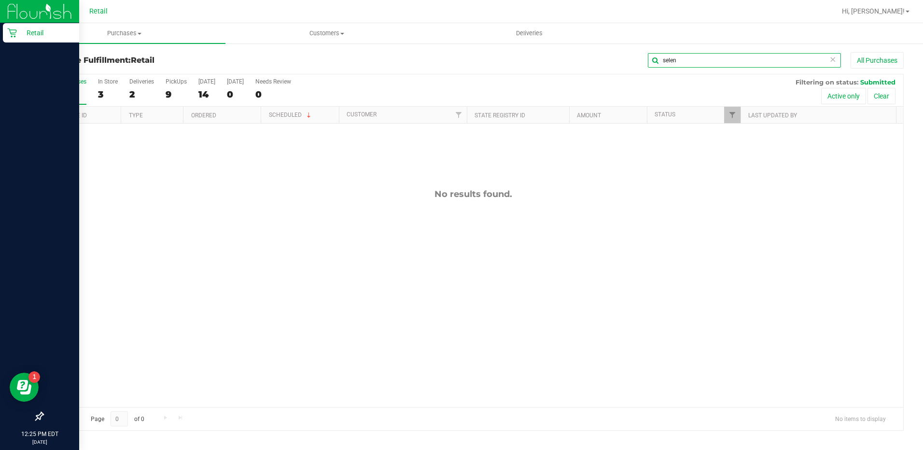
type input "selen"
click at [14, 32] on icon at bounding box center [12, 33] width 10 height 10
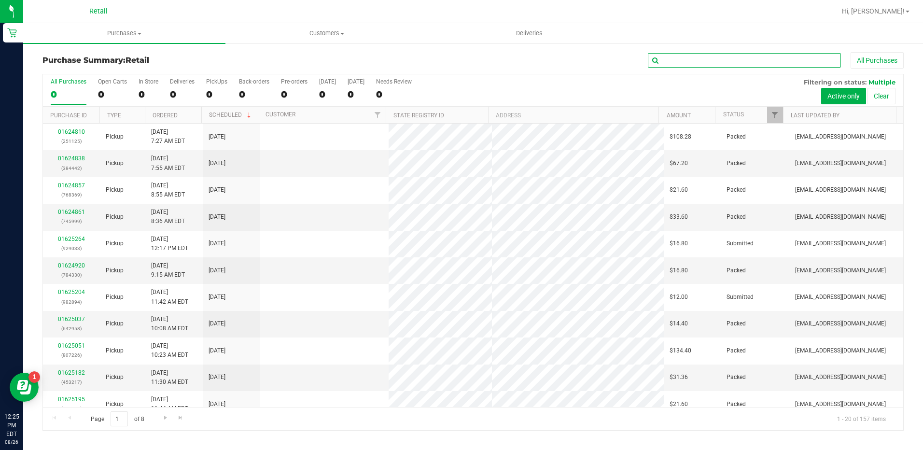
click at [685, 62] on input "text" at bounding box center [744, 60] width 193 height 14
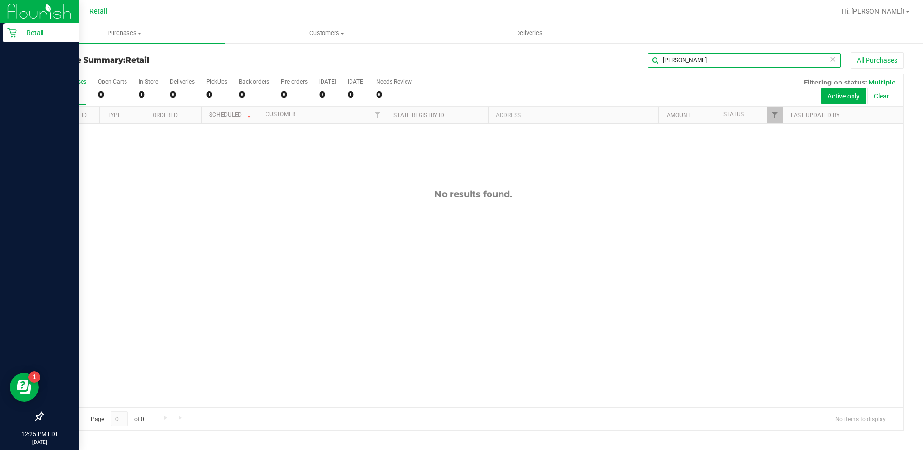
type input "[PERSON_NAME]"
click at [30, 28] on p "Retail" at bounding box center [46, 33] width 58 height 12
